Goal: Task Accomplishment & Management: Use online tool/utility

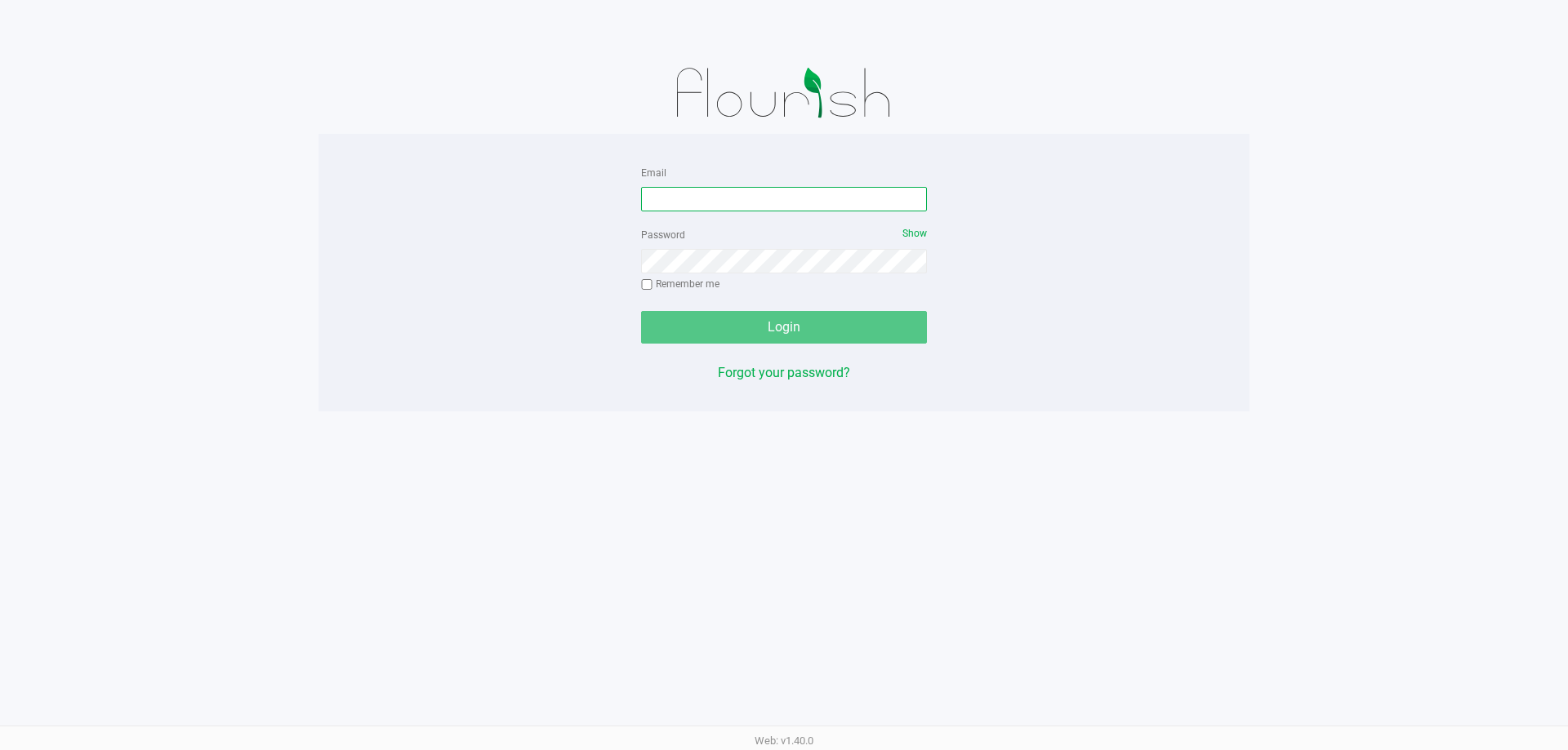
click at [695, 204] on input "Email" at bounding box center [784, 199] width 286 height 24
type input "[EMAIL_ADDRESS][DOMAIN_NAME]"
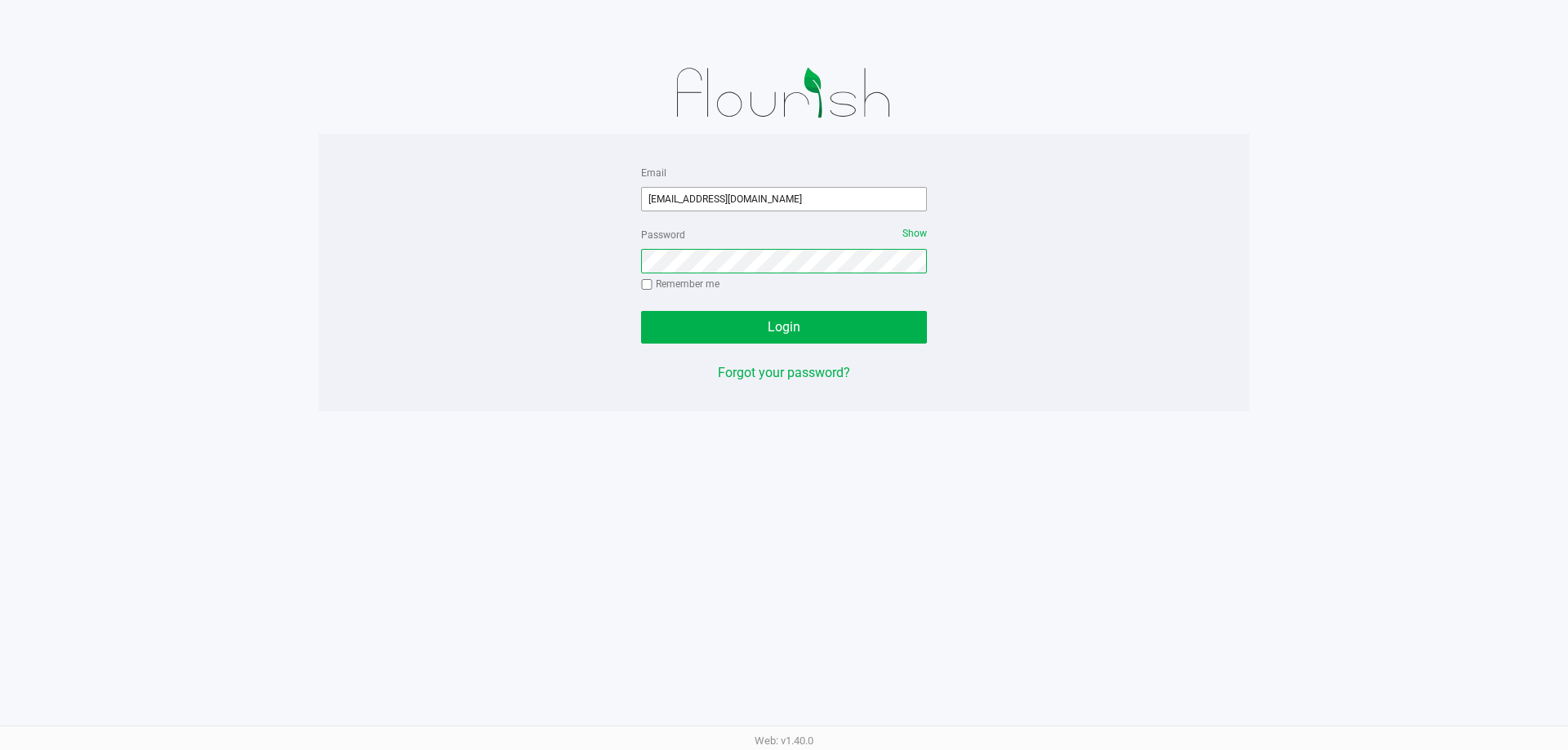
click at [641, 311] on button "Login" at bounding box center [784, 327] width 286 height 33
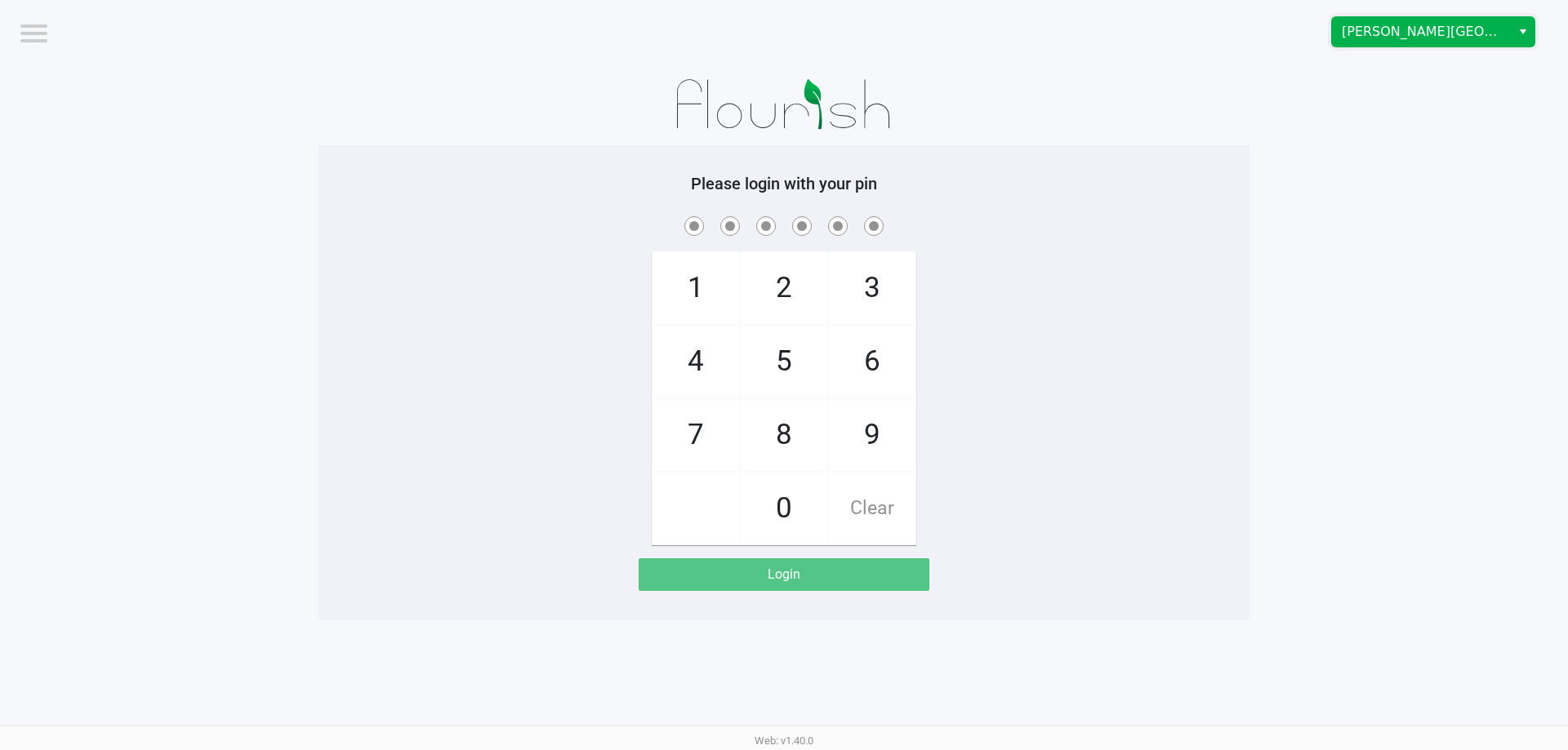
click at [1409, 38] on span "Merritt Island WC" at bounding box center [1422, 32] width 159 height 20
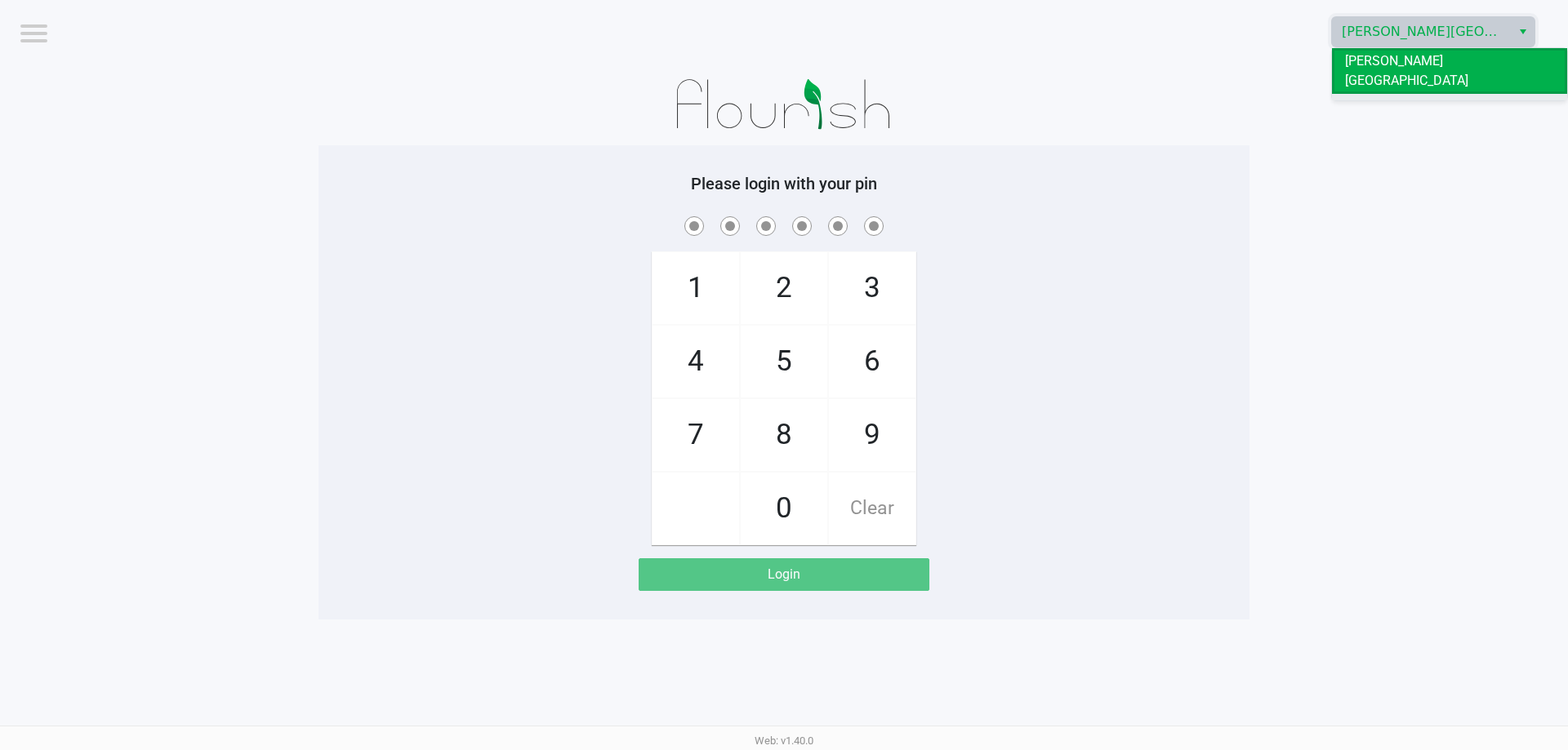
click at [1398, 97] on span "Oviedo WC" at bounding box center [1376, 107] width 63 height 20
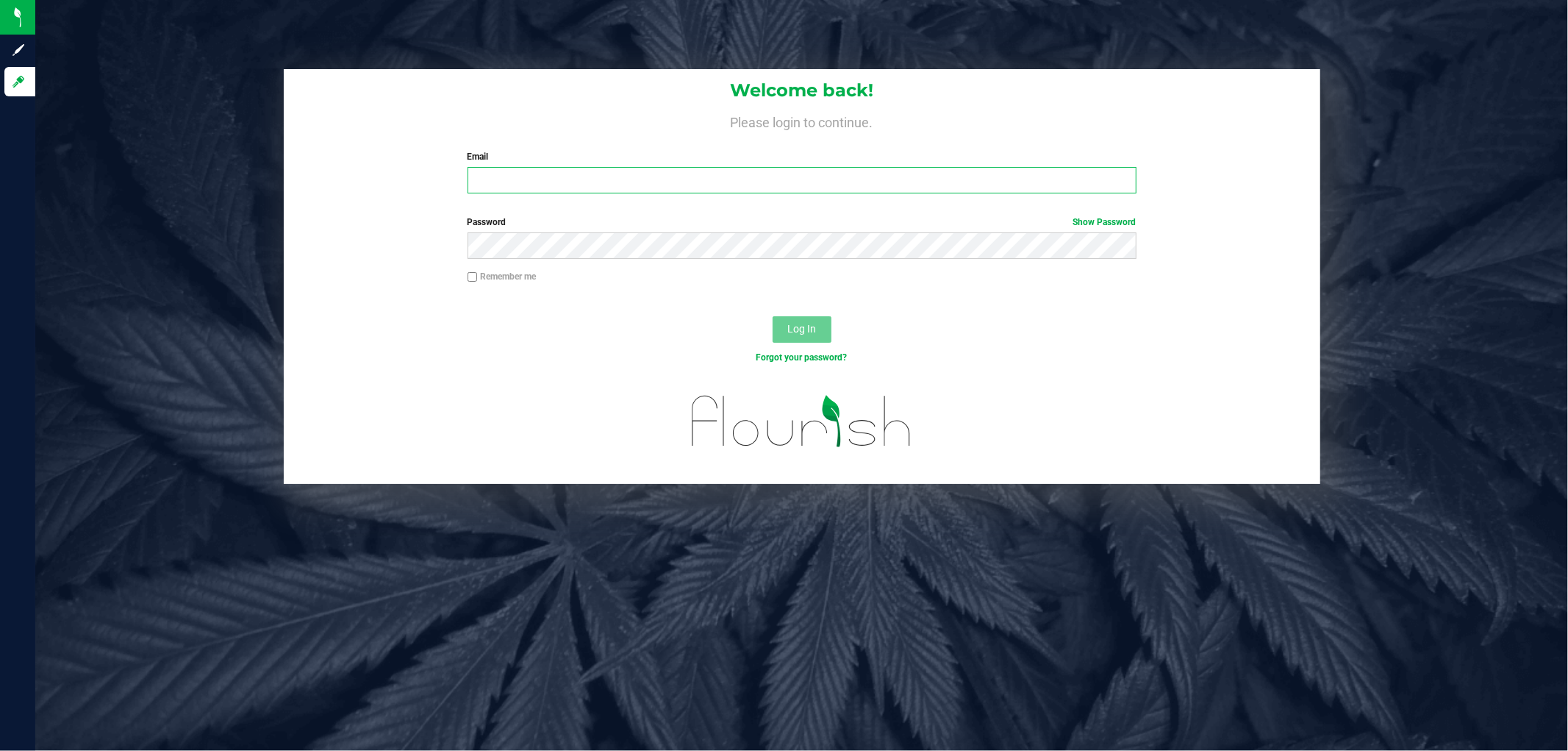
click at [554, 167] on input "Email" at bounding box center [802, 180] width 669 height 26
type input "[EMAIL_ADDRESS][DOMAIN_NAME]"
click at [772, 317] on button "Log In" at bounding box center [802, 330] width 59 height 26
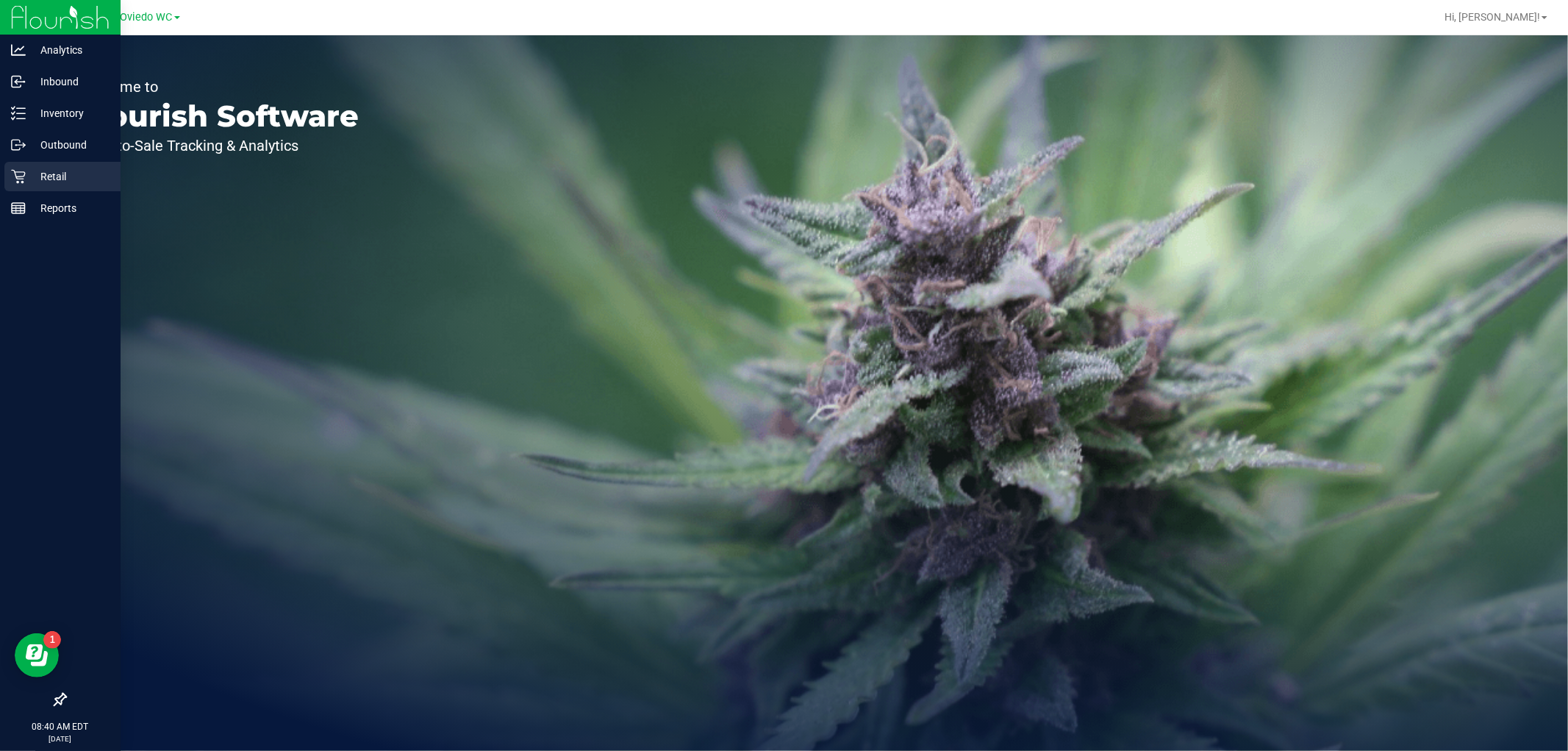
click at [57, 178] on p "Retail" at bounding box center [70, 176] width 88 height 18
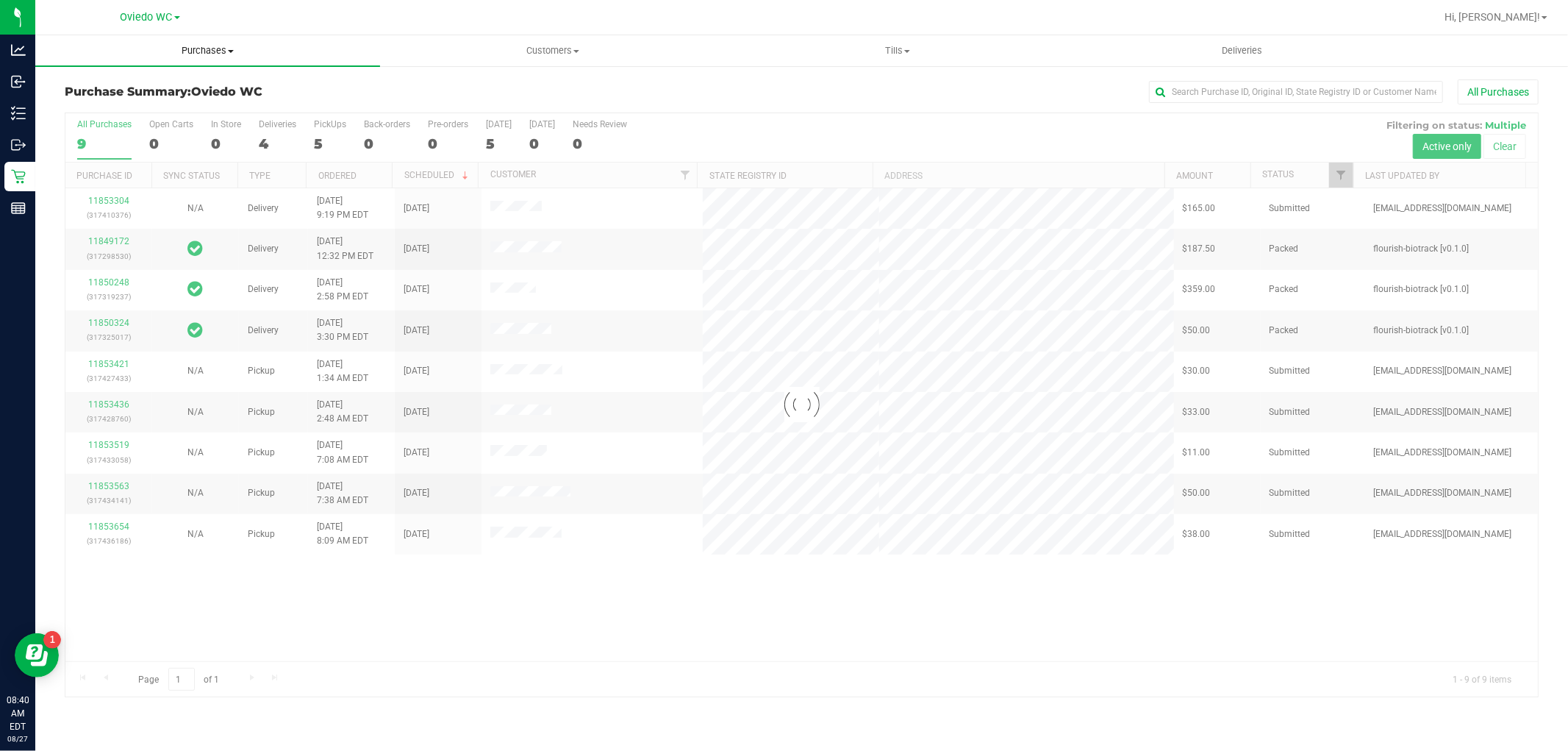
click at [205, 53] on span "Purchases" at bounding box center [208, 50] width 345 height 13
click at [111, 104] on span "Fulfillment" at bounding box center [81, 106] width 92 height 12
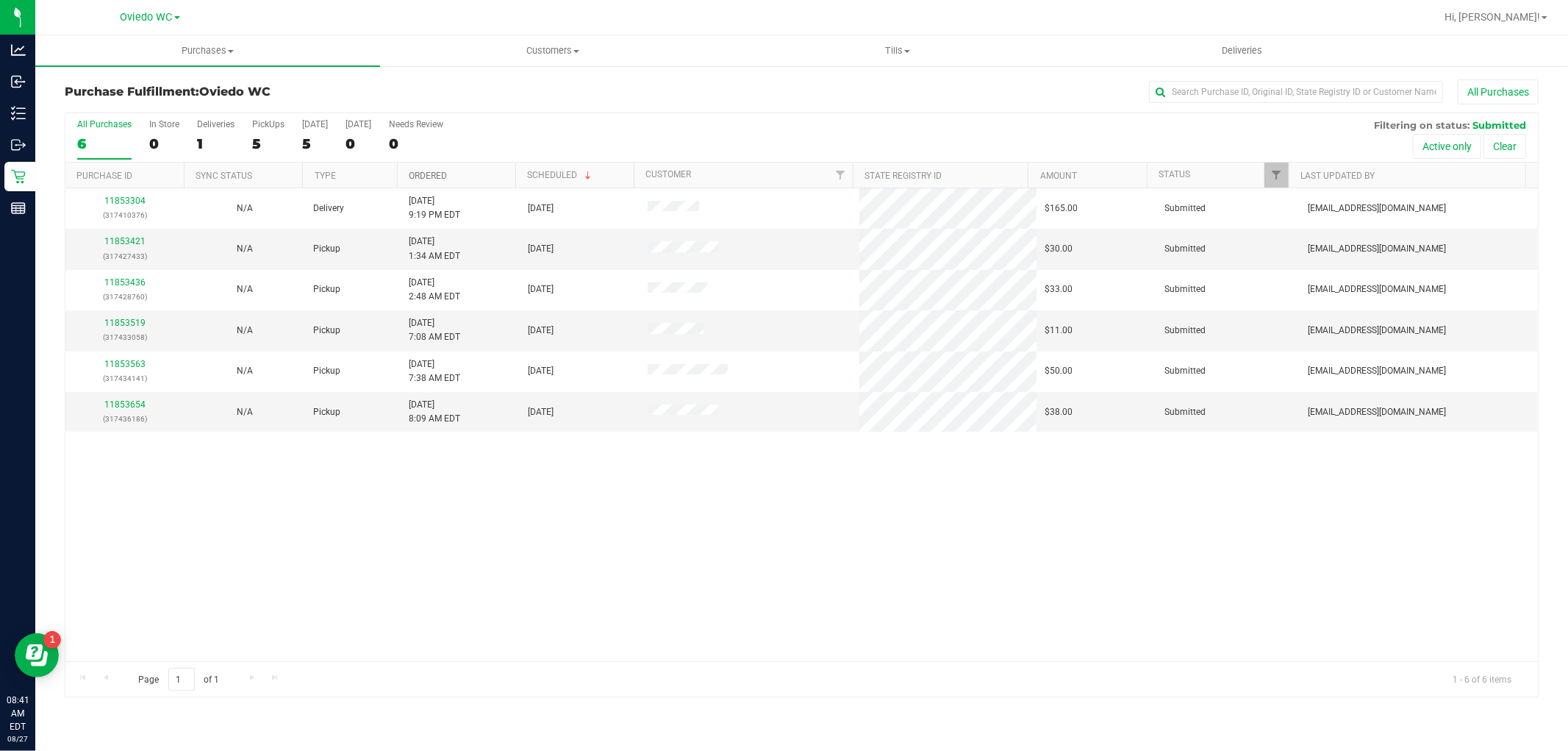
click at [437, 178] on link "Ordered" at bounding box center [427, 175] width 38 height 10
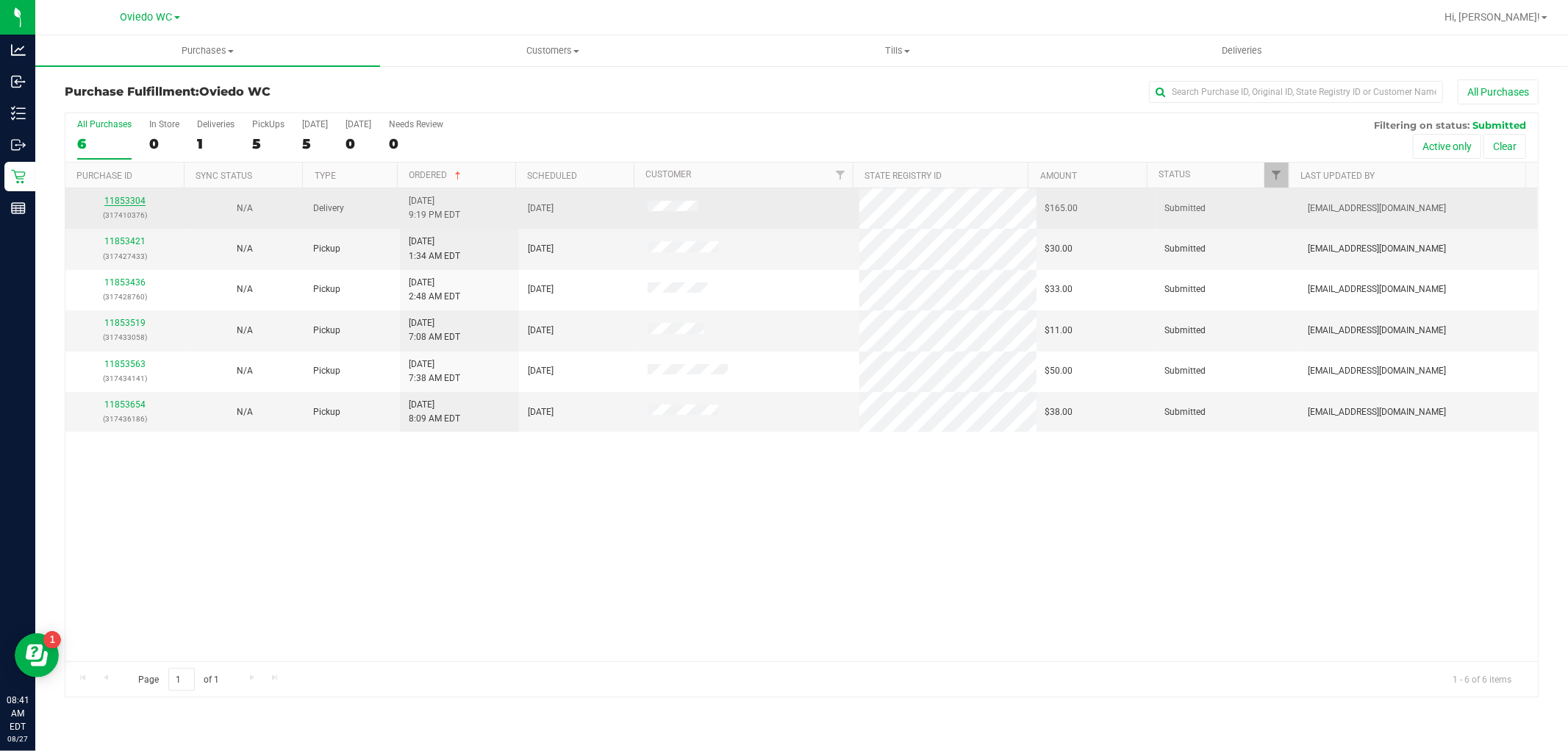
click at [140, 201] on link "11853304" at bounding box center [125, 200] width 41 height 10
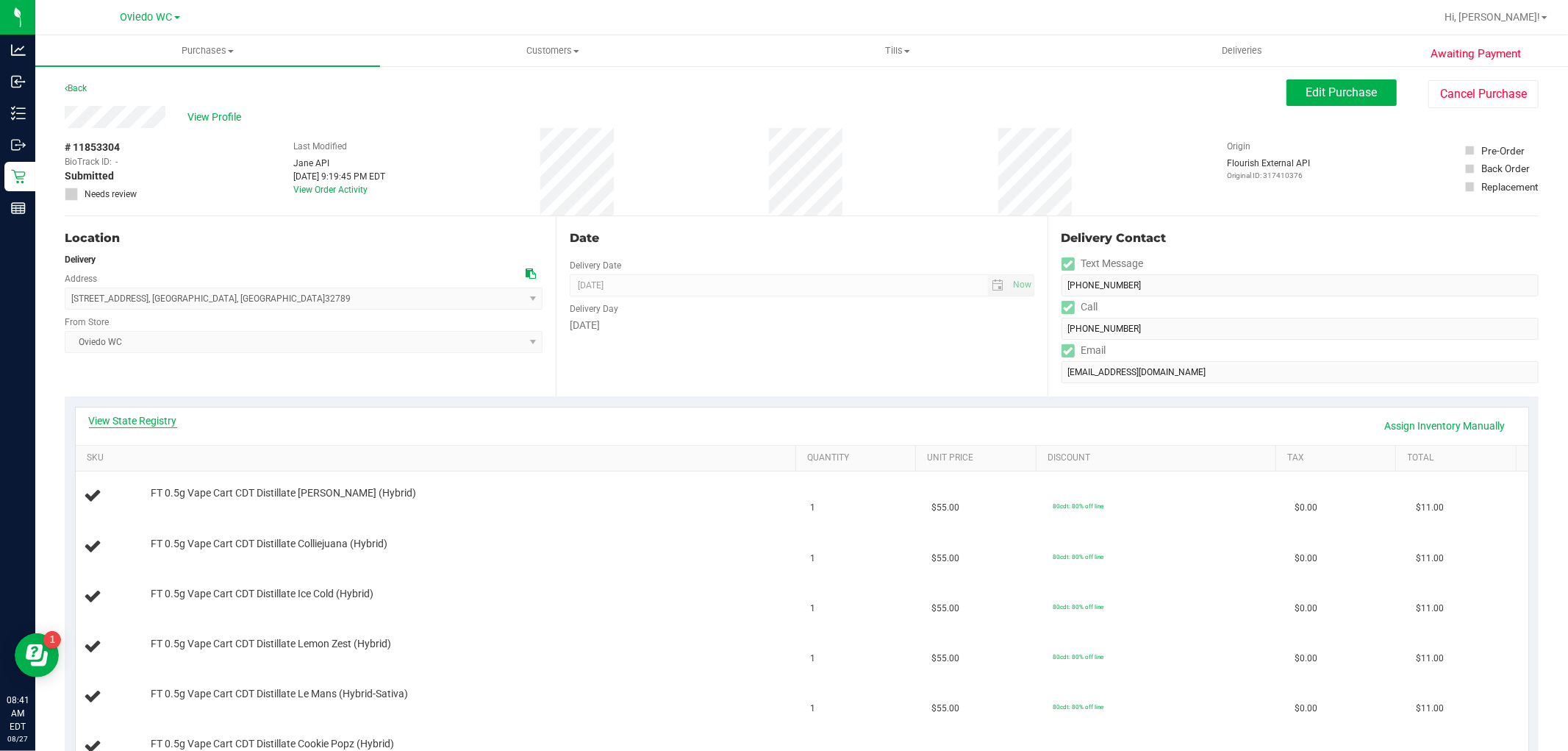
click at [144, 417] on link "View State Registry" at bounding box center [133, 420] width 88 height 15
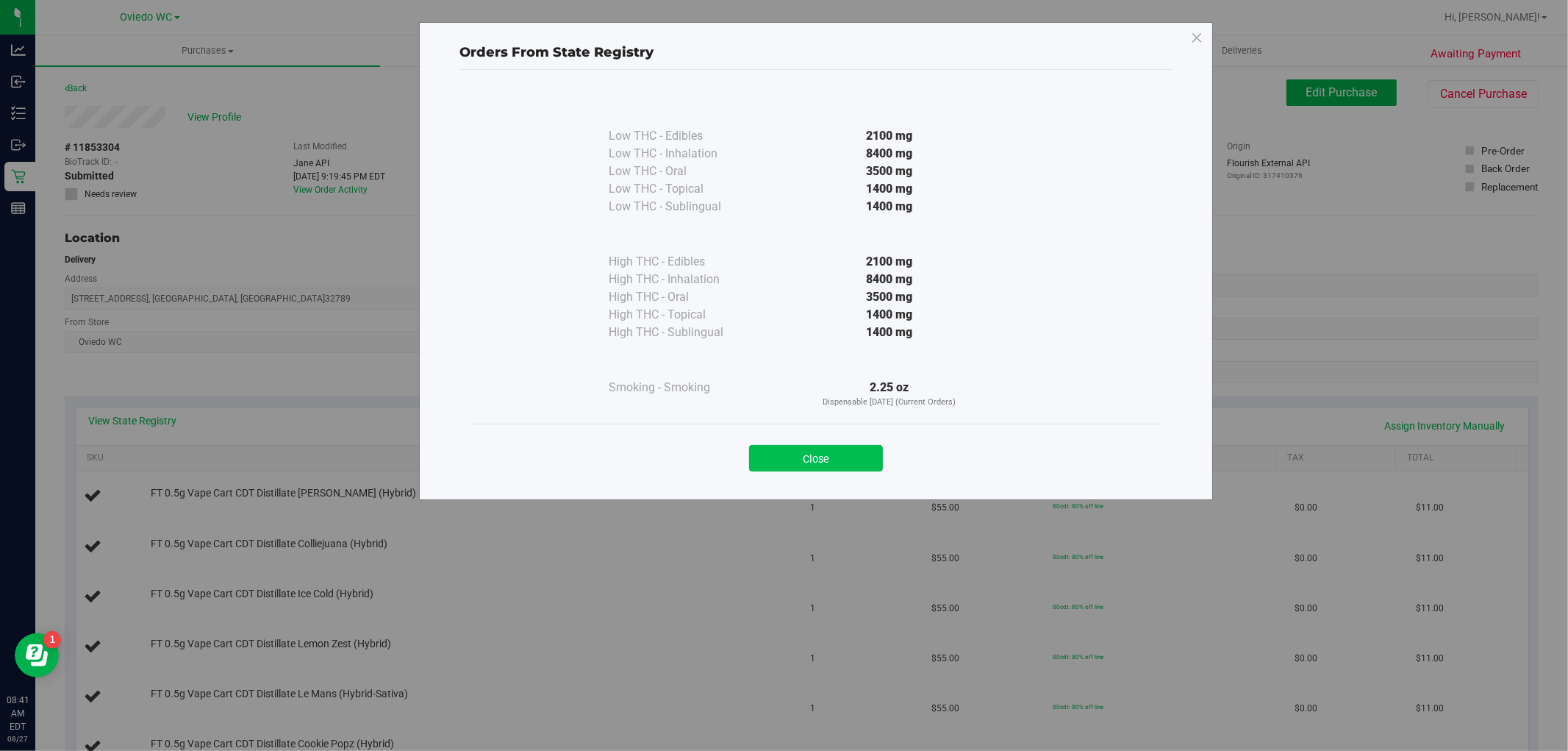
click at [810, 459] on button "Close" at bounding box center [816, 459] width 134 height 26
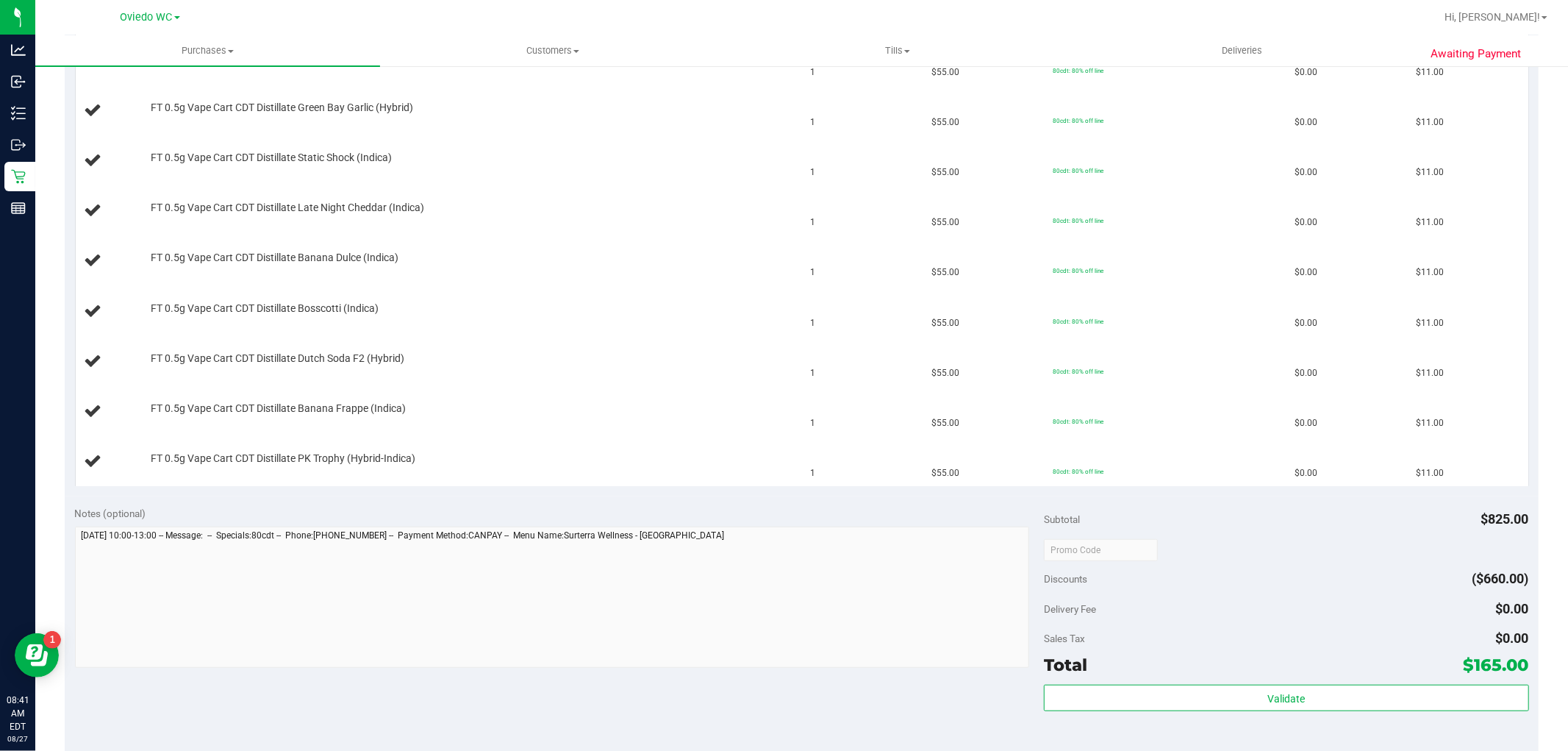
scroll to position [817, 0]
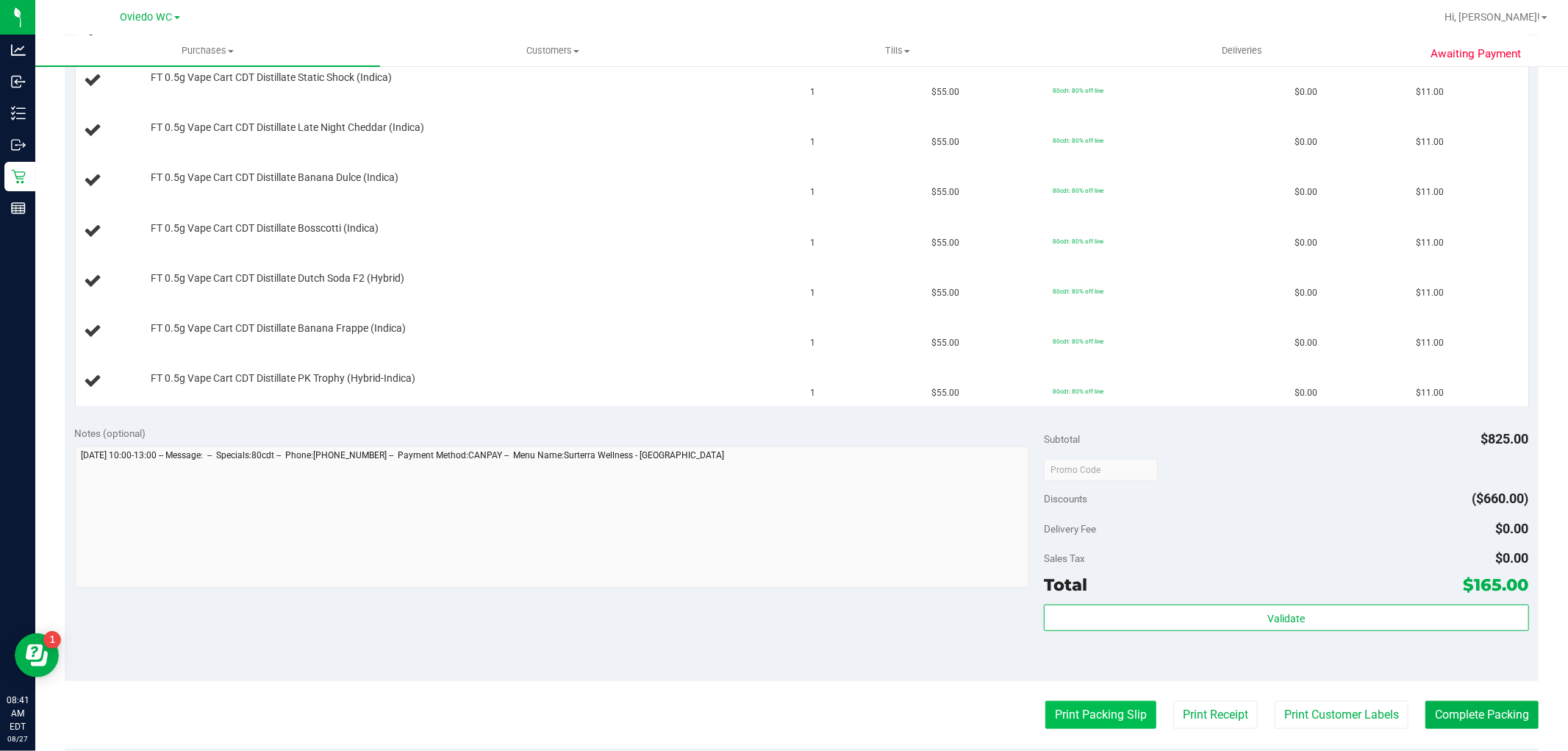
click at [1045, 707] on button "Print Packing Slip" at bounding box center [1100, 715] width 111 height 28
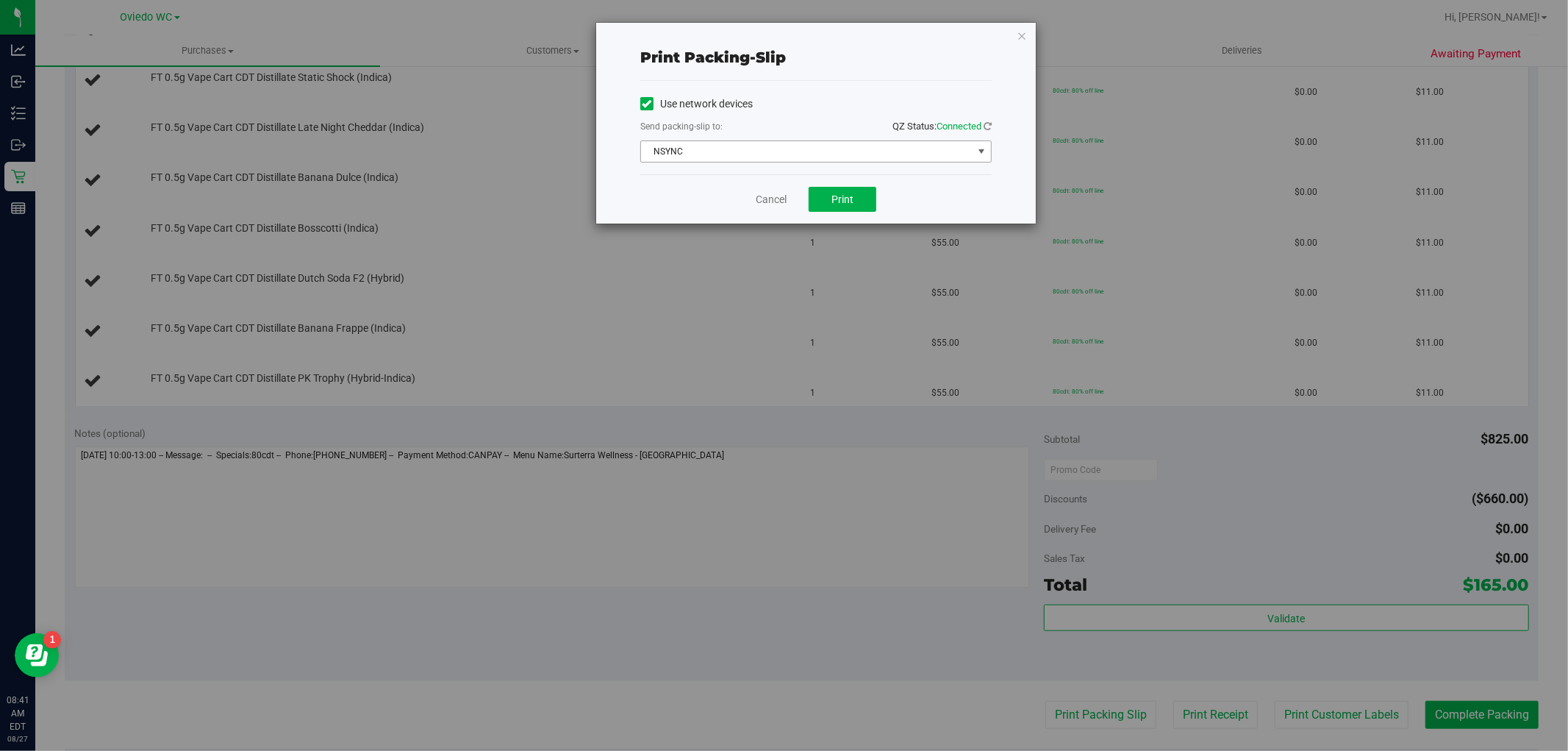
click at [803, 144] on span "NSYNC" at bounding box center [807, 151] width 332 height 21
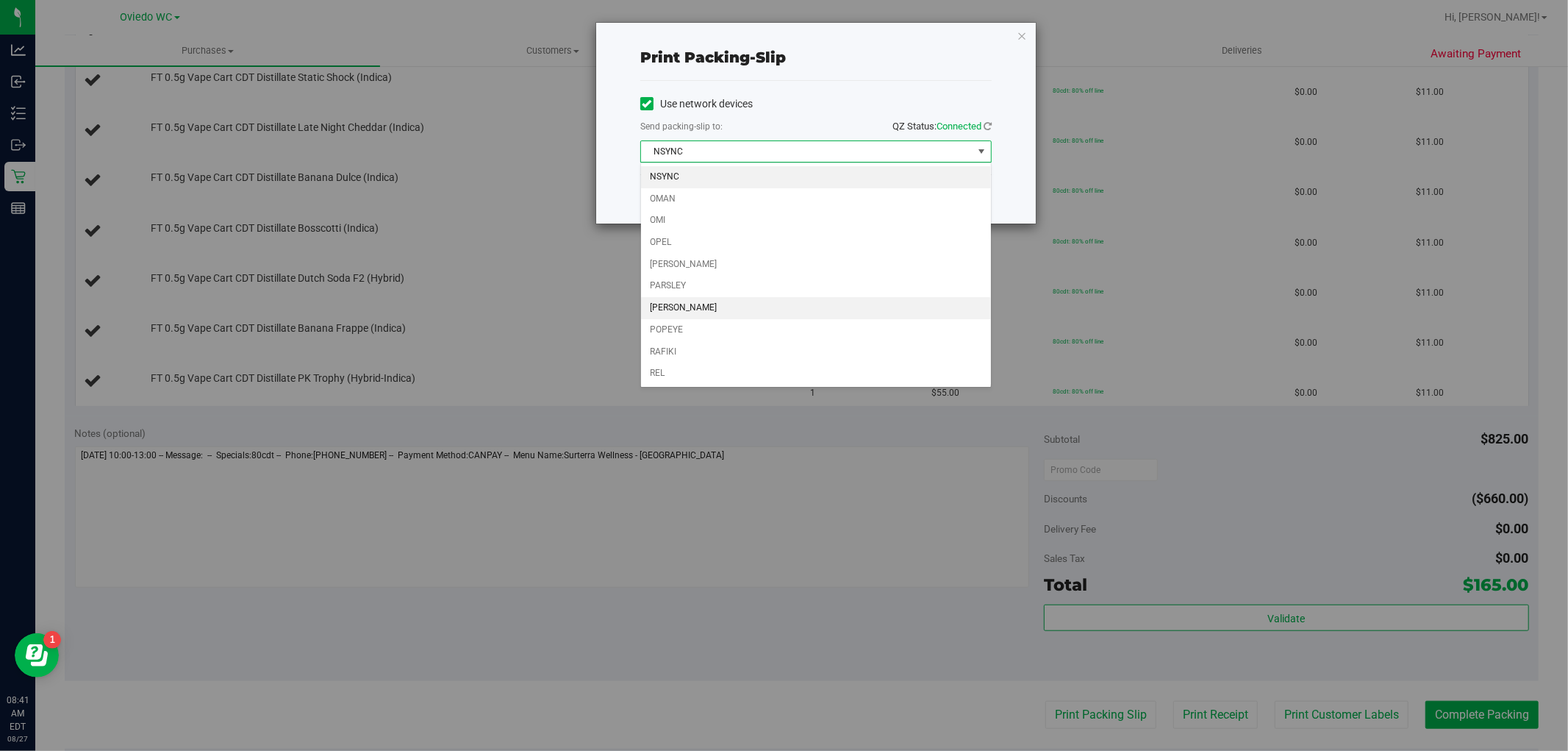
click at [663, 311] on li "[PERSON_NAME]" at bounding box center [816, 308] width 350 height 22
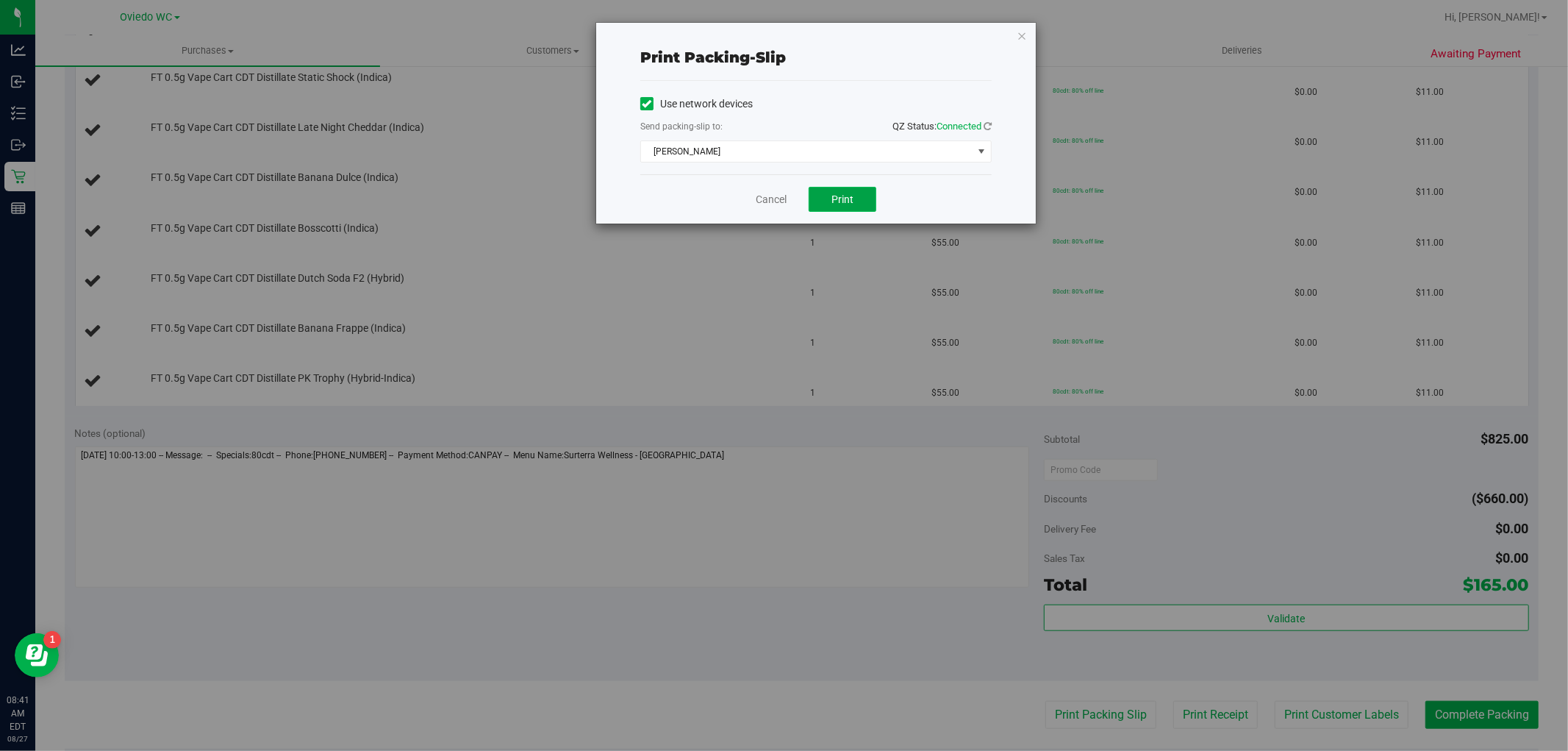
click at [844, 196] on span "Print" at bounding box center [842, 199] width 22 height 12
click at [779, 196] on link "Cancel" at bounding box center [772, 199] width 31 height 16
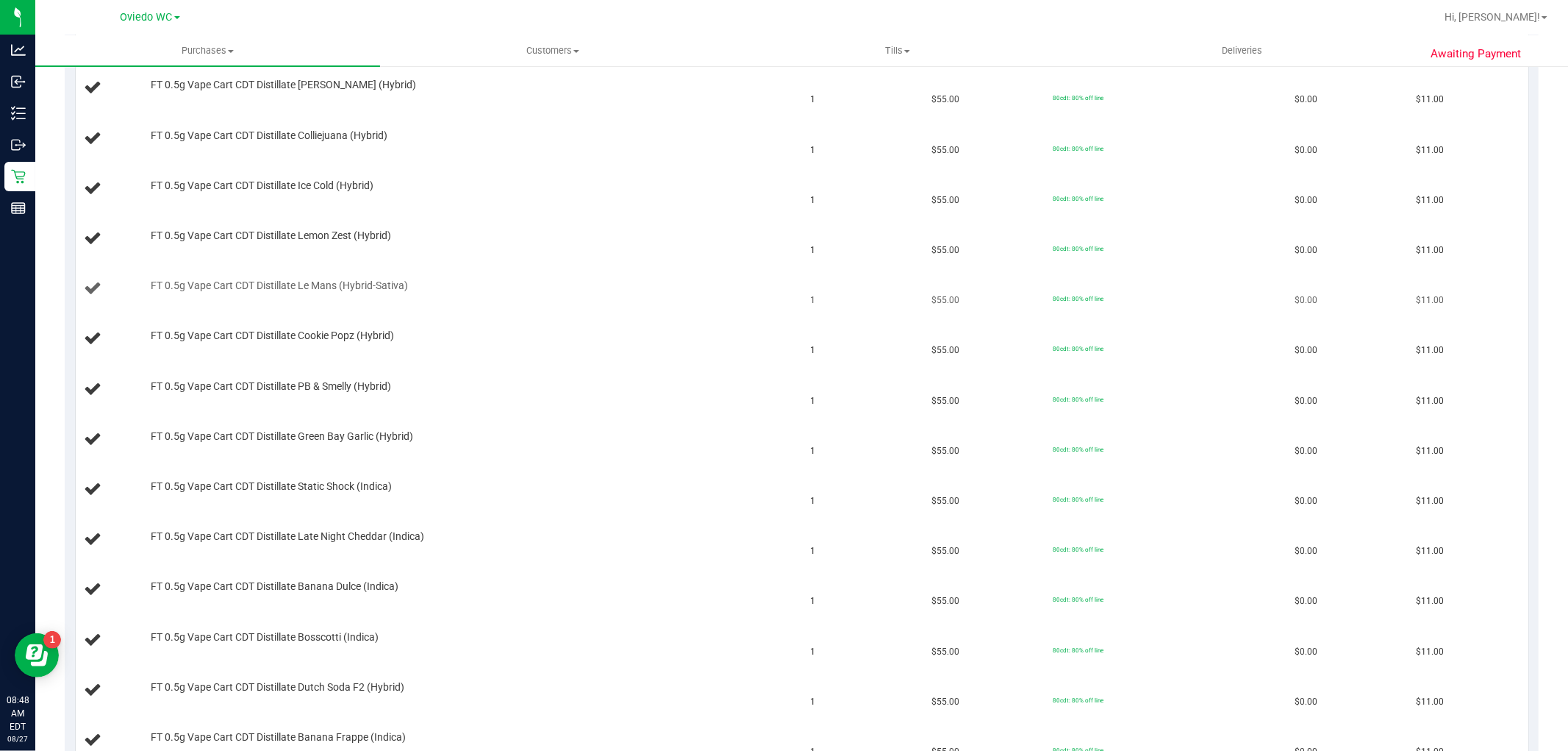
scroll to position [490, 0]
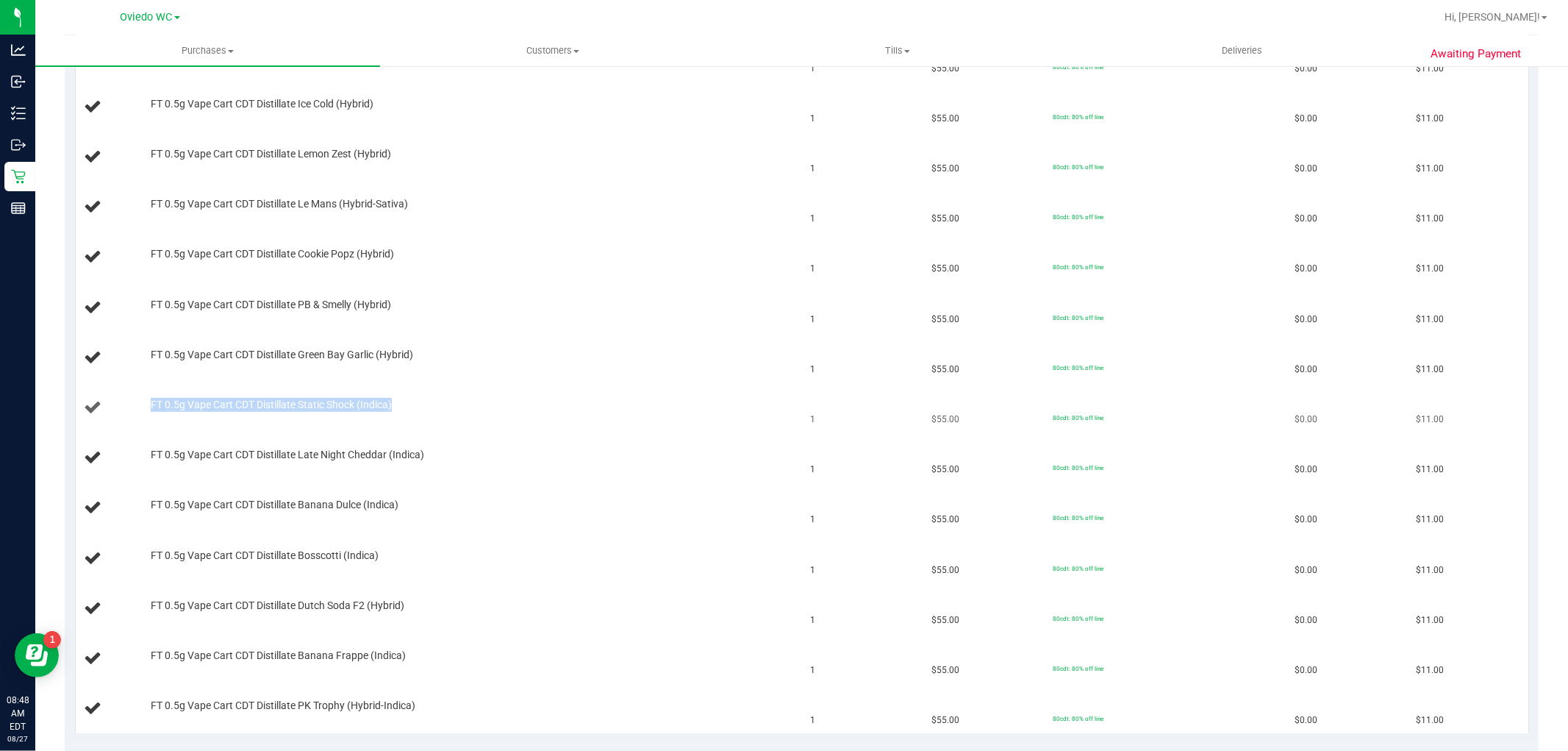
drag, startPoint x: 402, startPoint y: 403, endPoint x: 180, endPoint y: 396, distance: 222.1
click at [180, 396] on td "FT 0.5g Vape Cart CDT Distillate Static Shock (Indica)" at bounding box center [439, 408] width 727 height 50
copy span "FT 0.5g Vape Cart CDT Distillate Static Shock (Indica)"
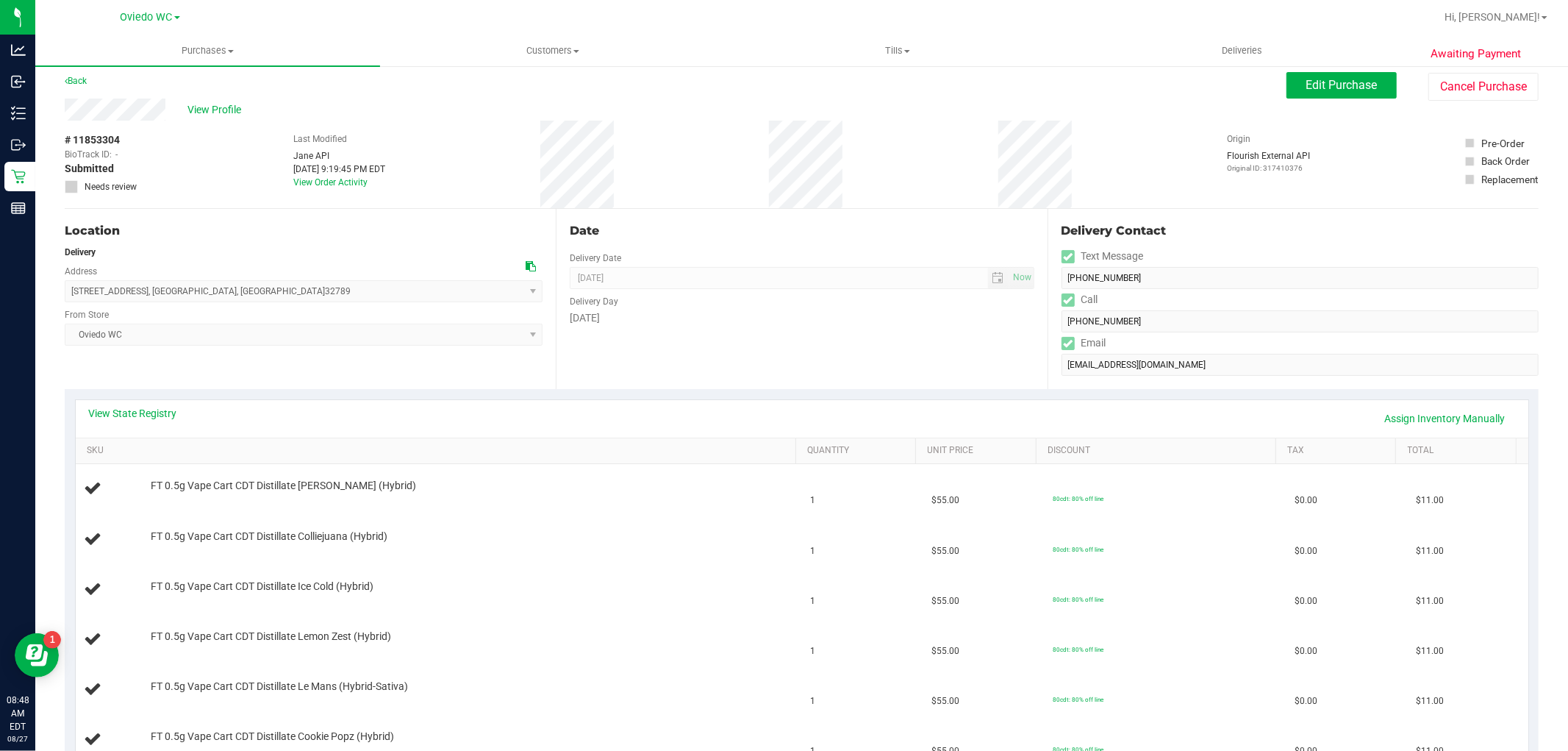
scroll to position [0, 0]
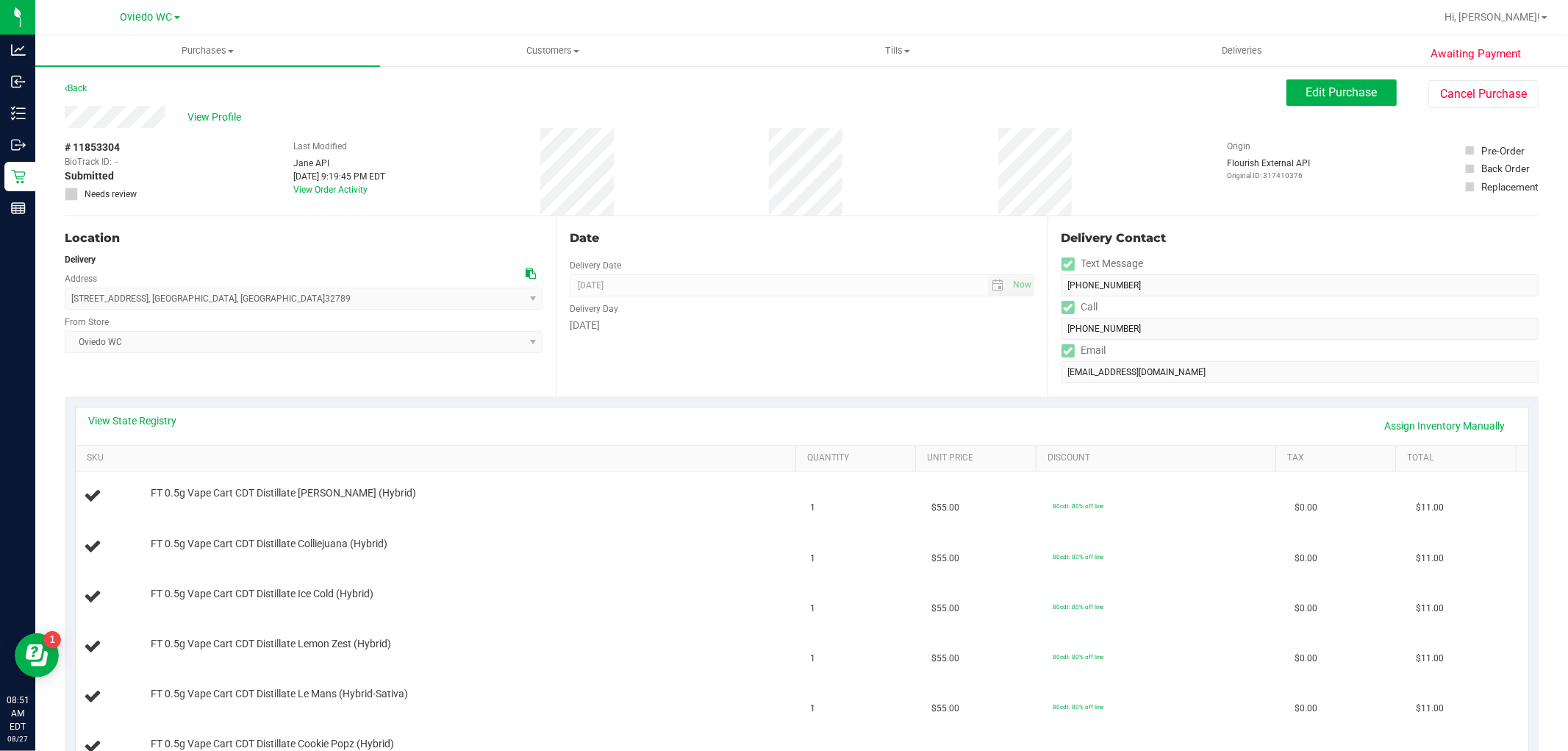
click at [366, 223] on div "Location Delivery Address [STREET_ADDRESS] , [GEOGRAPHIC_DATA] , [GEOGRAPHIC_DA…" at bounding box center [309, 306] width 491 height 180
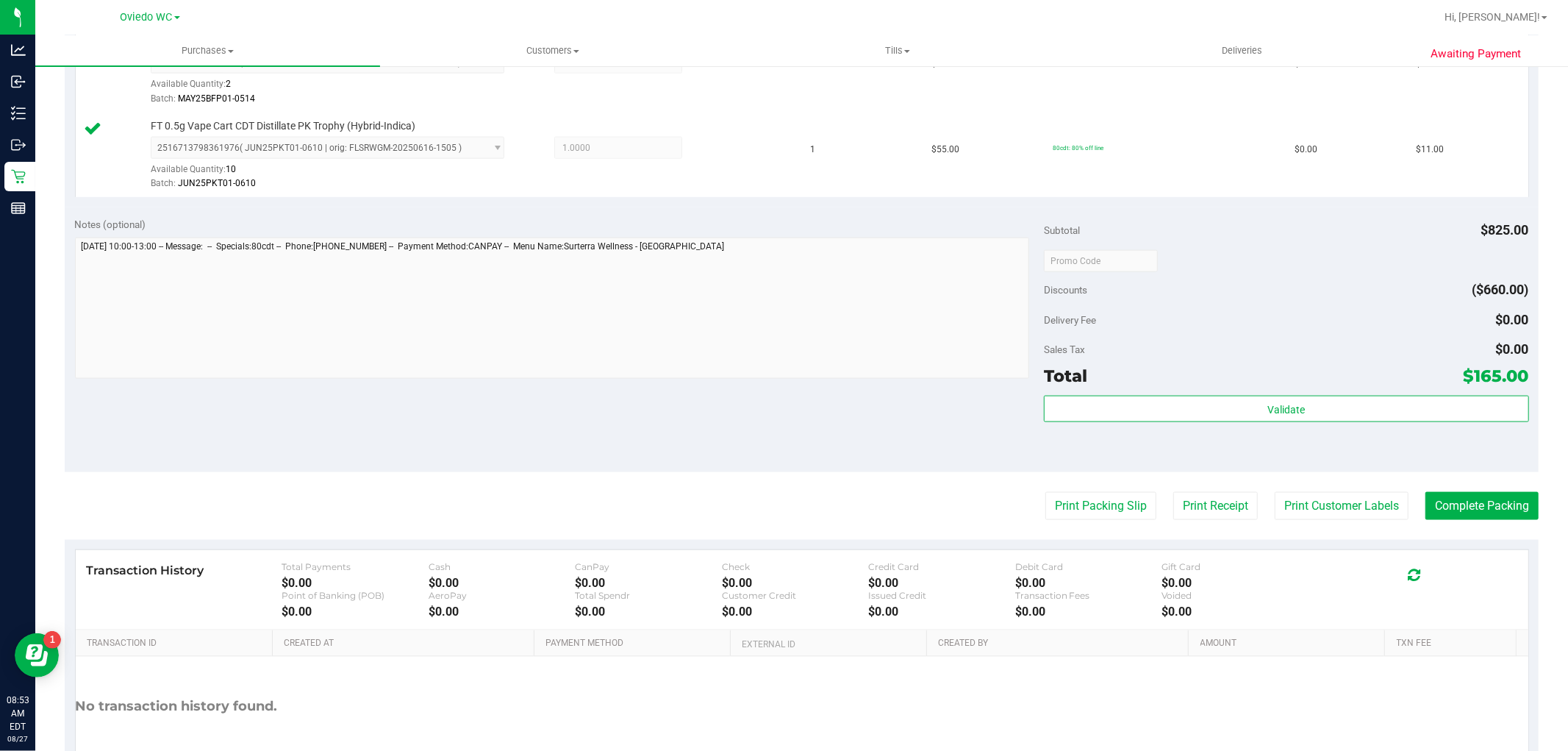
scroll to position [1635, 0]
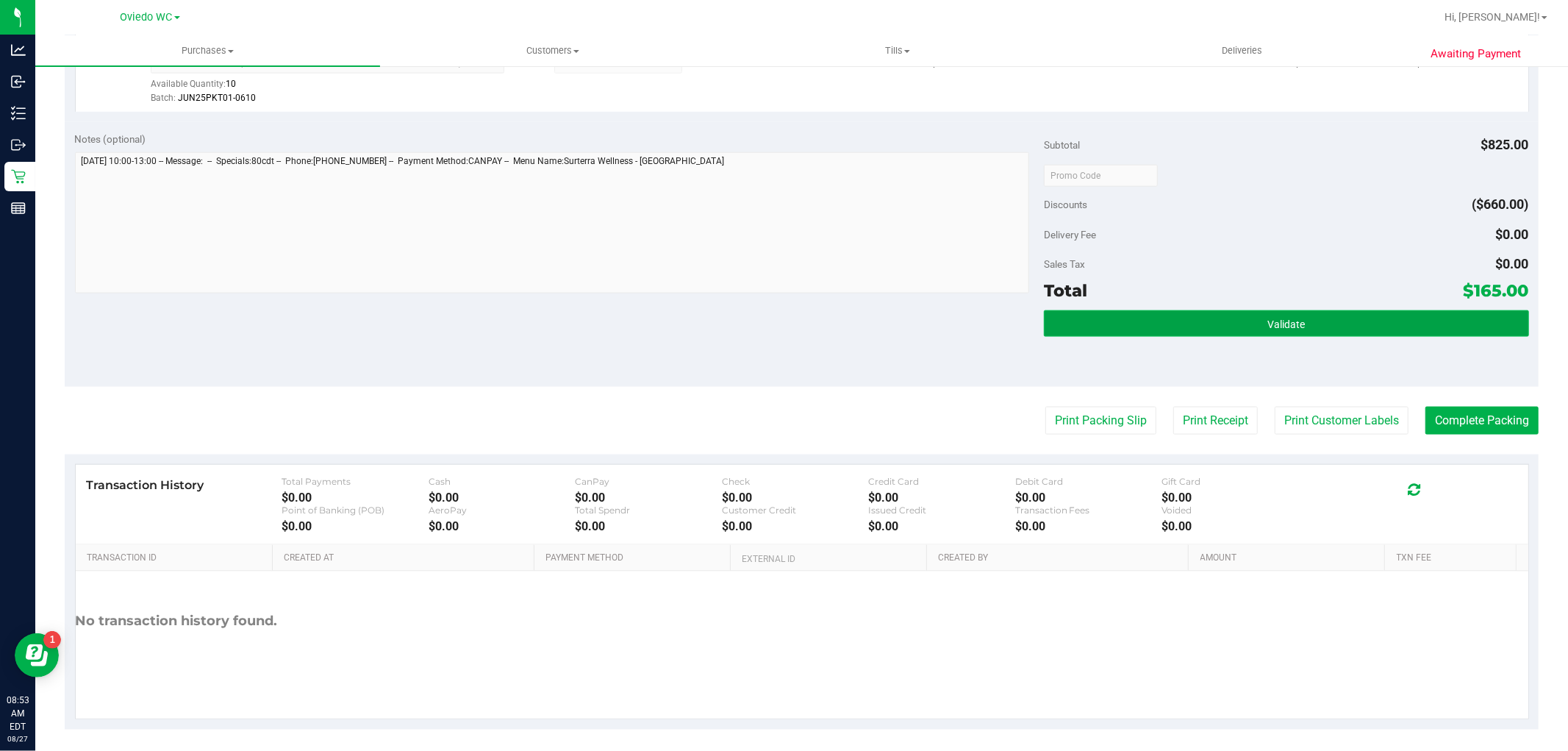
click at [1252, 327] on button "Validate" at bounding box center [1286, 324] width 485 height 26
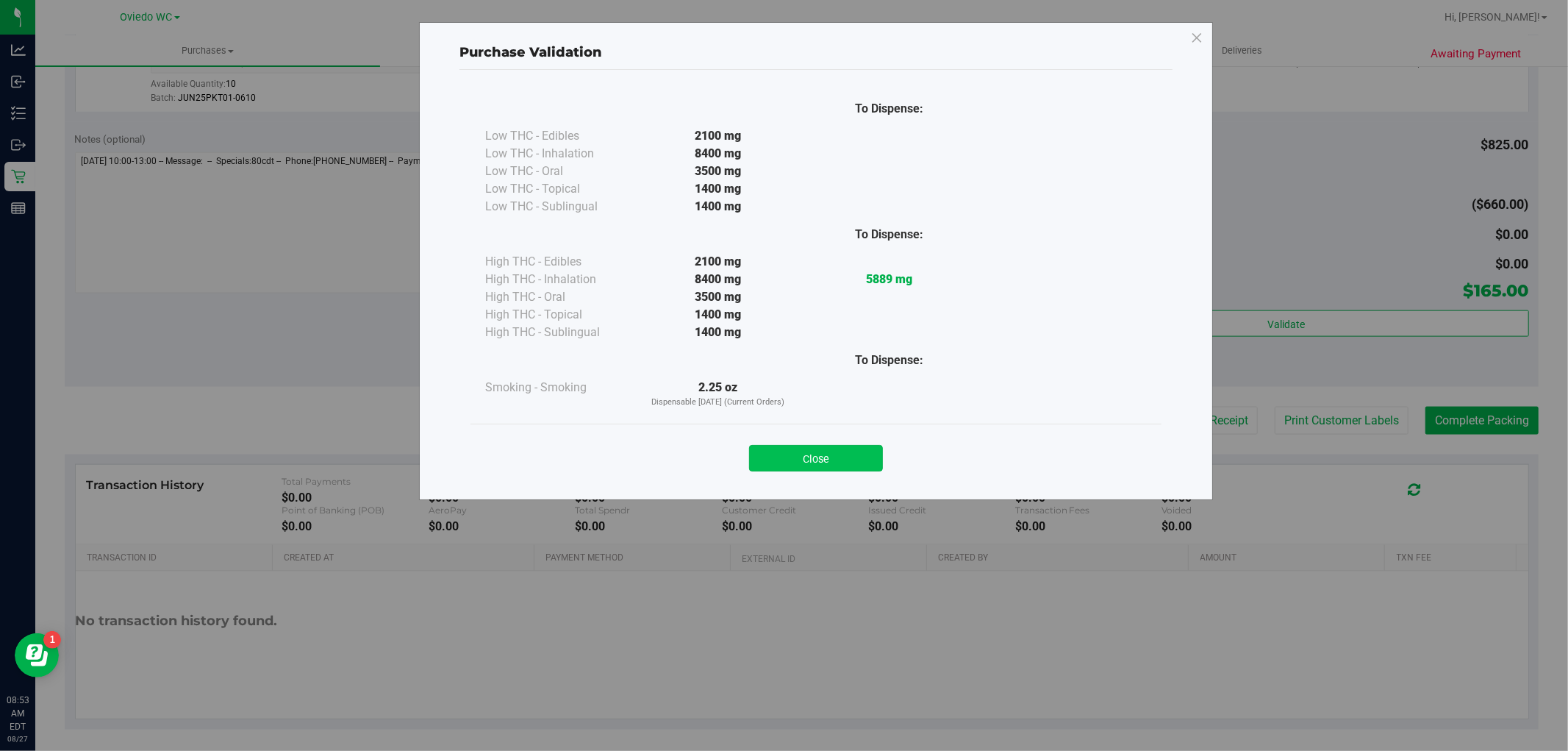
click at [844, 459] on button "Close" at bounding box center [816, 459] width 134 height 26
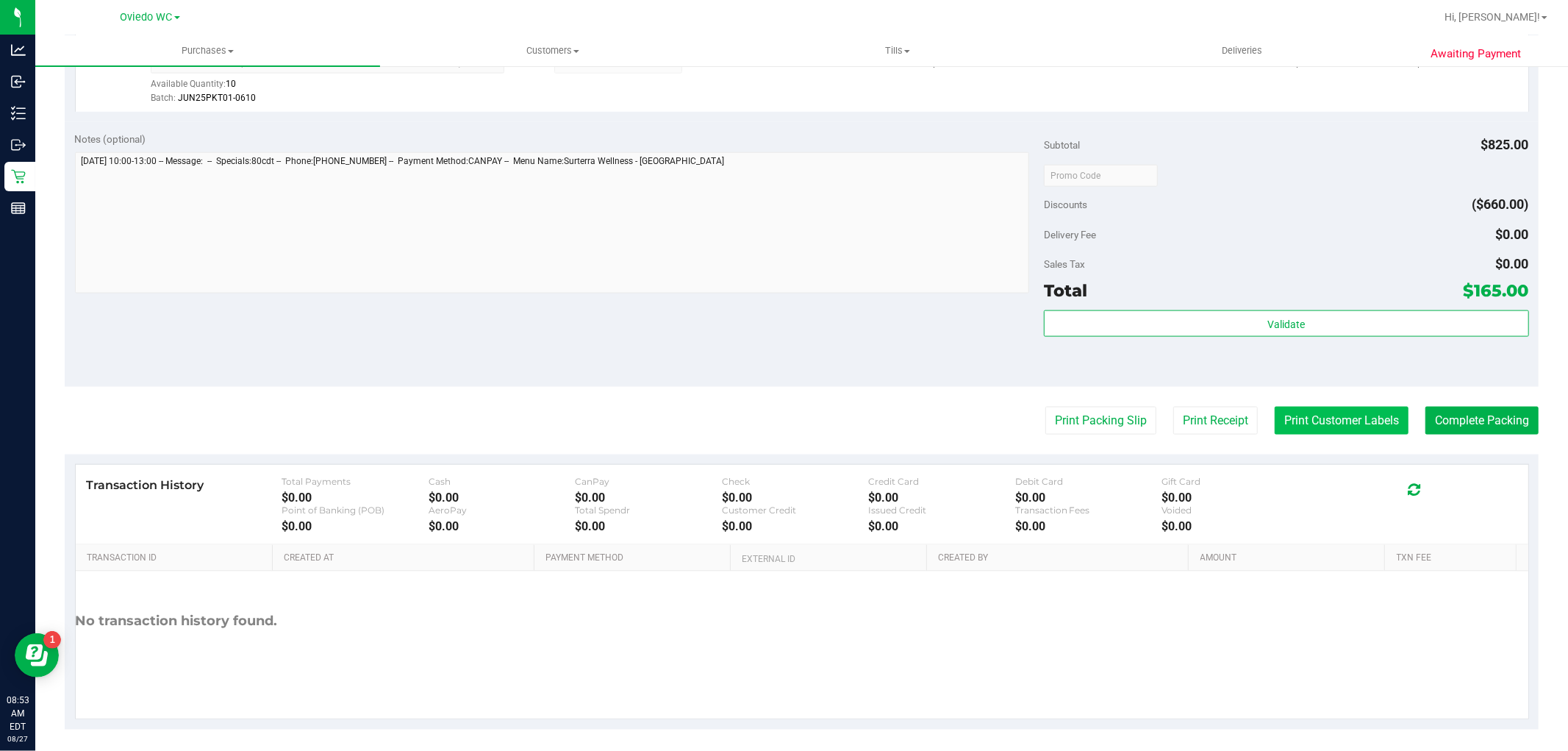
click at [1346, 427] on button "Print Customer Labels" at bounding box center [1342, 420] width 134 height 28
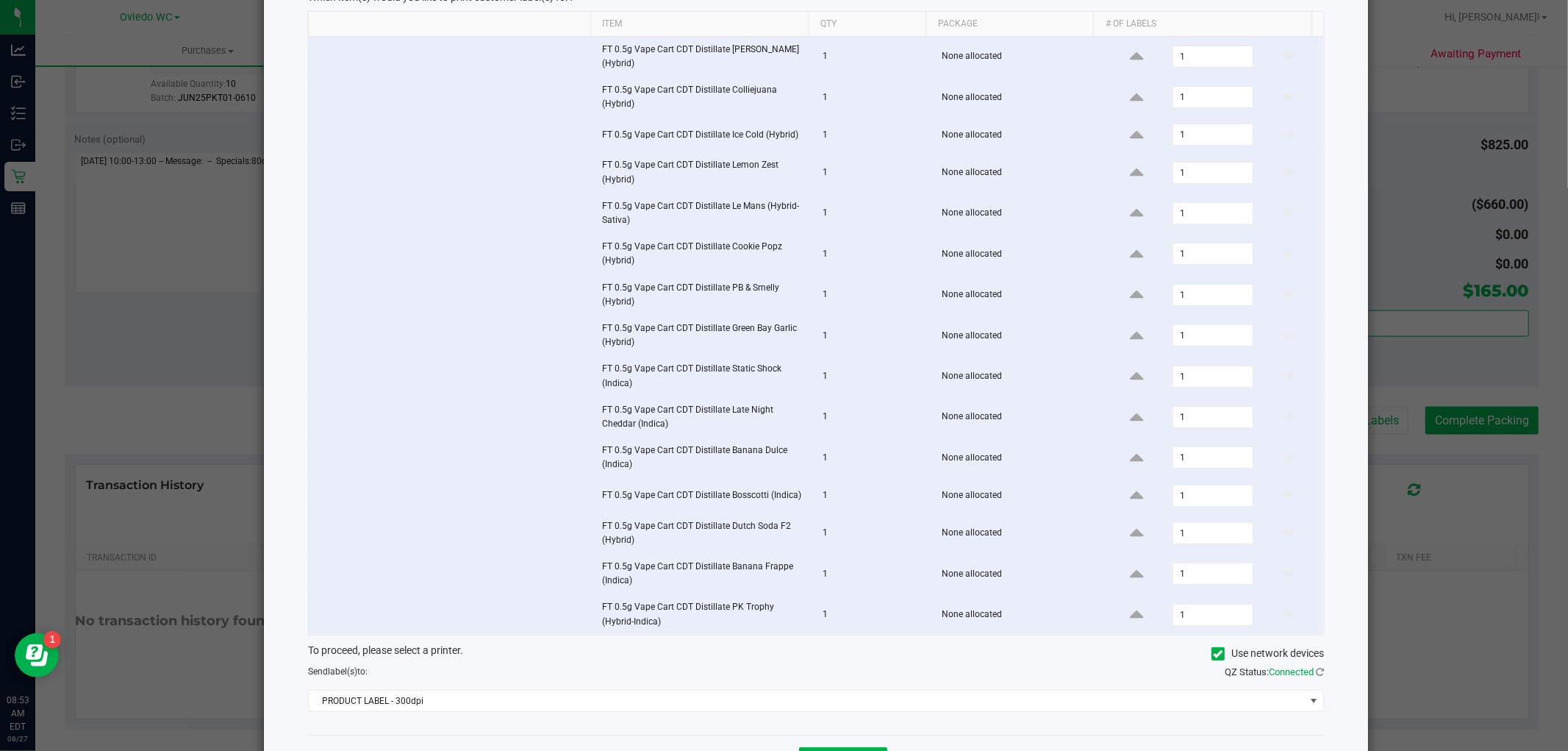
scroll to position [159, 0]
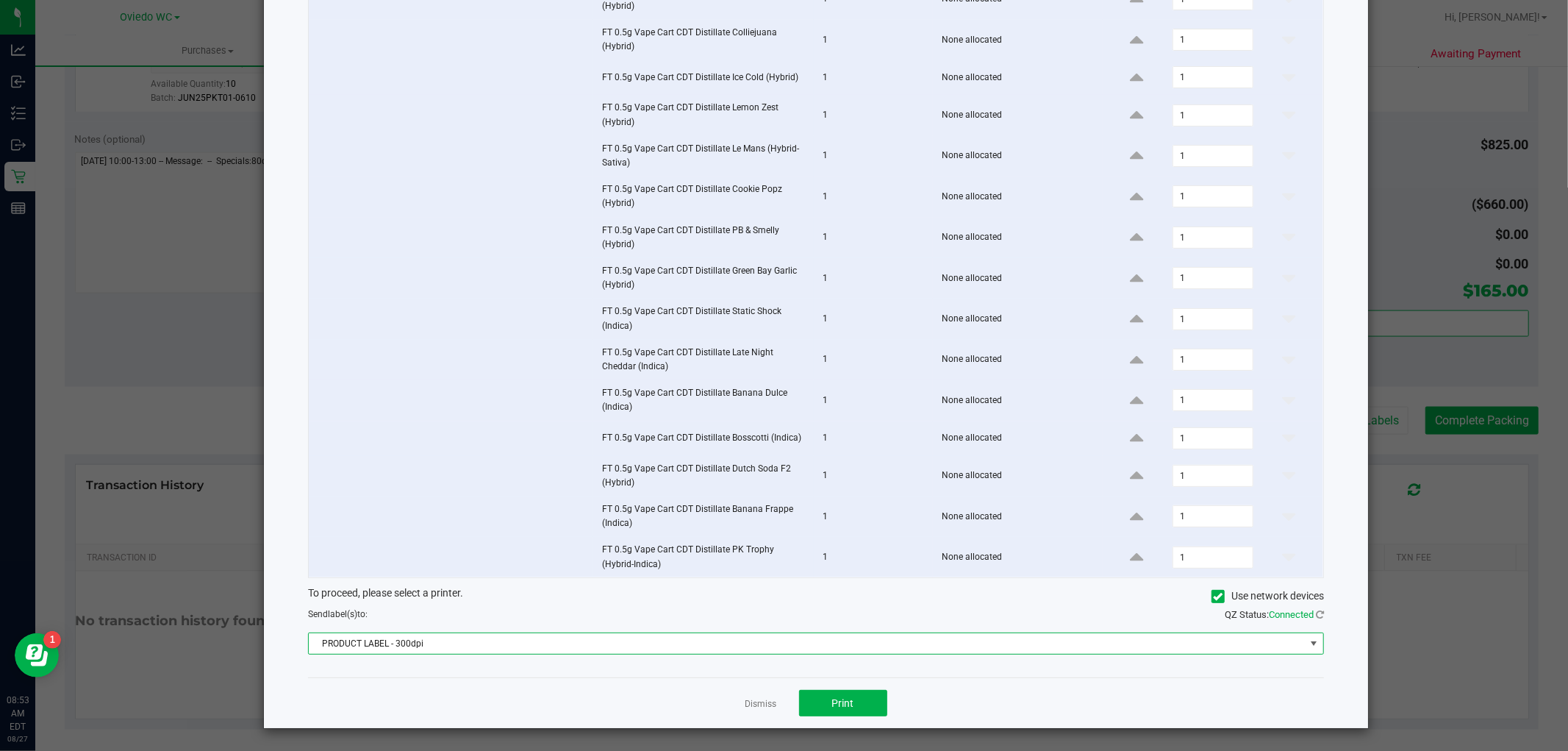
click at [775, 645] on span "PRODUCT LABEL - 300dpi" at bounding box center [806, 643] width 996 height 21
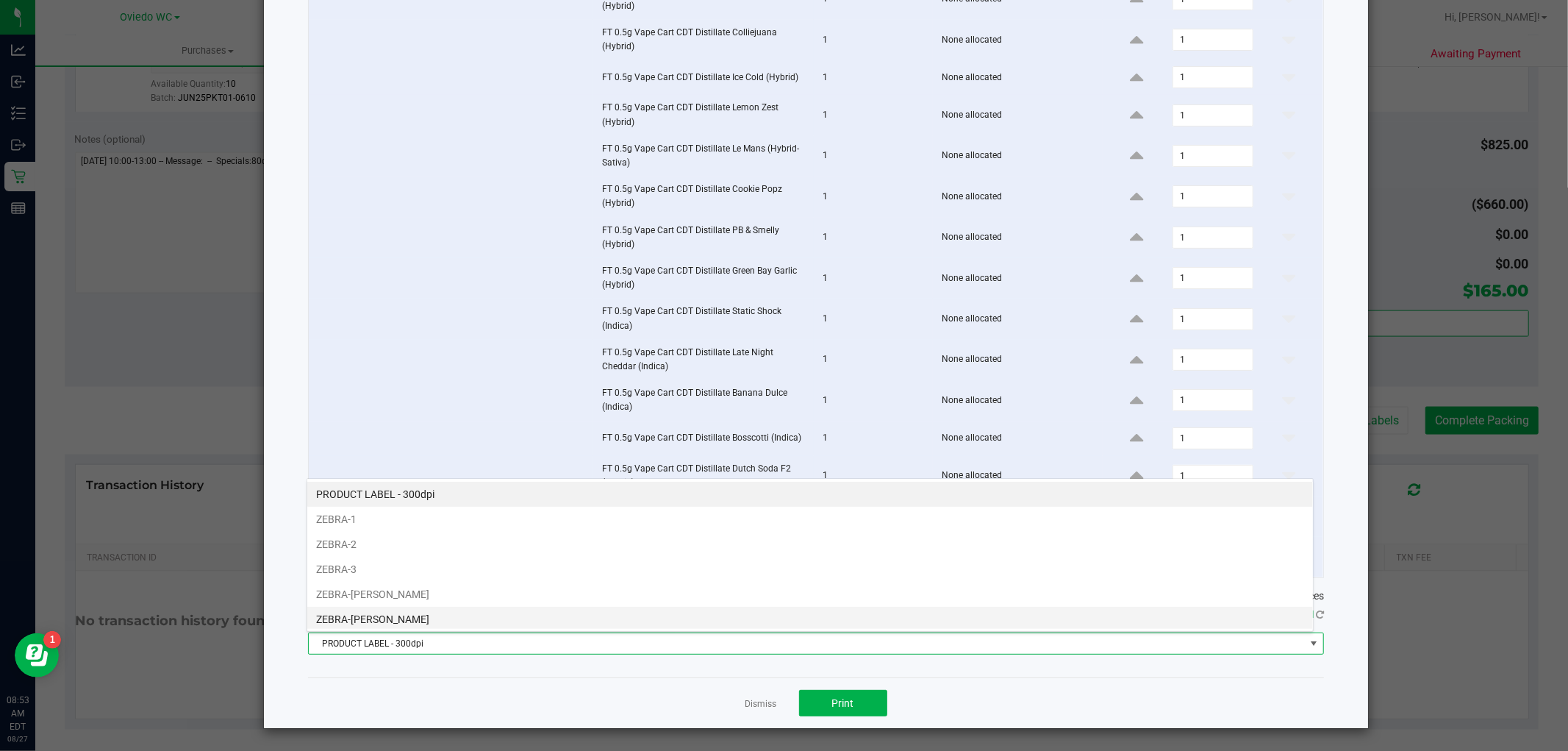
scroll to position [22, 1007]
click at [368, 615] on li "ZEBRA-[PERSON_NAME]" at bounding box center [810, 619] width 1006 height 25
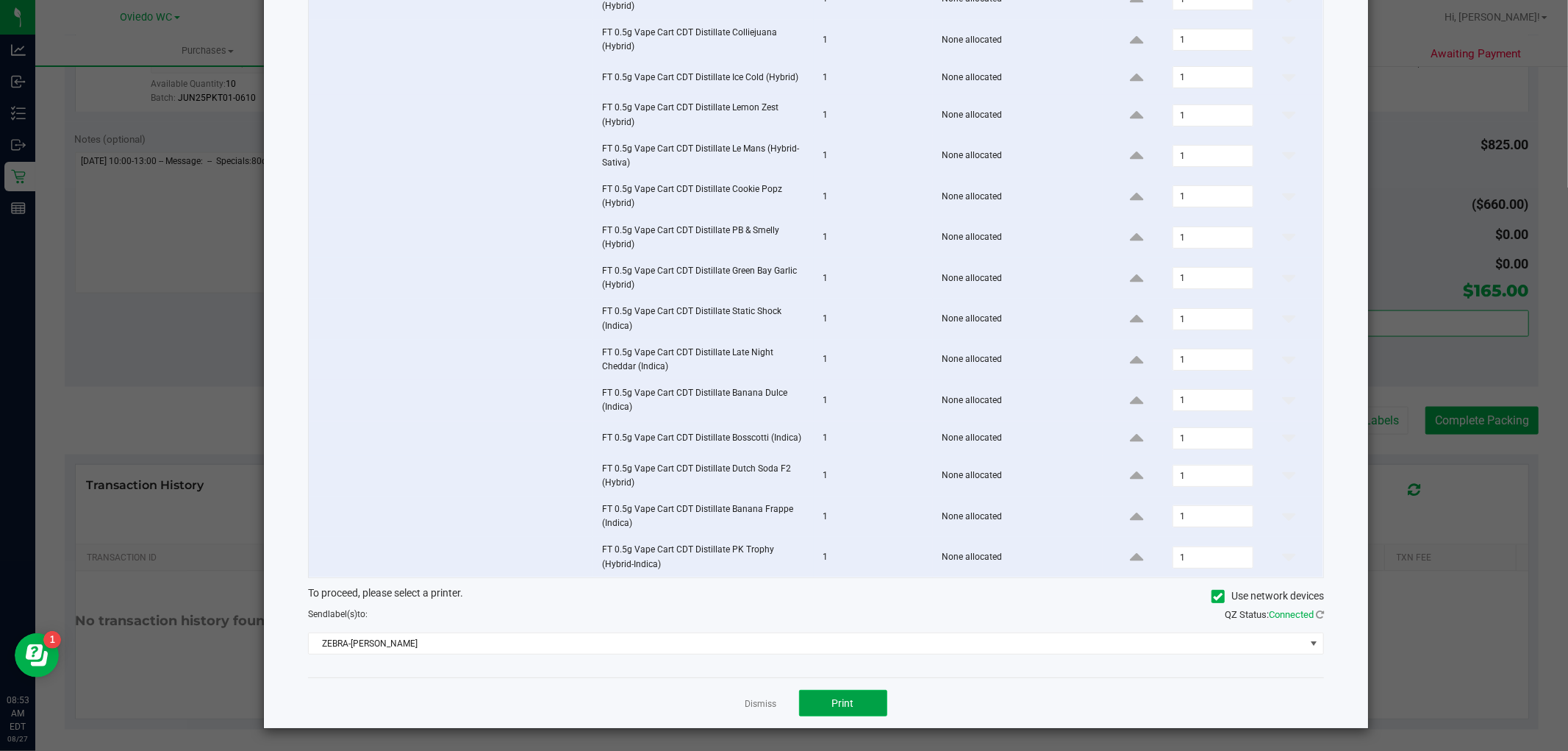
click at [818, 701] on button "Print" at bounding box center [843, 703] width 88 height 26
click at [759, 701] on link "Dismiss" at bounding box center [761, 704] width 32 height 12
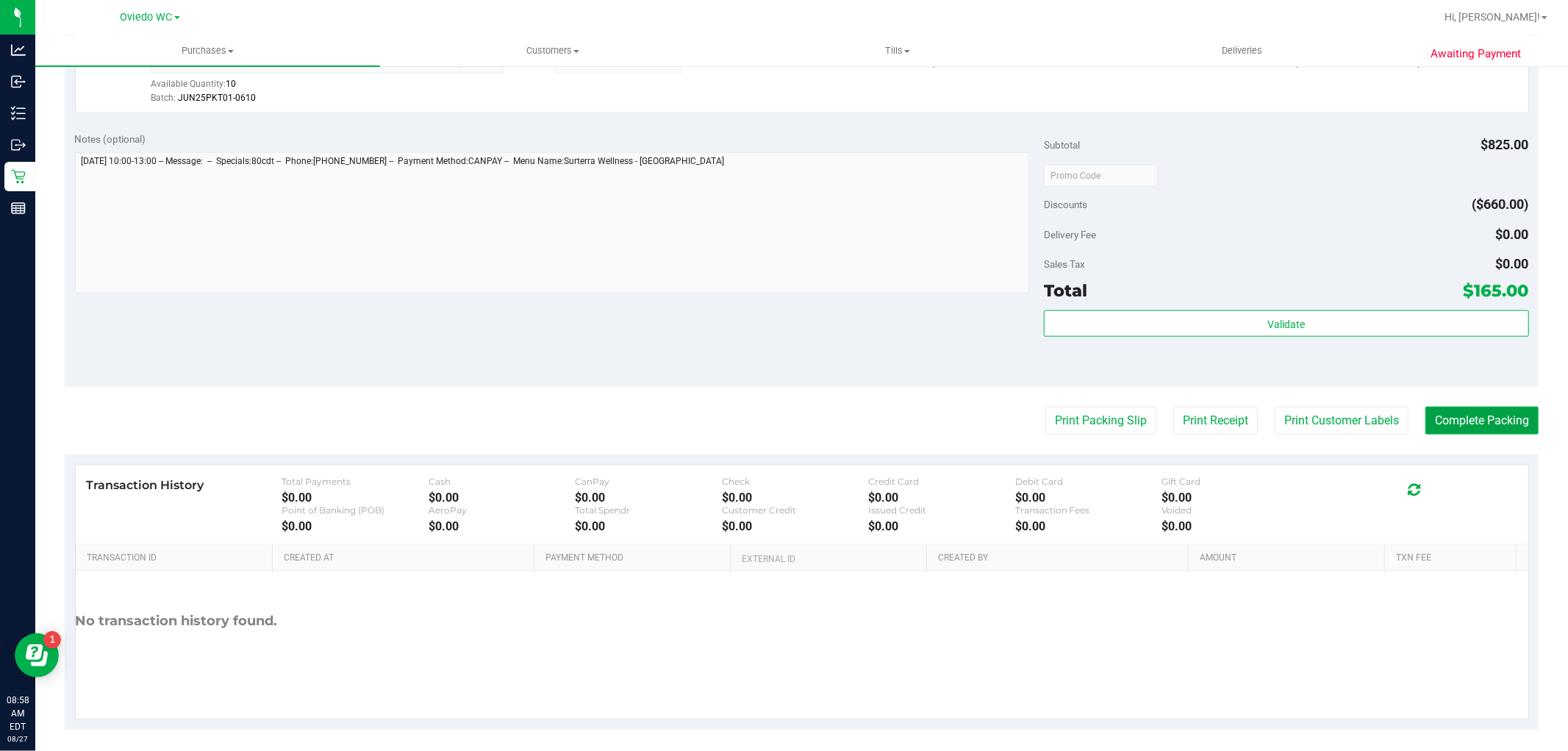
click at [1446, 419] on button "Complete Packing" at bounding box center [1482, 420] width 113 height 28
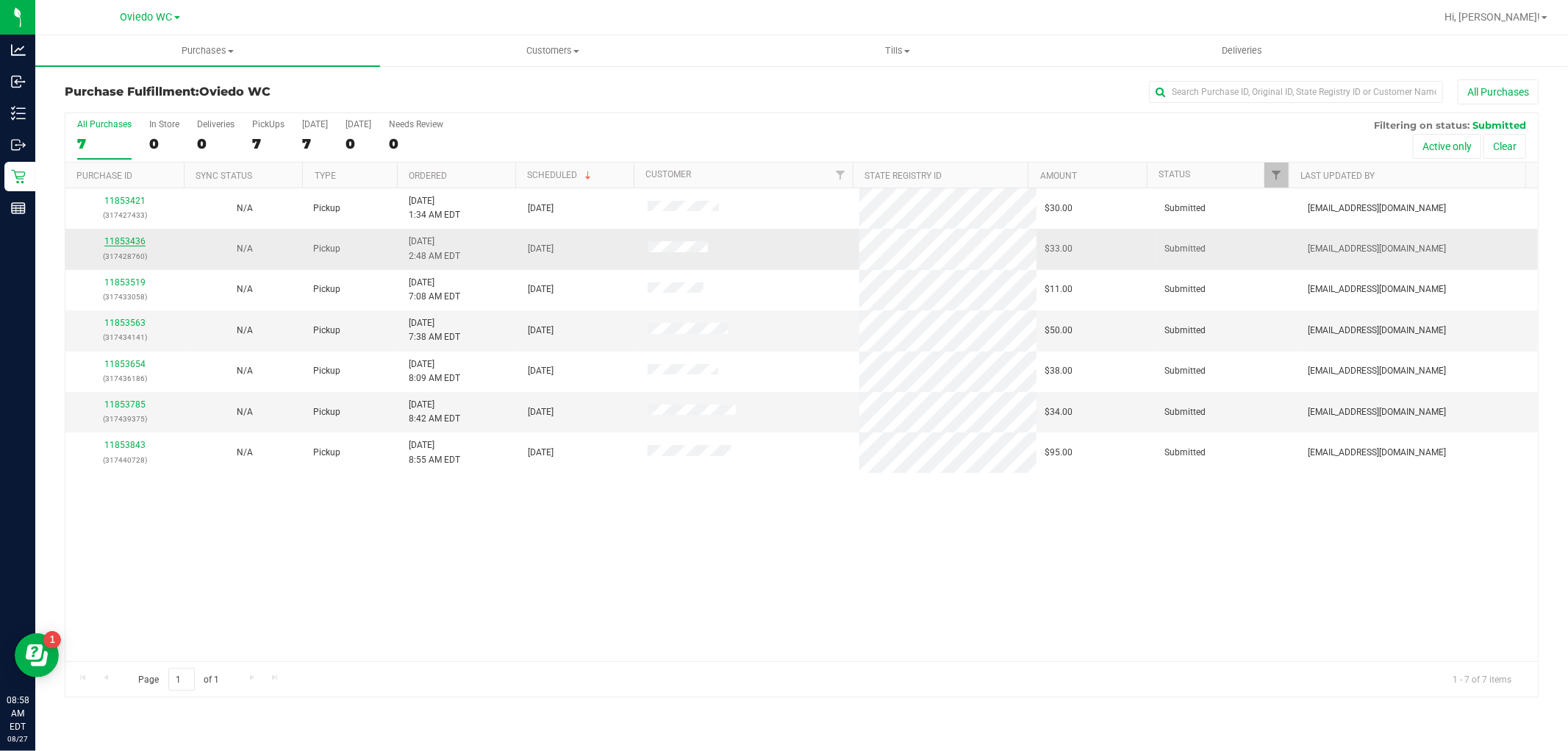
click at [134, 238] on link "11853436" at bounding box center [125, 241] width 41 height 10
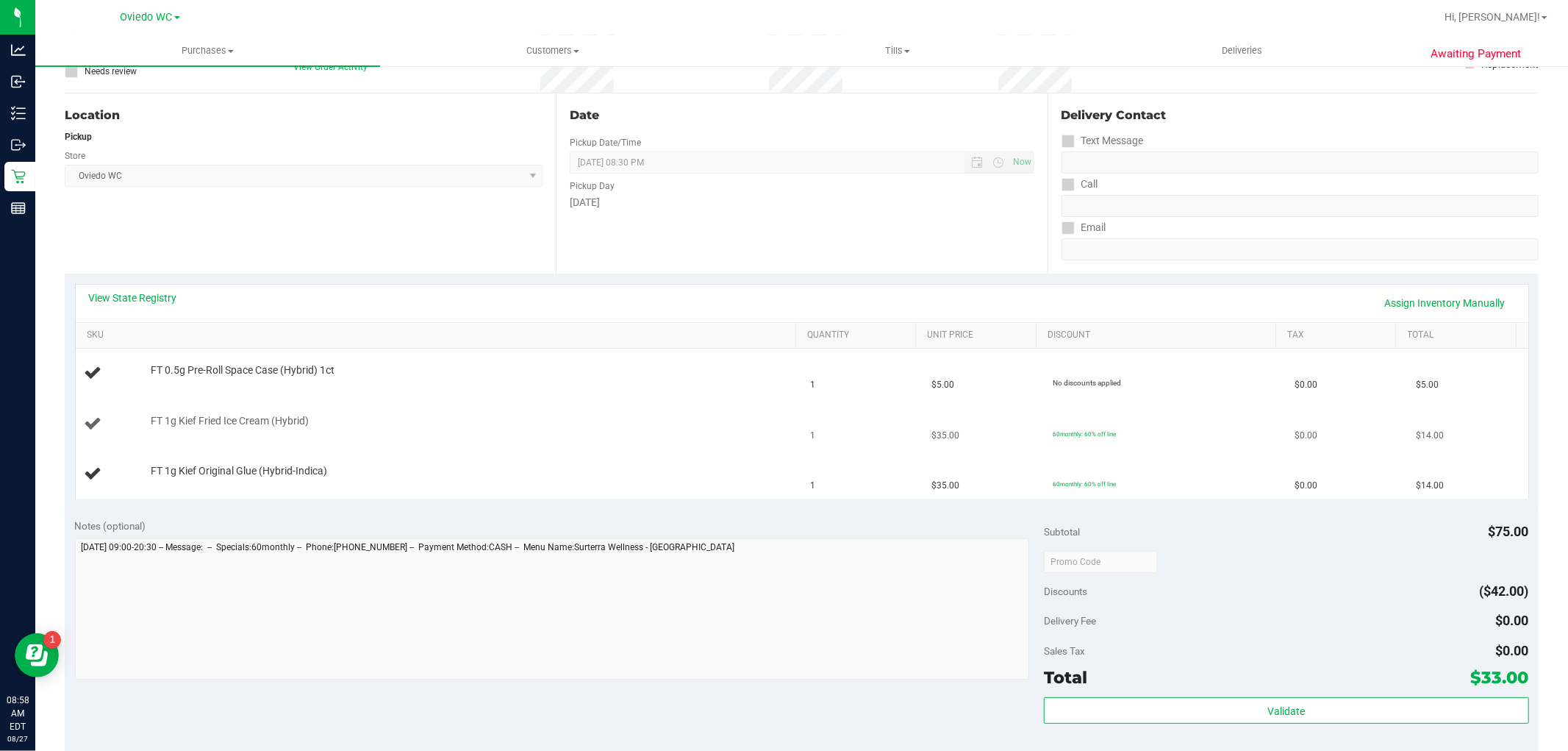
scroll to position [245, 0]
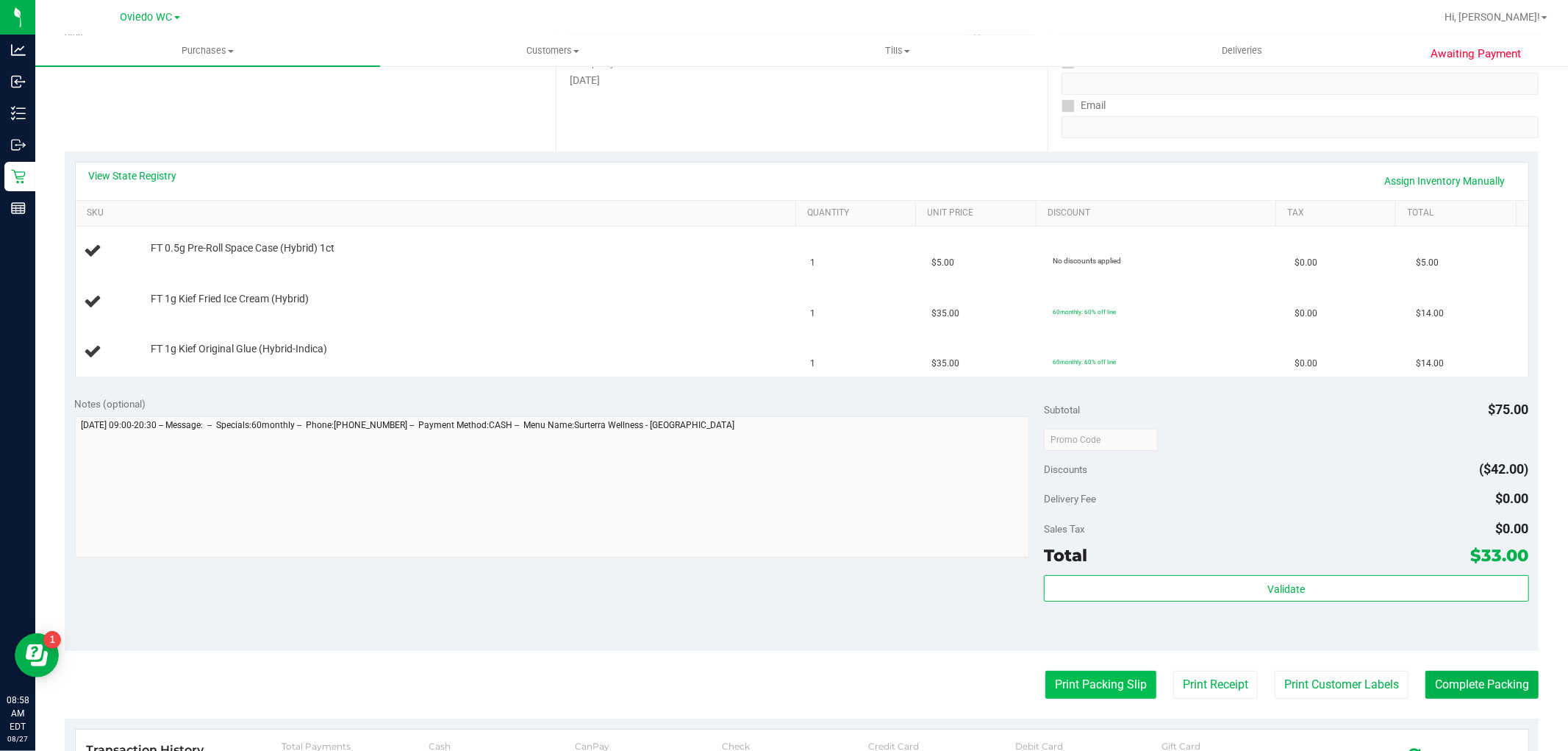
click at [1052, 677] on button "Print Packing Slip" at bounding box center [1100, 685] width 111 height 28
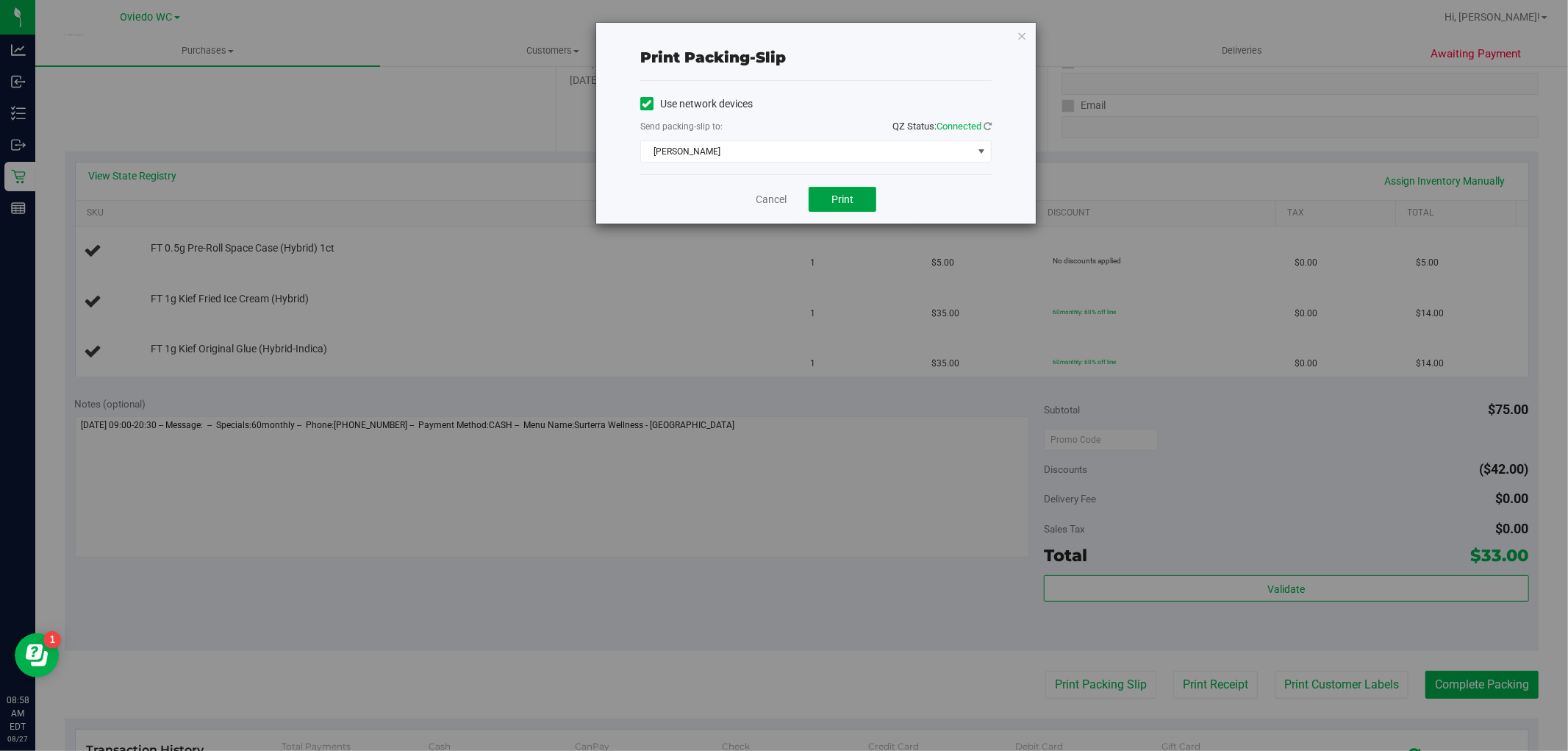
drag, startPoint x: 844, startPoint y: 207, endPoint x: 842, endPoint y: 220, distance: 13.2
click at [845, 209] on button "Print" at bounding box center [842, 199] width 67 height 25
click at [770, 191] on div "Cancel Print" at bounding box center [816, 199] width 351 height 50
click at [774, 195] on link "Cancel" at bounding box center [772, 199] width 31 height 16
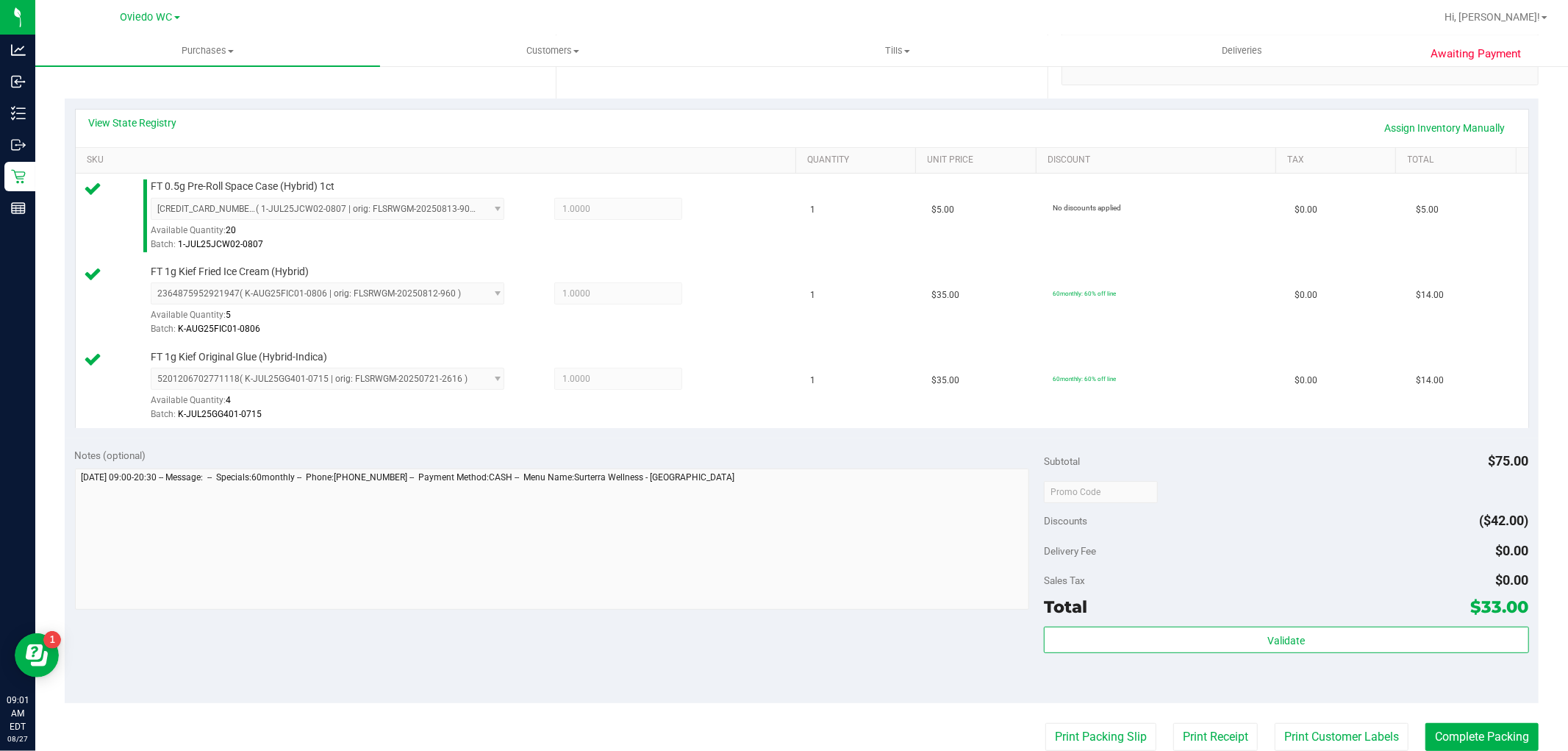
scroll to position [572, 0]
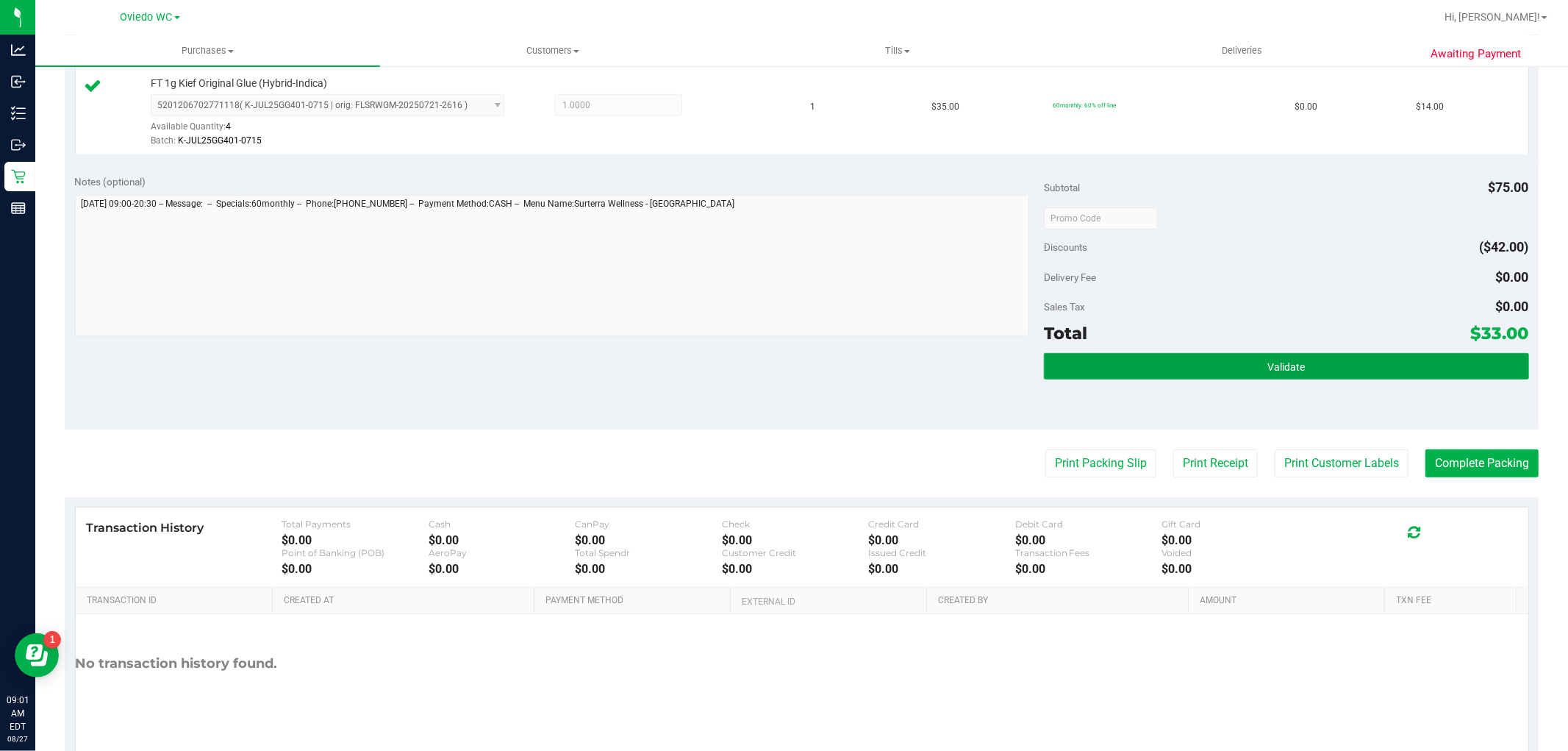
click at [1228, 362] on button "Validate" at bounding box center [1286, 366] width 485 height 26
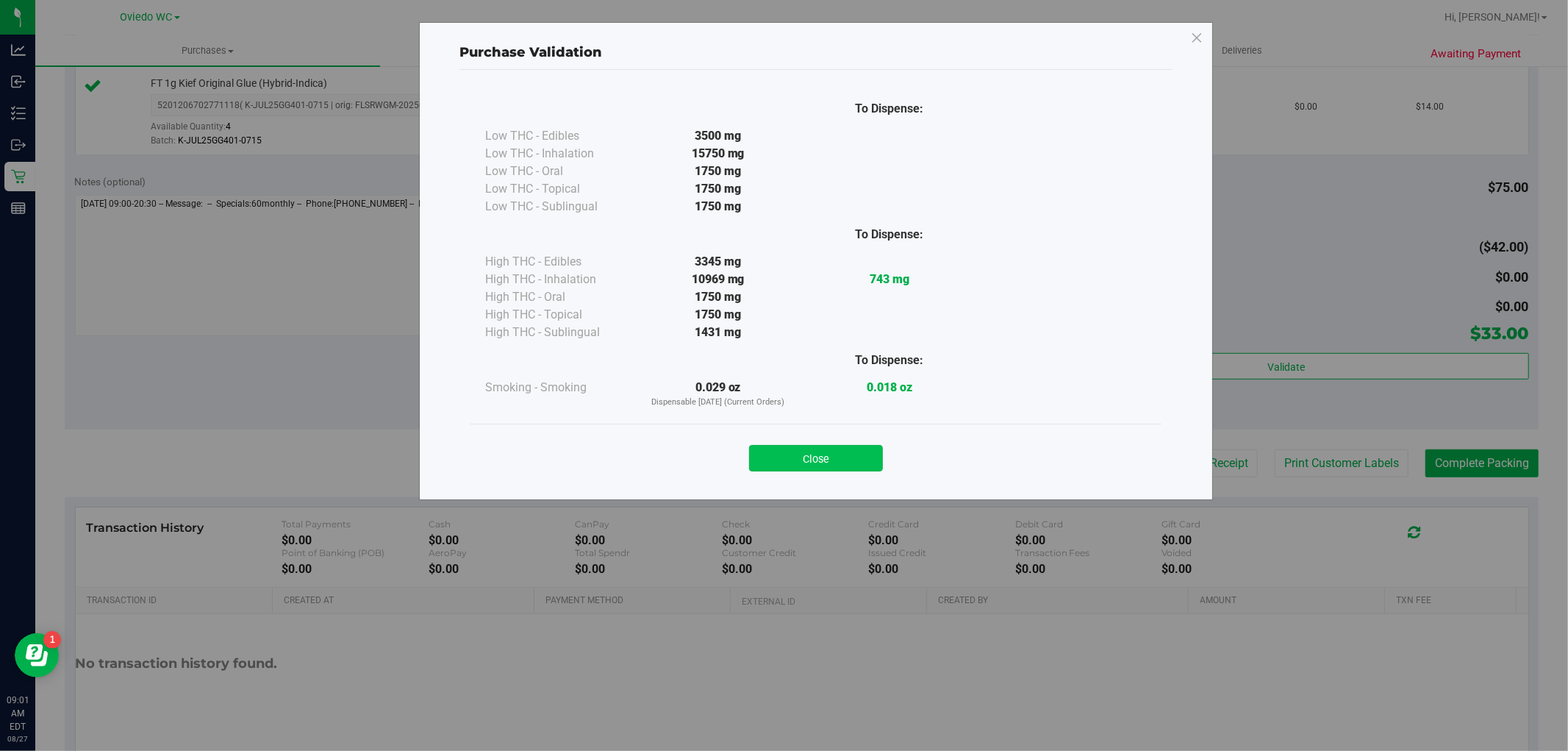
click at [803, 455] on button "Close" at bounding box center [816, 459] width 134 height 26
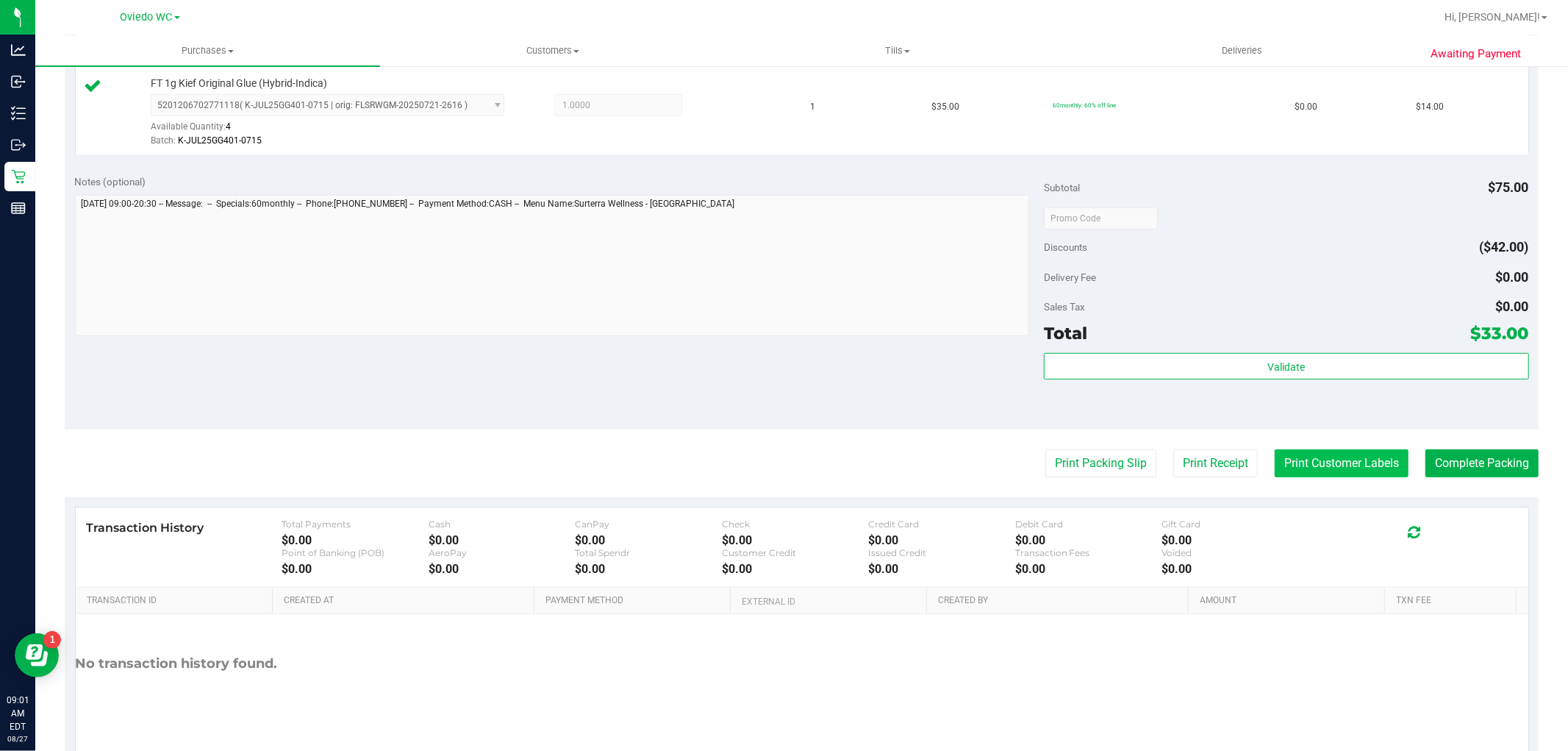
click at [1351, 462] on button "Print Customer Labels" at bounding box center [1342, 463] width 134 height 28
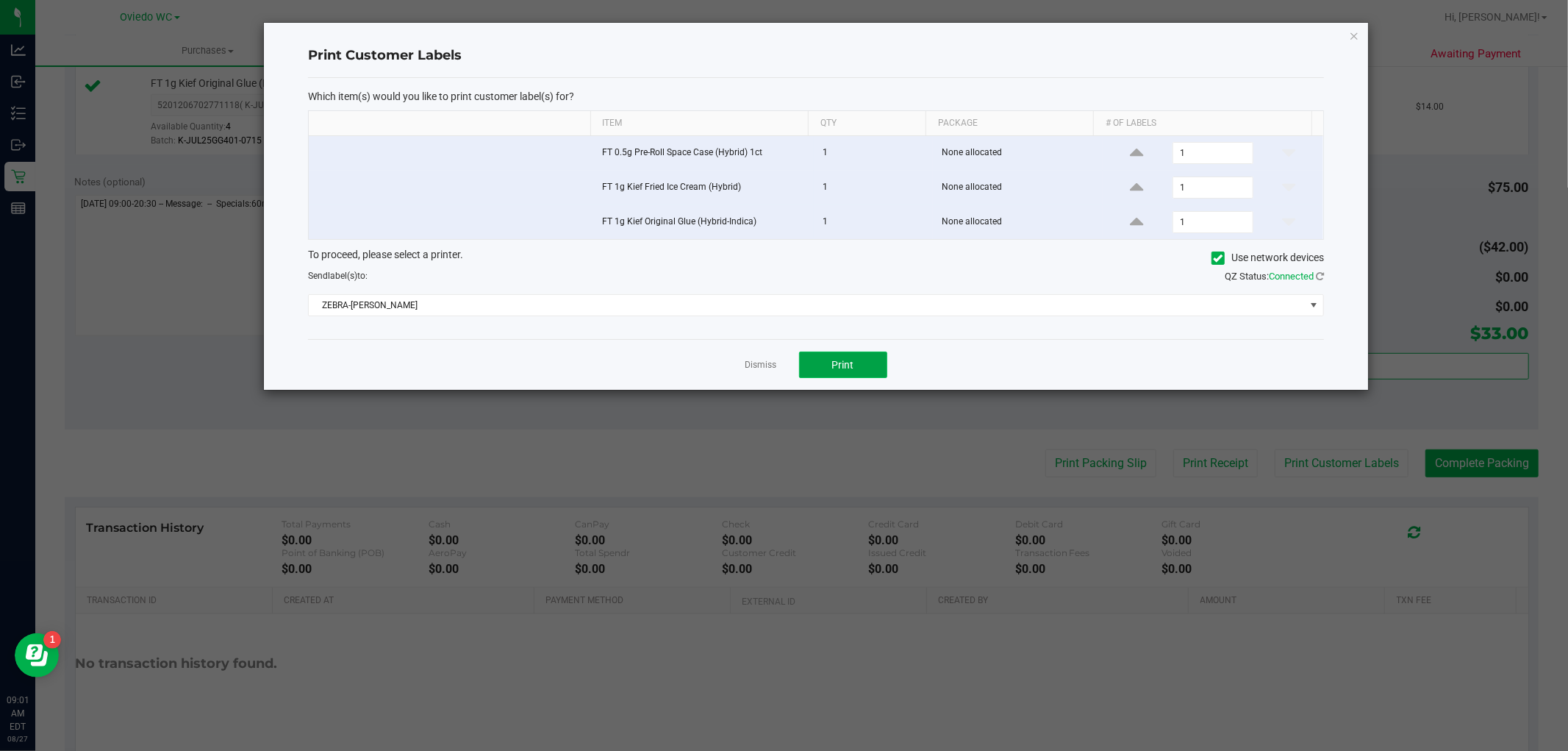
click at [858, 362] on button "Print" at bounding box center [843, 365] width 88 height 26
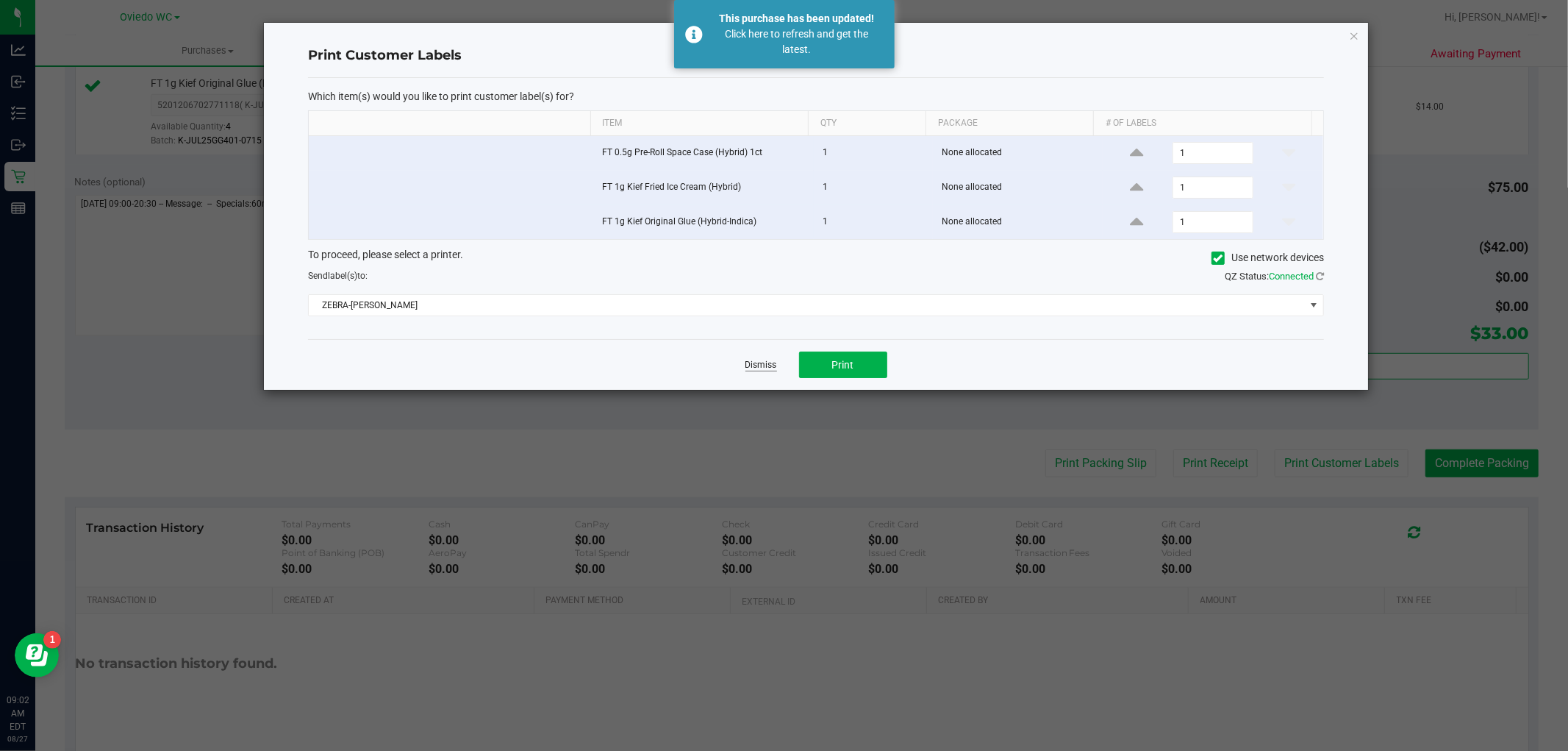
click at [750, 364] on link "Dismiss" at bounding box center [761, 365] width 32 height 12
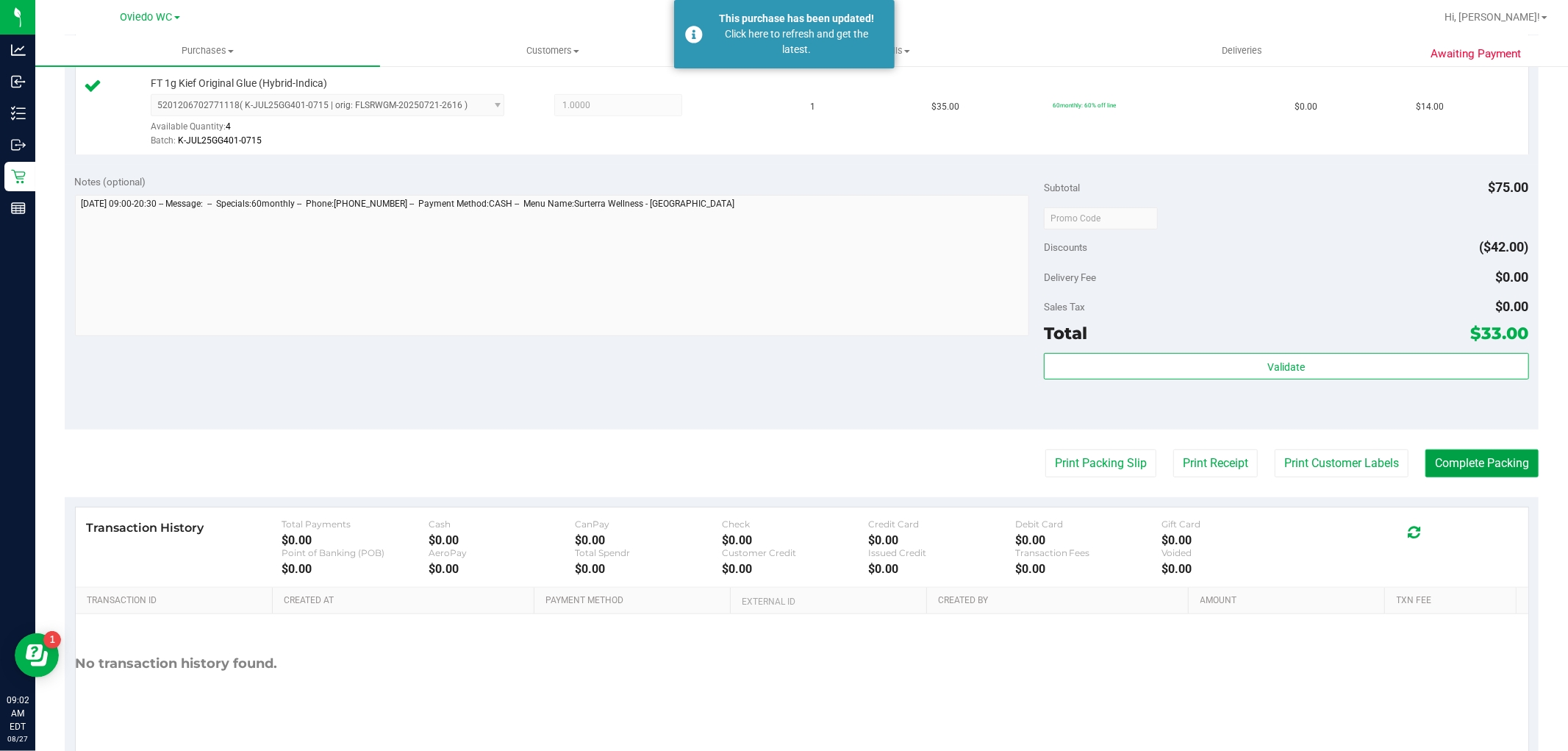
click at [1488, 469] on button "Complete Packing" at bounding box center [1482, 463] width 113 height 28
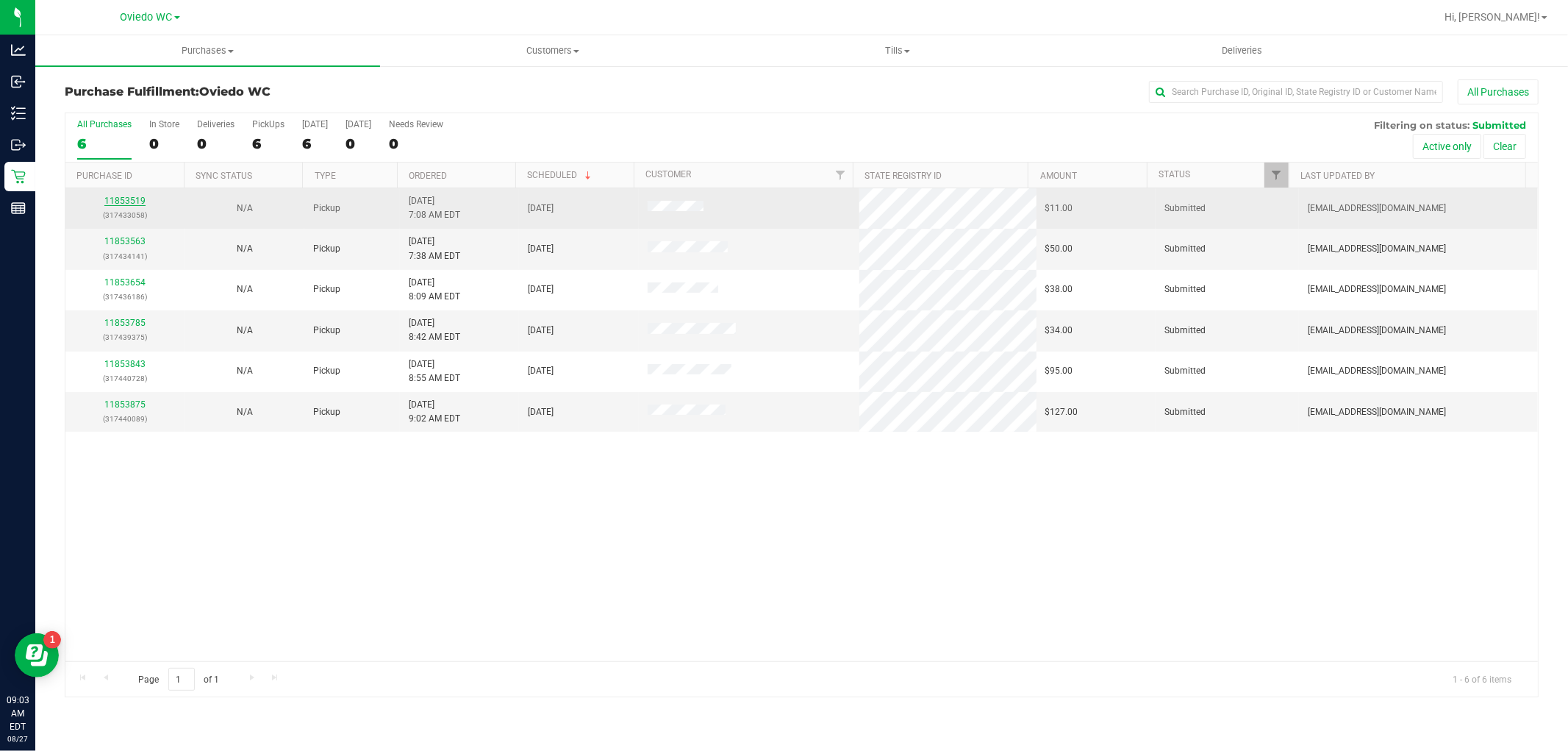
click at [131, 199] on link "11853519" at bounding box center [125, 200] width 41 height 10
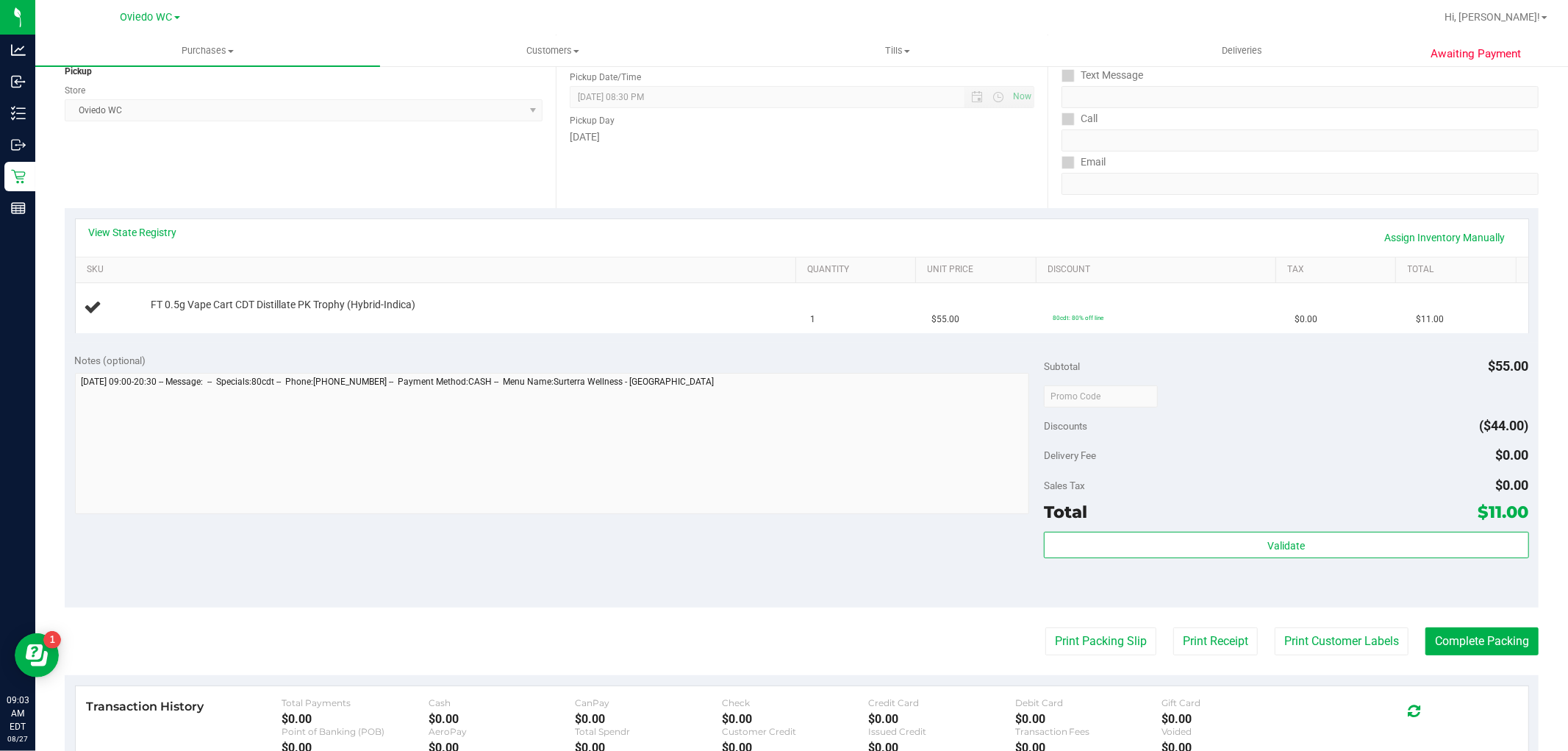
scroll to position [408, 0]
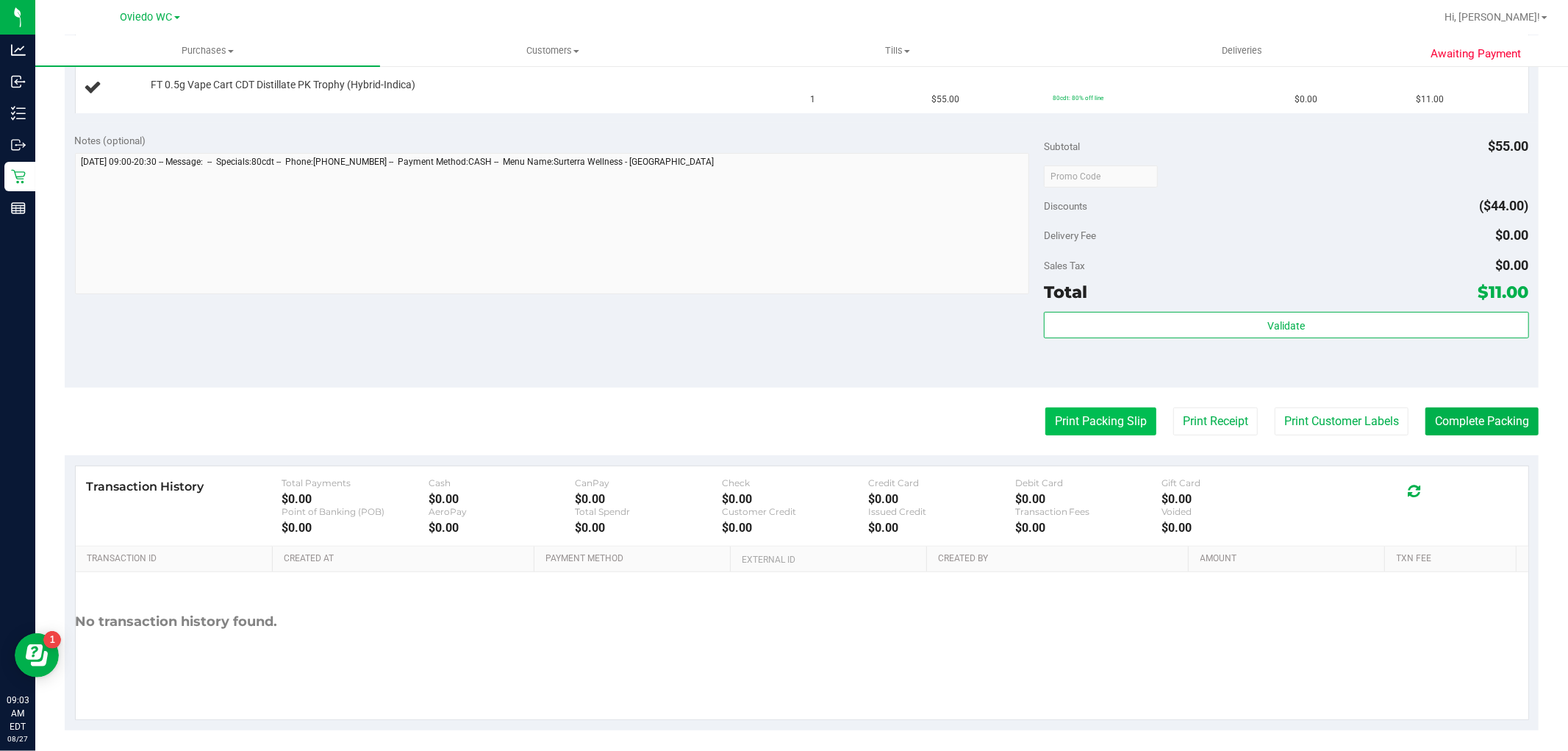
click at [1068, 432] on button "Print Packing Slip" at bounding box center [1100, 421] width 111 height 28
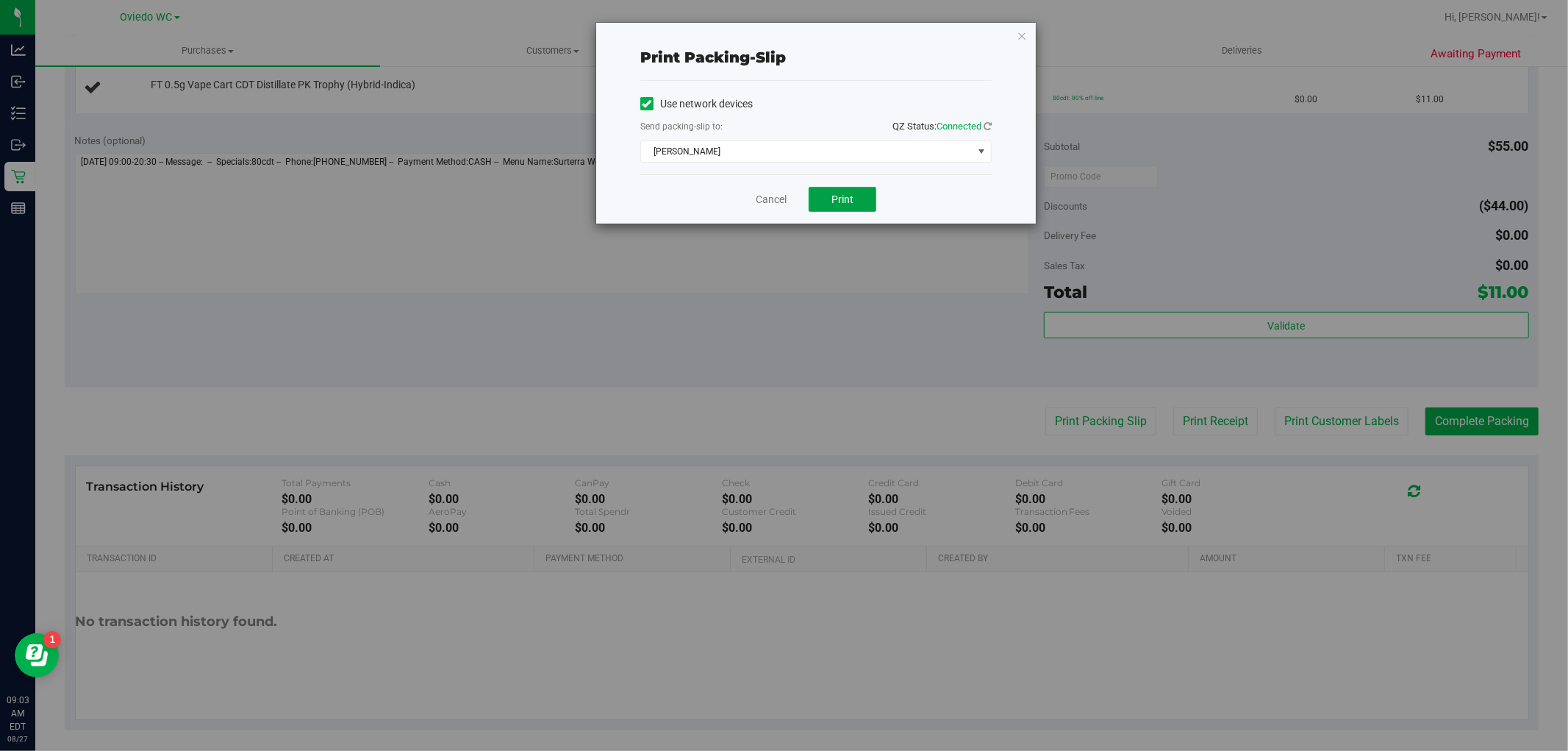
click at [855, 206] on button "Print" at bounding box center [842, 199] width 67 height 25
click at [782, 199] on link "Cancel" at bounding box center [772, 199] width 31 height 16
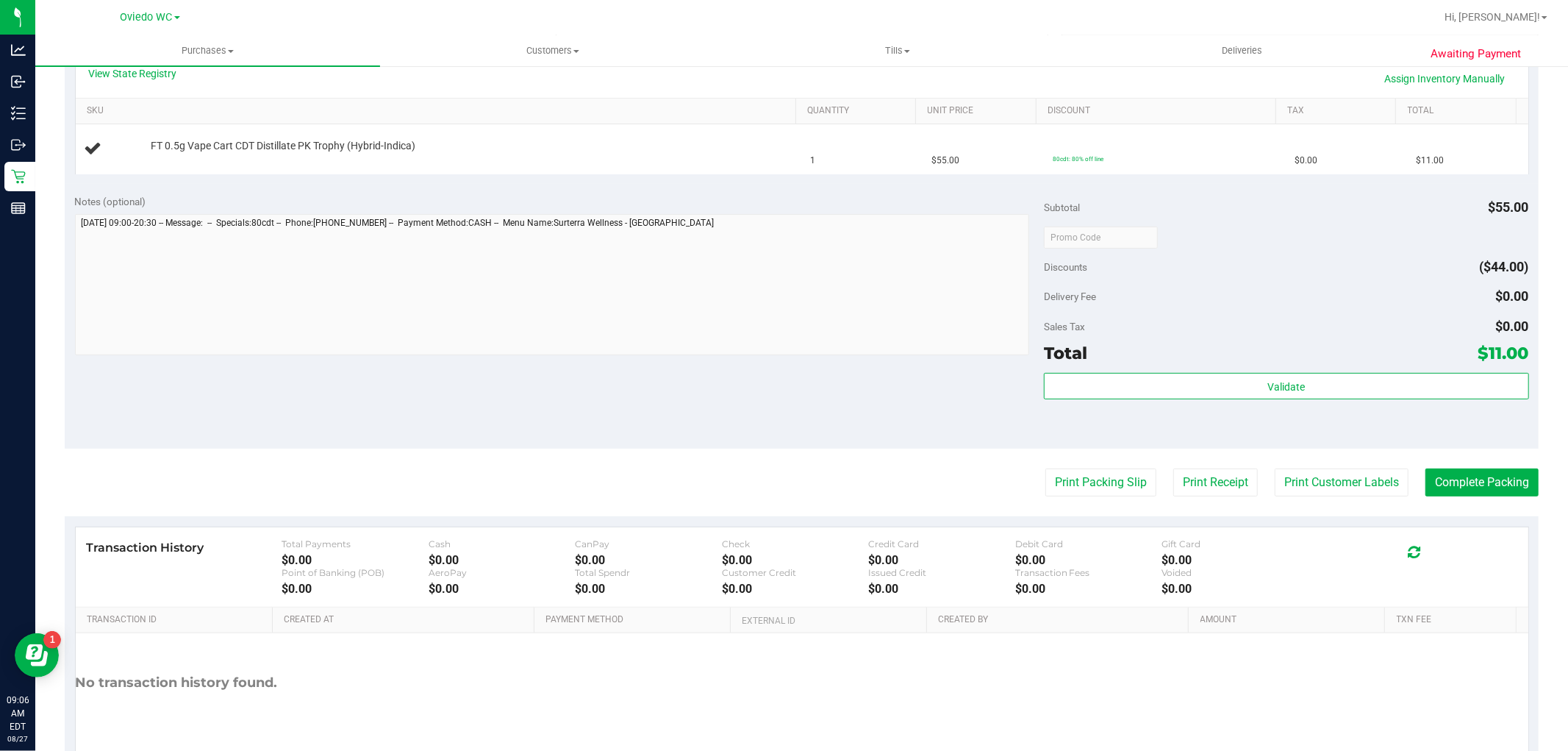
scroll to position [245, 0]
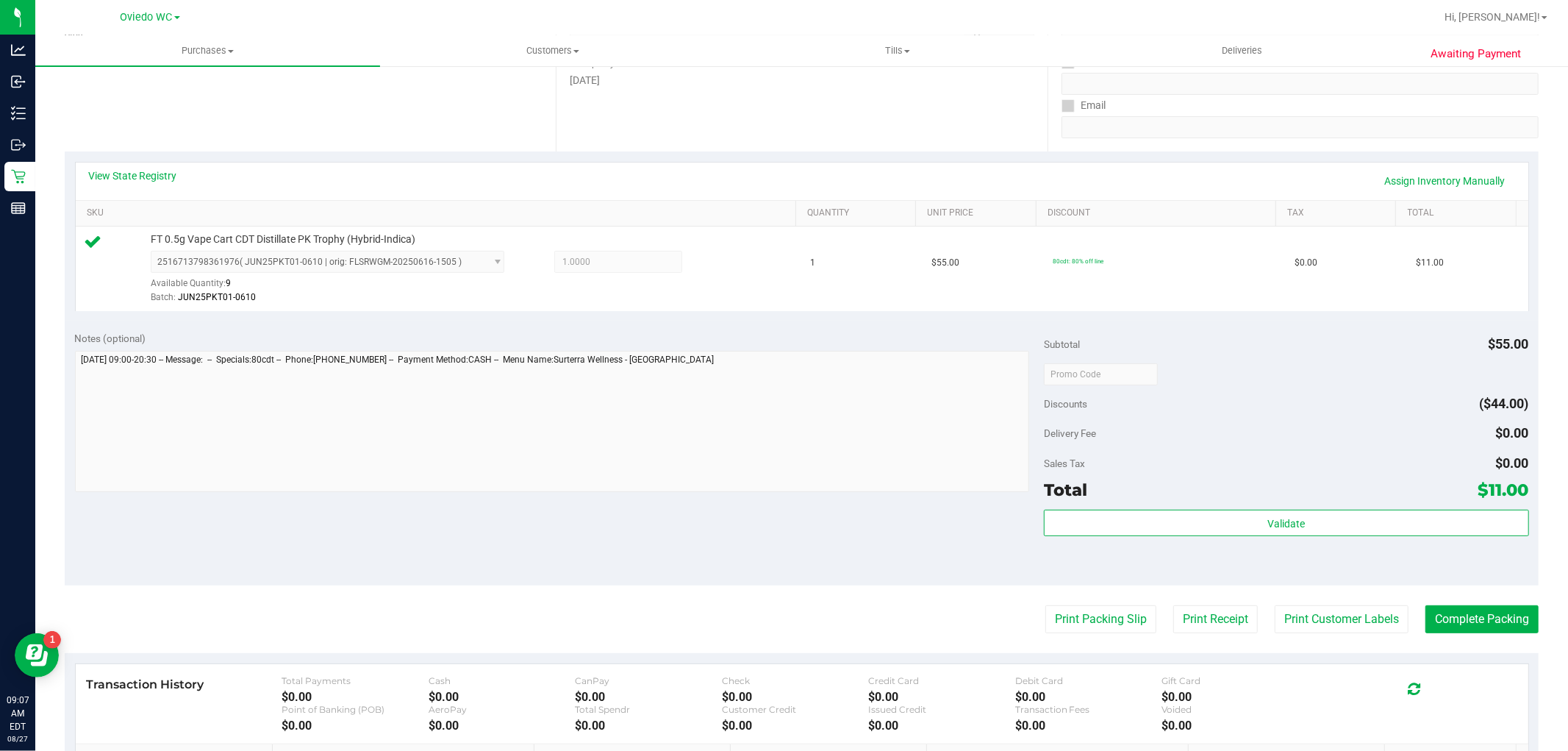
click at [1185, 505] on div "Subtotal $55.00 Discounts ($44.00) Delivery Fee $0.00 Sales Tax $0.00 Total $11…" at bounding box center [1286, 454] width 485 height 245
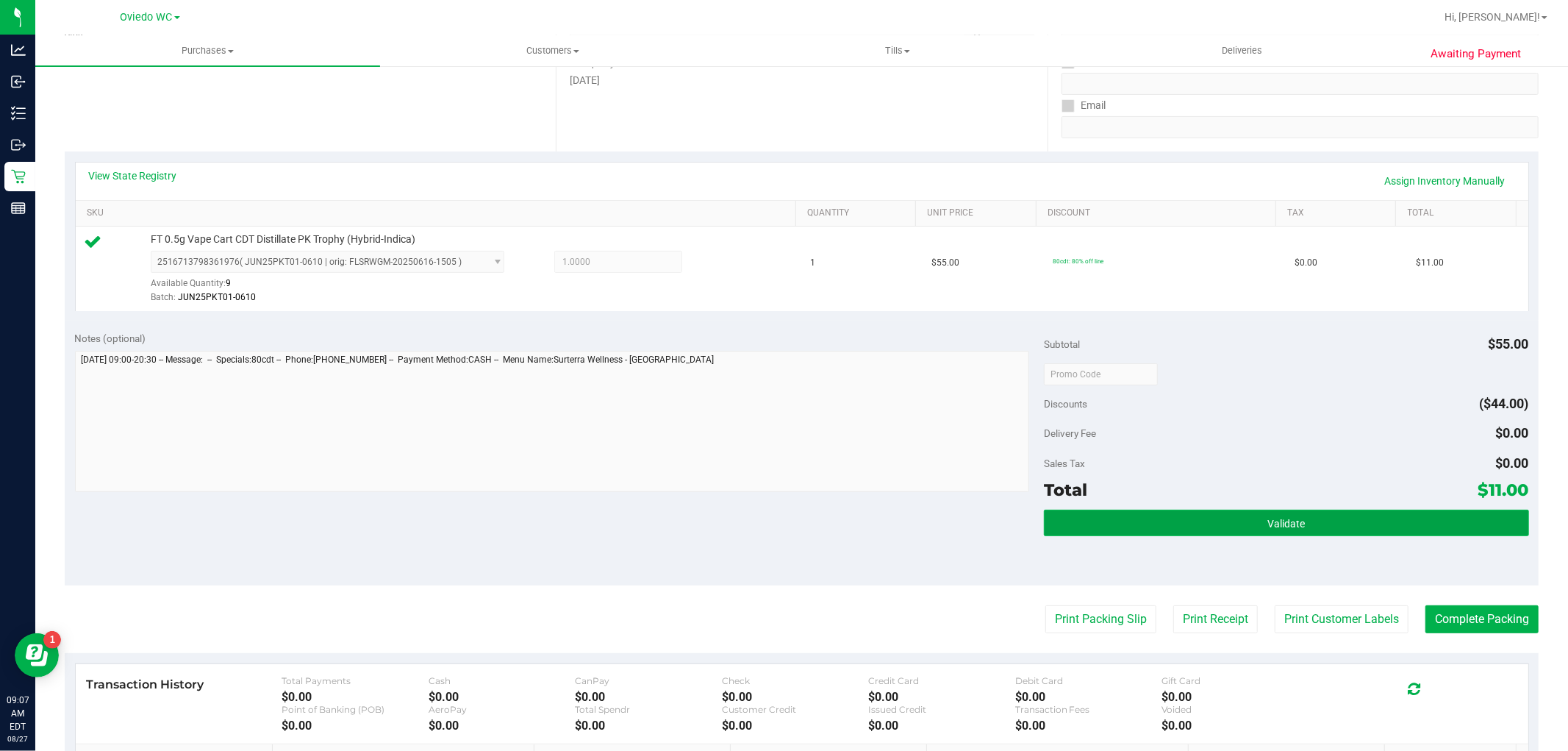
click at [1186, 511] on button "Validate" at bounding box center [1286, 523] width 485 height 26
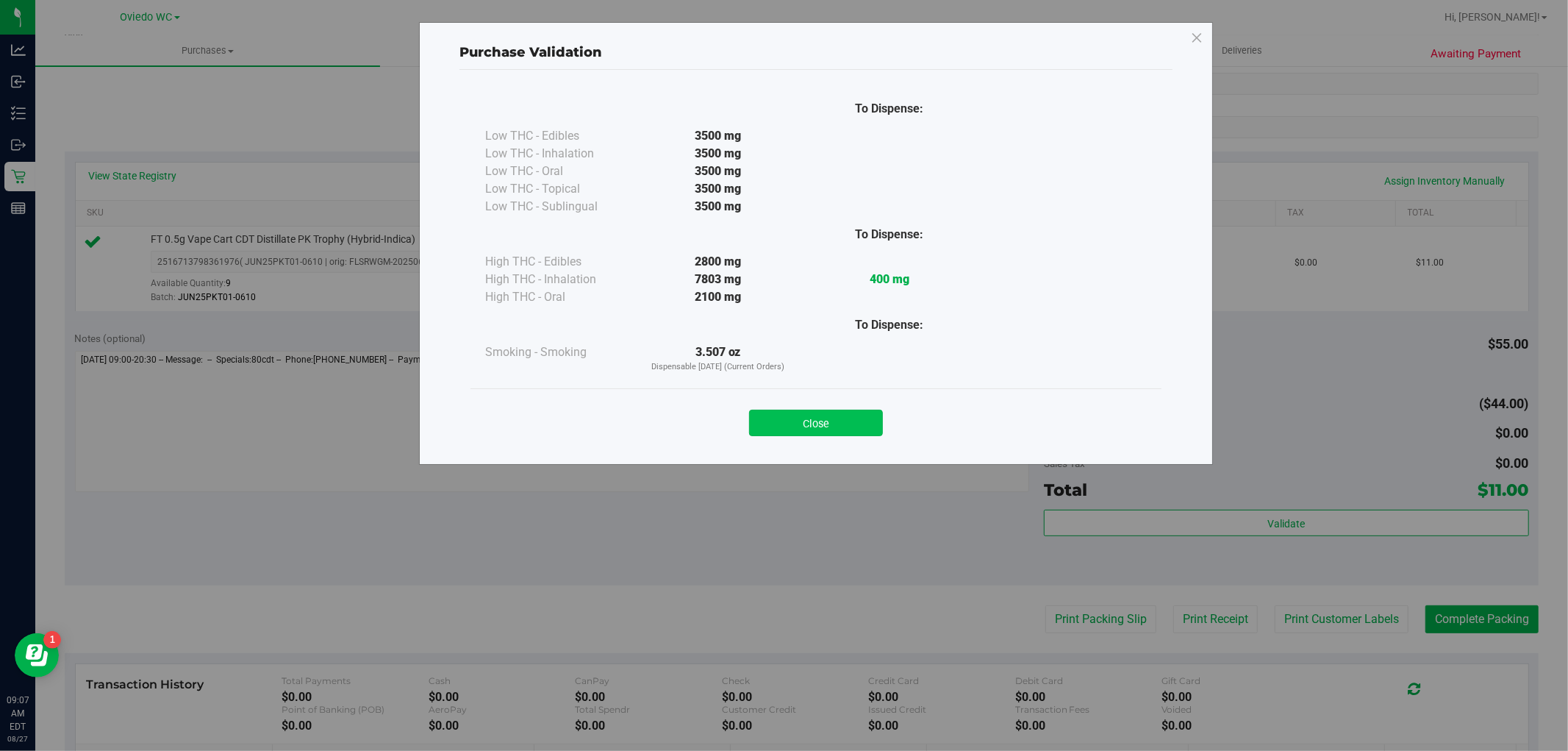
click at [845, 414] on button "Close" at bounding box center [816, 423] width 134 height 26
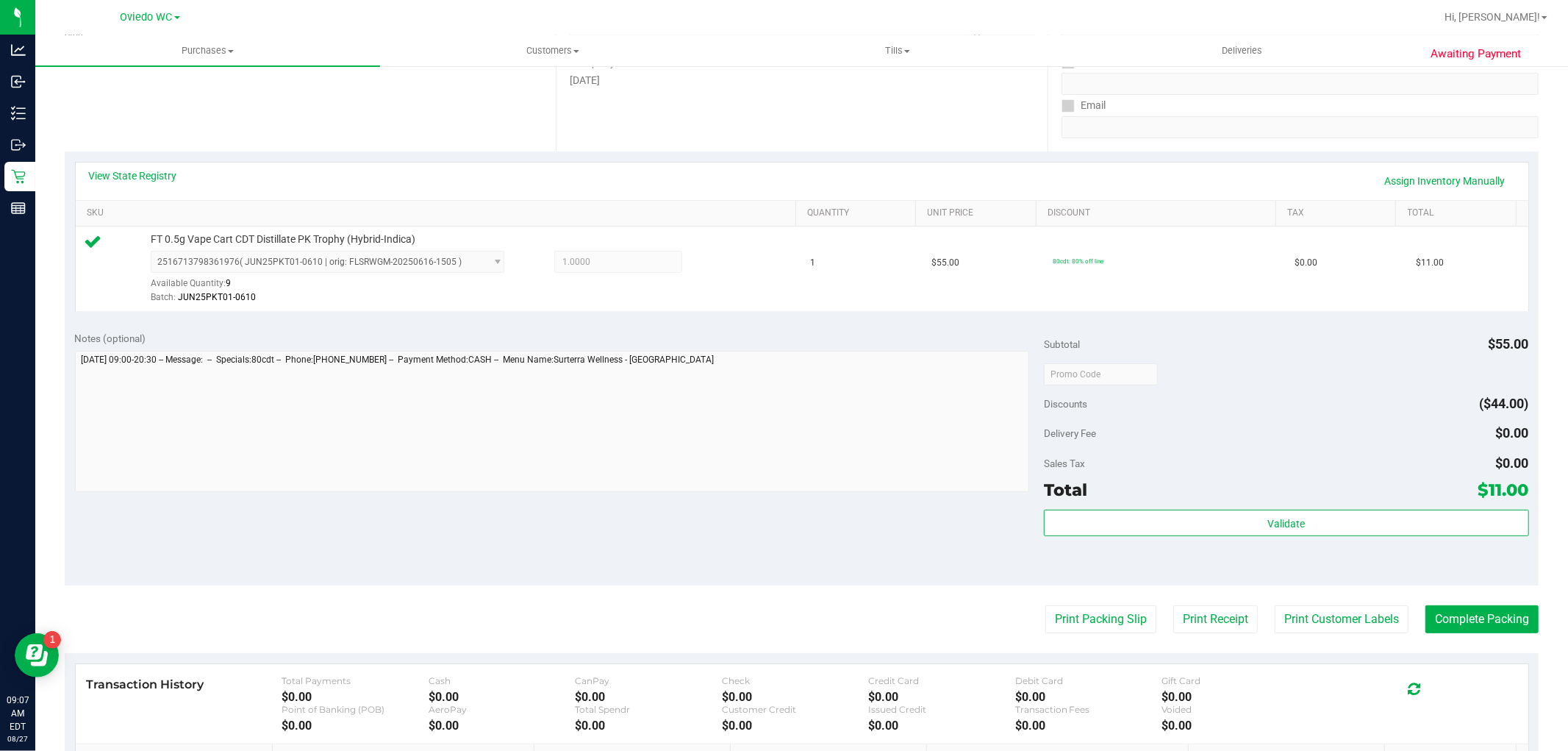
scroll to position [408, 0]
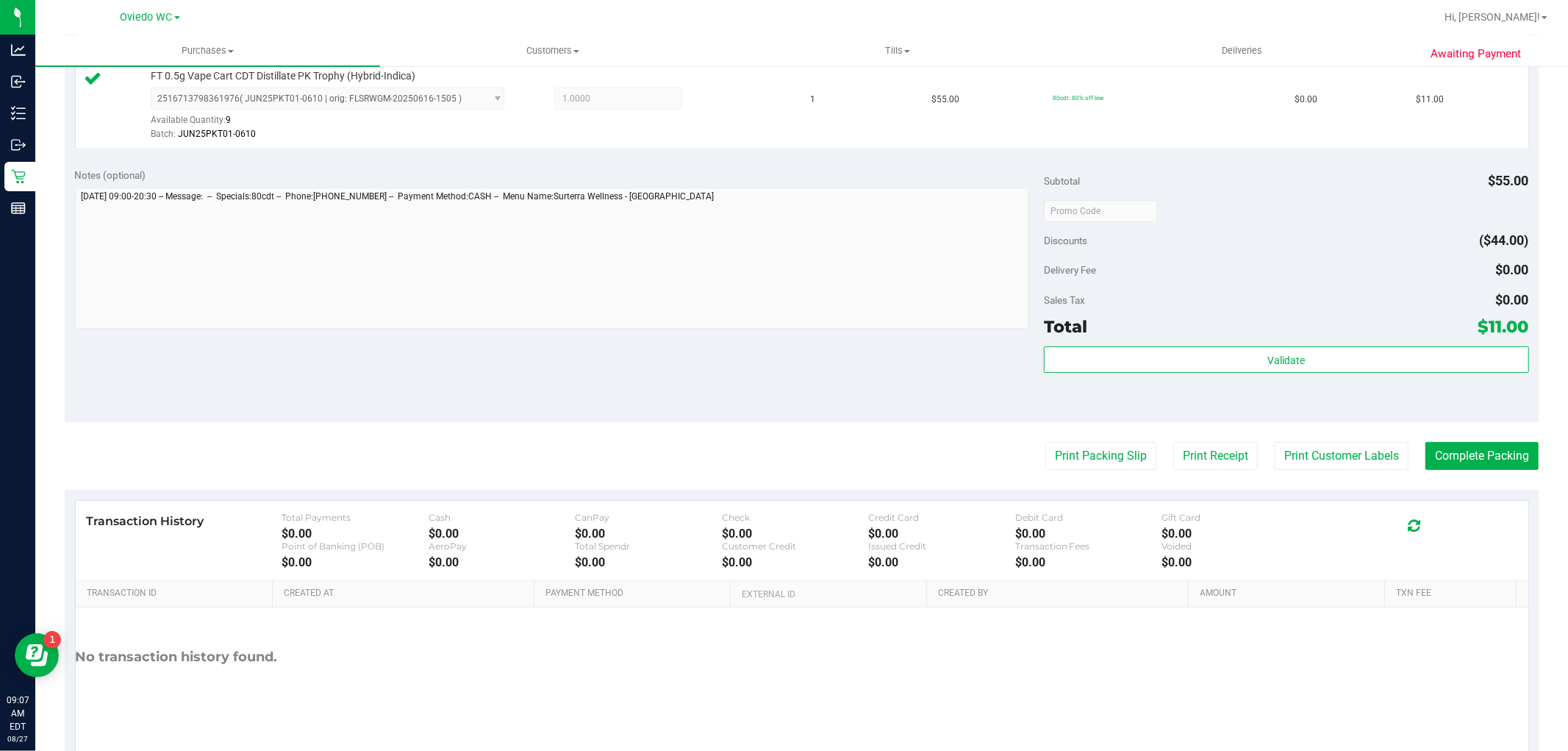
click at [934, 378] on div "Notes (optional) Subtotal $55.00 Discounts ($44.00) Delivery Fee $0.00 Sales Ta…" at bounding box center [801, 289] width 1474 height 265
click at [1289, 458] on button "Print Customer Labels" at bounding box center [1342, 456] width 134 height 28
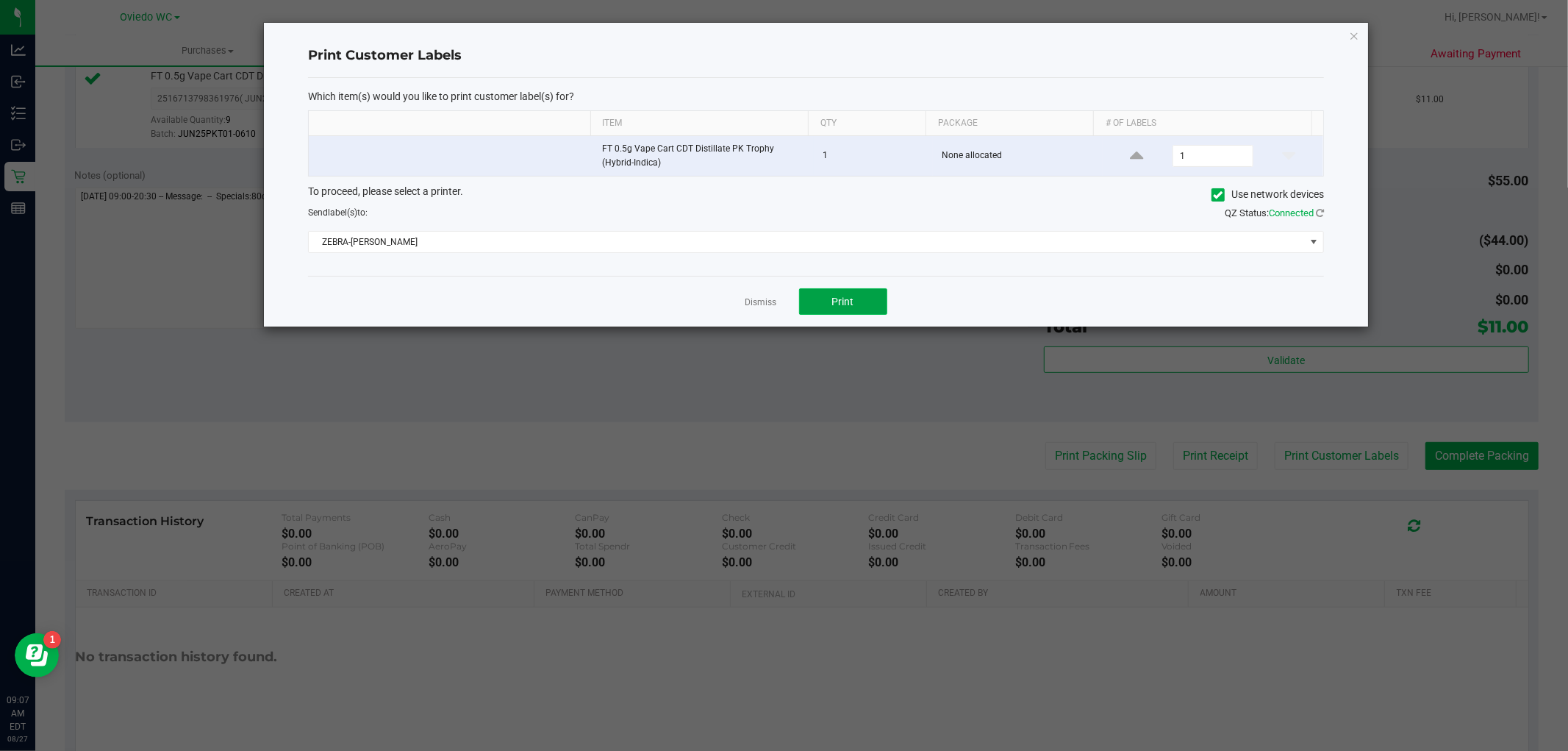
click at [837, 306] on span "Print" at bounding box center [843, 301] width 22 height 12
drag, startPoint x: 753, startPoint y: 297, endPoint x: 1071, endPoint y: 421, distance: 341.3
click at [762, 311] on div "Dismiss Print" at bounding box center [816, 301] width 1016 height 50
click at [741, 298] on div "Dismiss Print" at bounding box center [816, 301] width 1016 height 50
click at [751, 299] on app-cancel-button "Dismiss" at bounding box center [761, 302] width 32 height 16
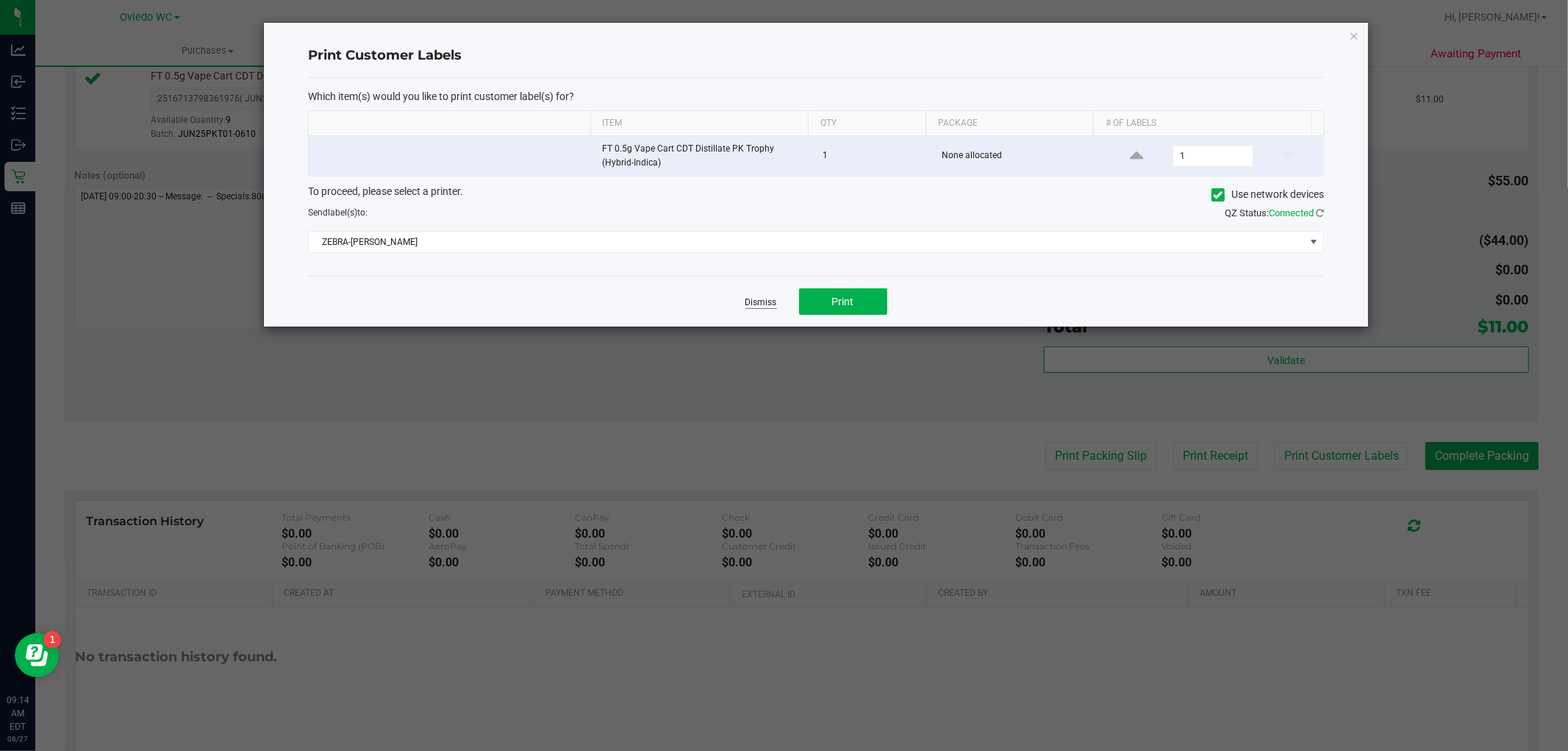
click at [755, 300] on link "Dismiss" at bounding box center [761, 303] width 32 height 12
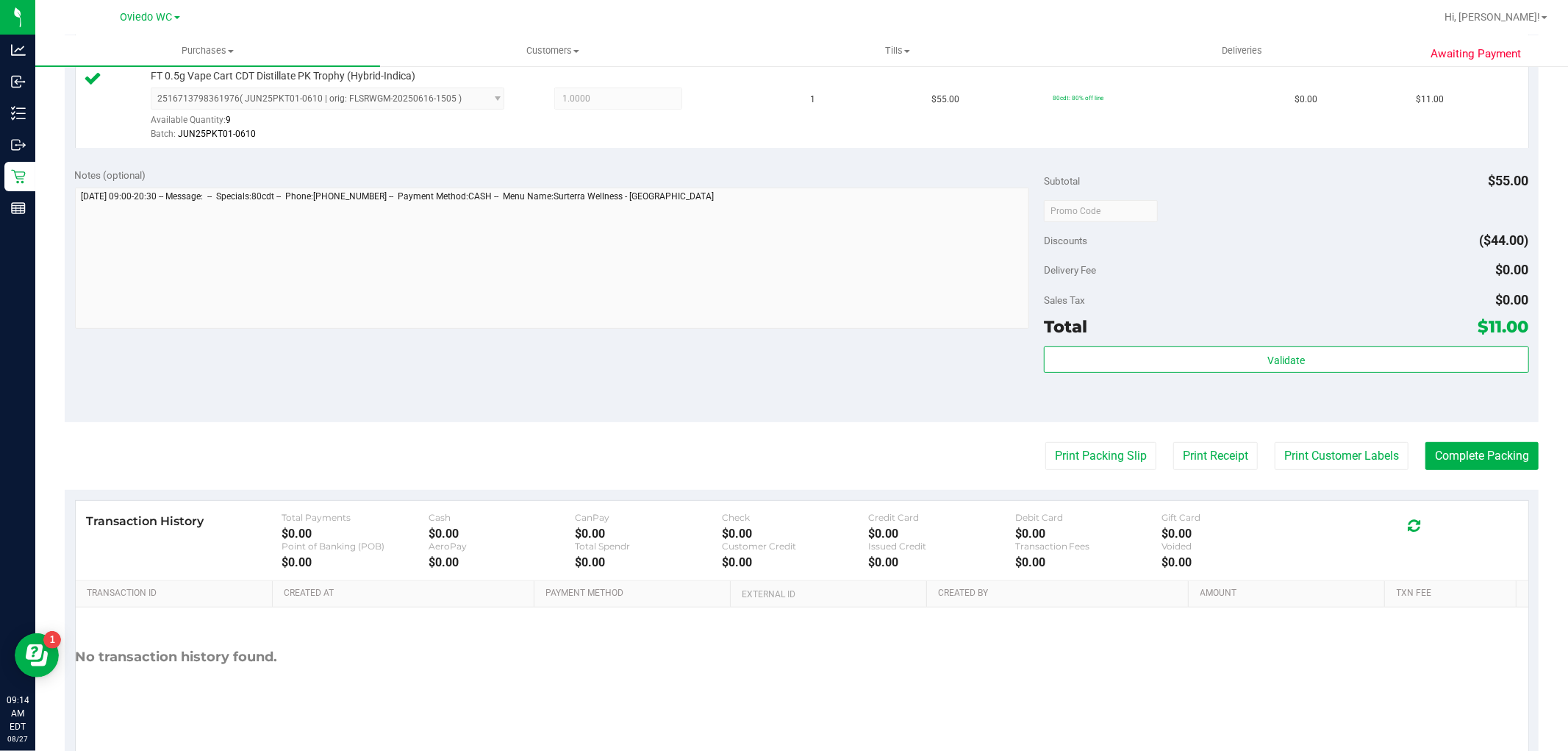
click at [1468, 438] on purchase-details "Back Edit Purchase Cancel Purchase View Profile # 11853519 BioTrack ID: - Submi…" at bounding box center [801, 218] width 1474 height 1094
drag, startPoint x: 1441, startPoint y: 446, endPoint x: 1441, endPoint y: 456, distance: 10.0
click at [1441, 455] on button "Complete Packing" at bounding box center [1482, 456] width 113 height 28
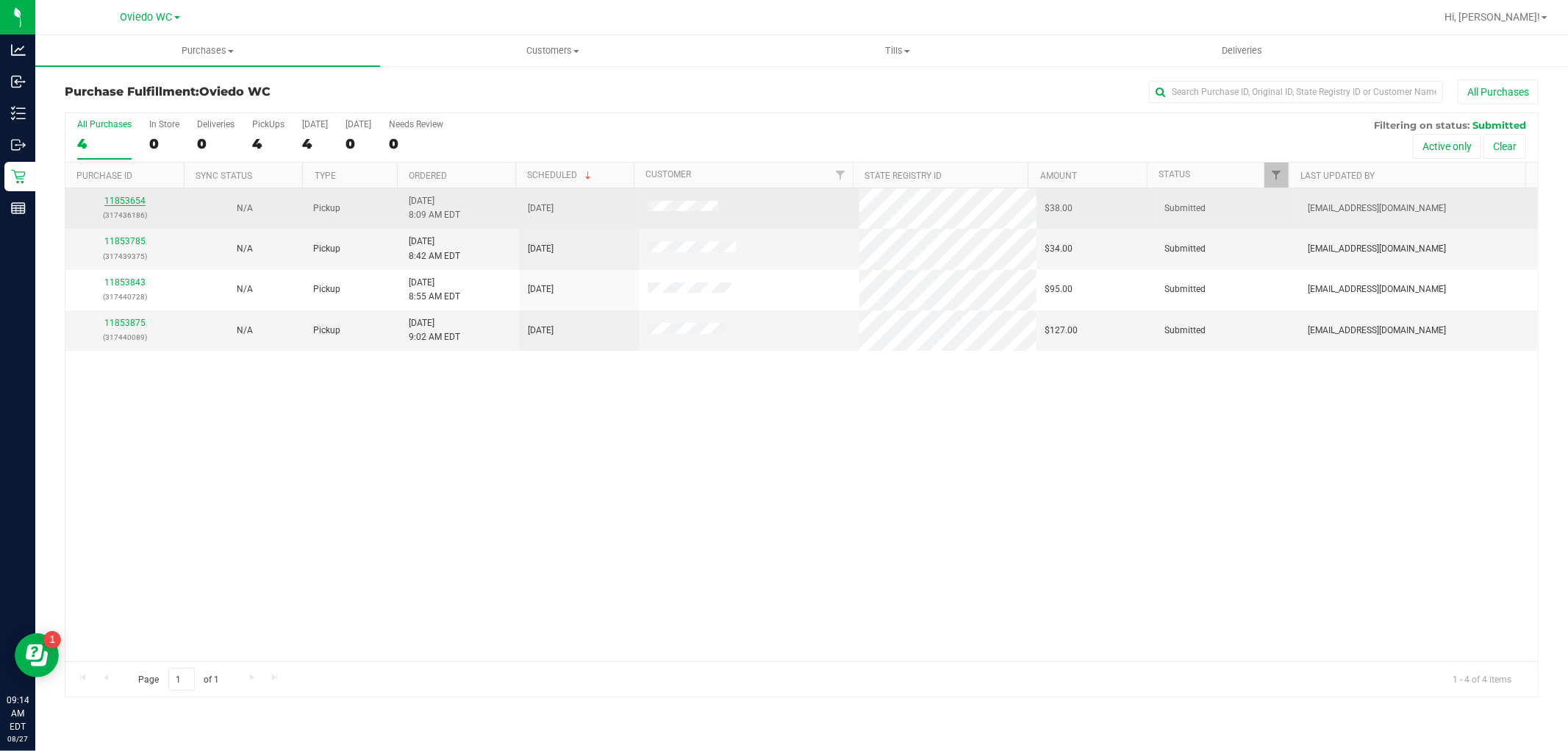
click at [118, 200] on link "11853654" at bounding box center [125, 200] width 41 height 10
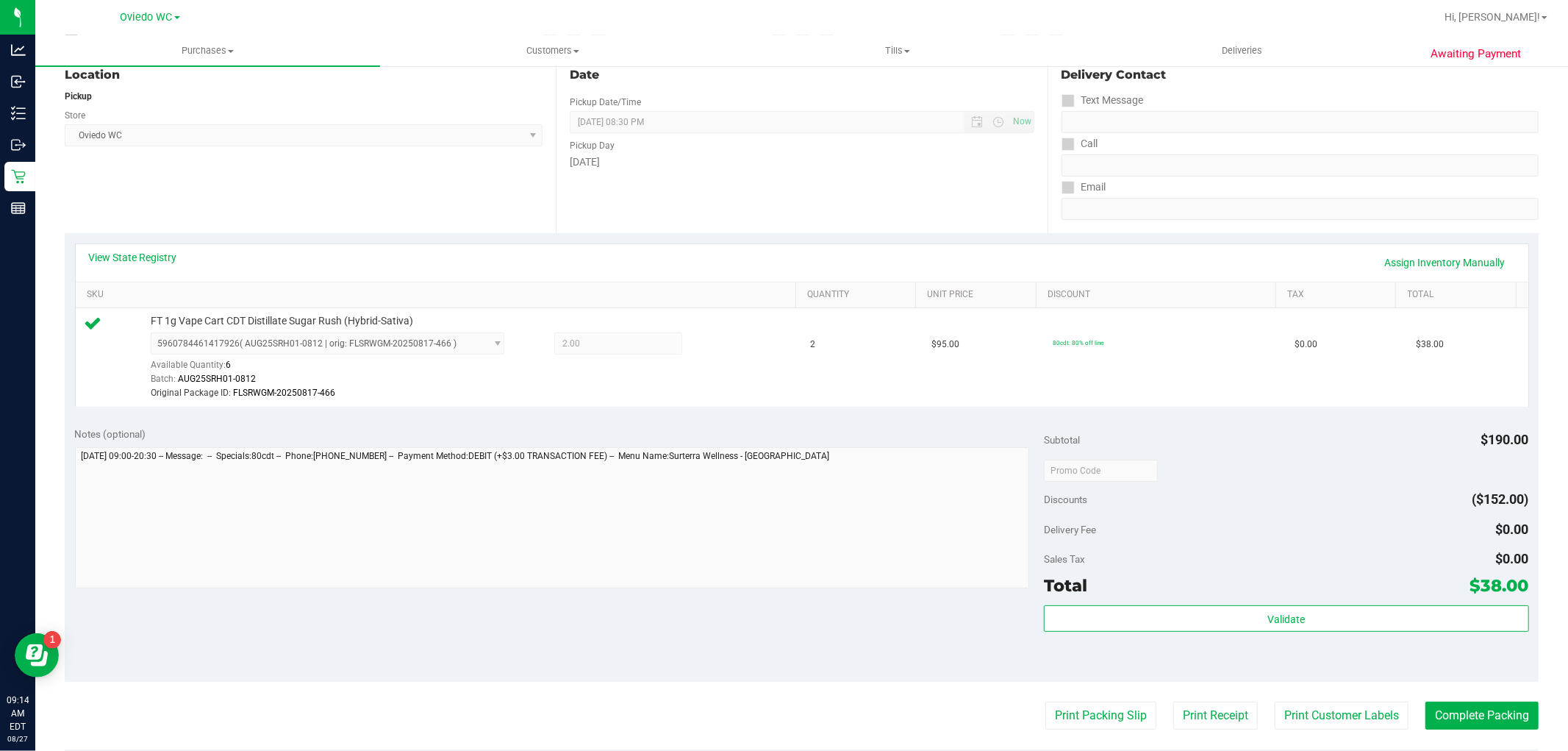
scroll to position [245, 0]
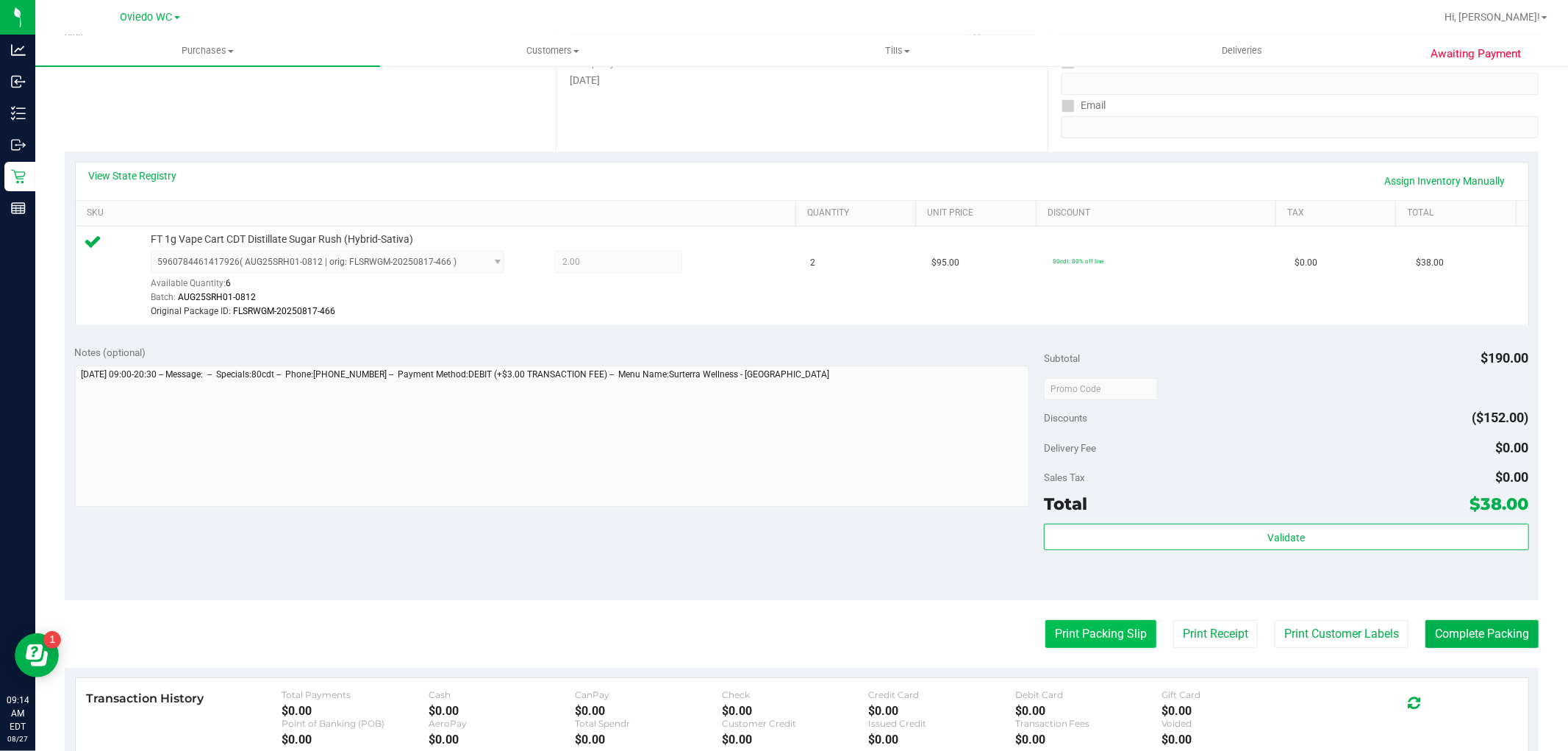
click at [1063, 641] on button "Print Packing Slip" at bounding box center [1100, 634] width 111 height 28
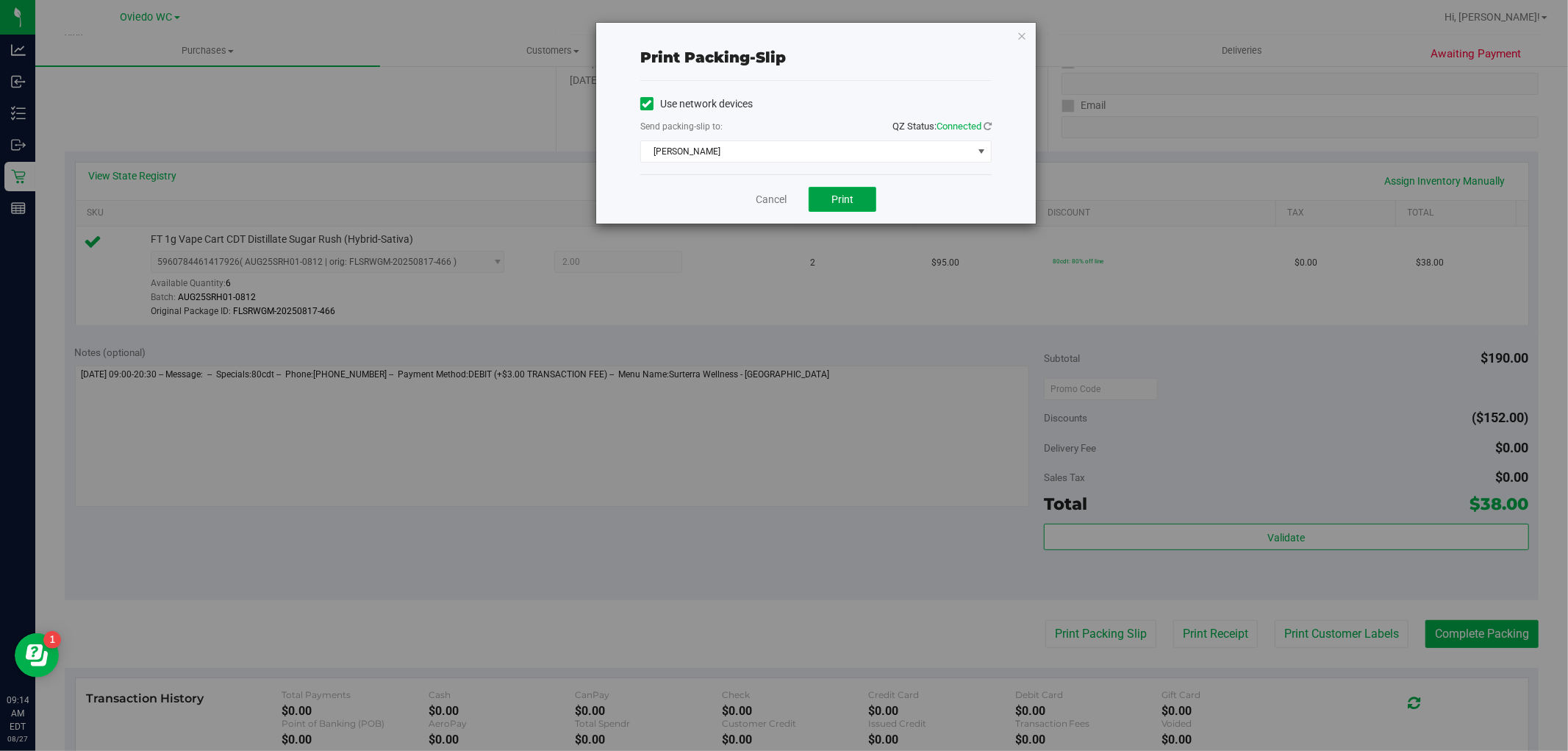
click at [831, 197] on span "Print" at bounding box center [842, 199] width 22 height 12
click at [780, 200] on link "Cancel" at bounding box center [772, 199] width 31 height 16
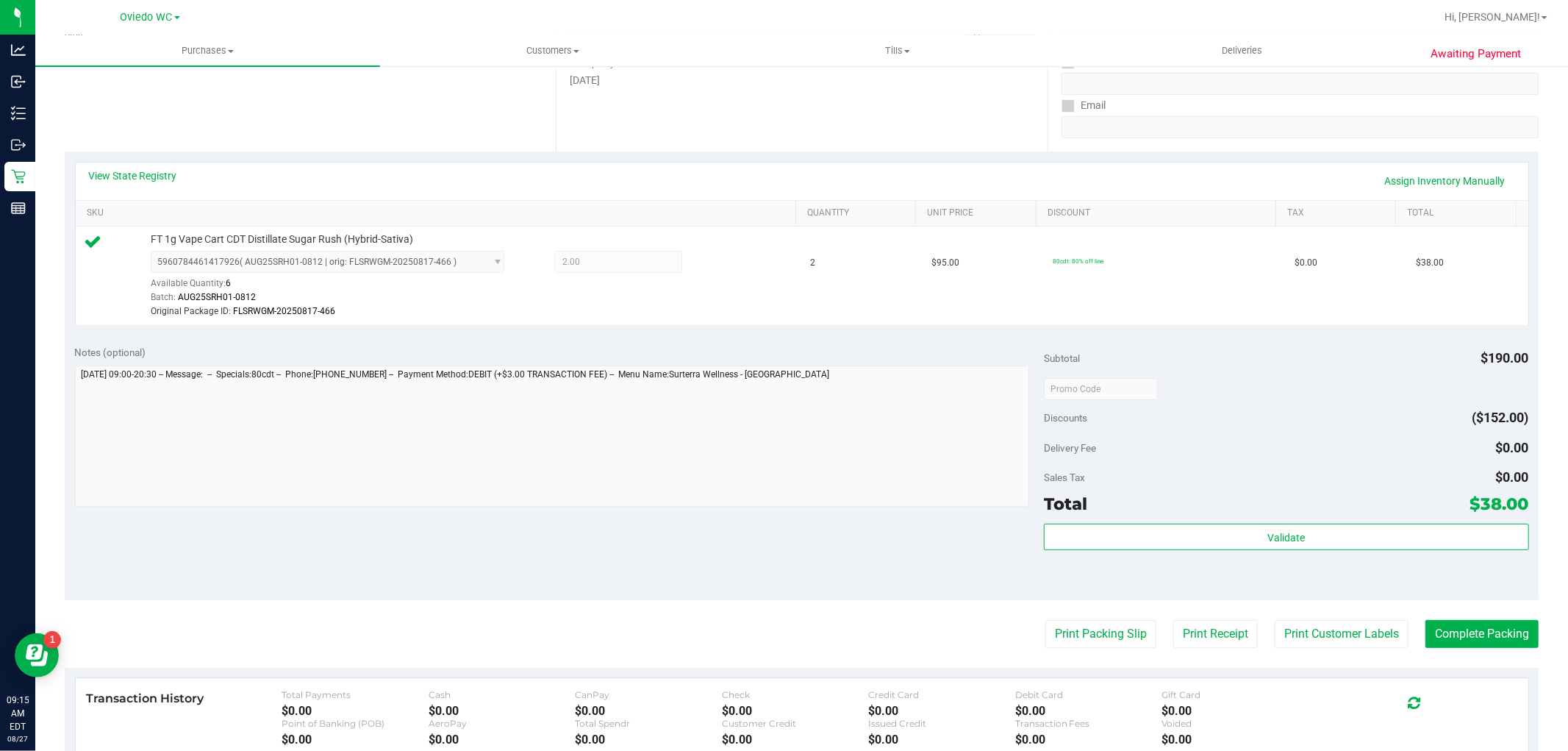
click at [1045, 620] on button "Print Packing Slip" at bounding box center [1100, 634] width 111 height 28
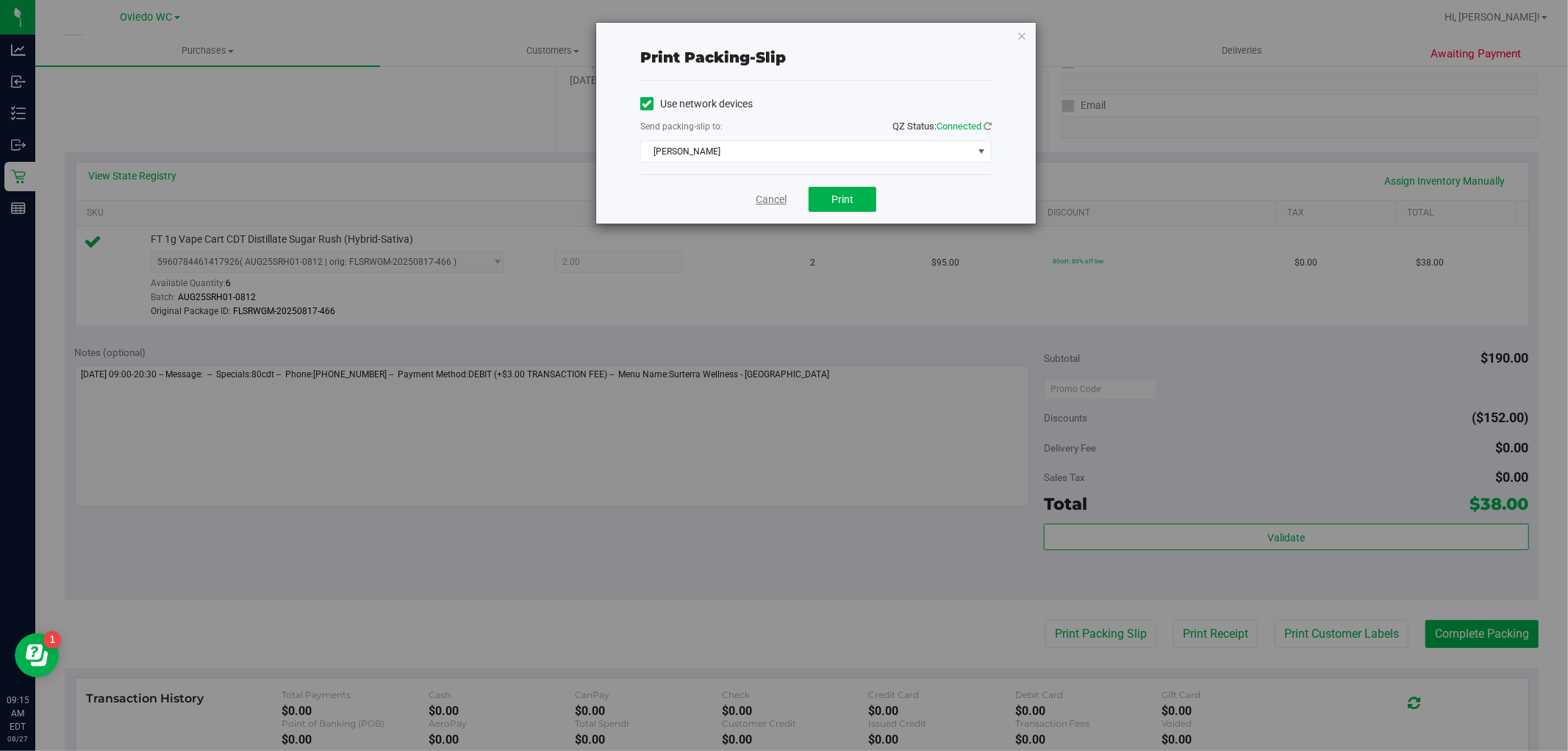
click at [775, 206] on link "Cancel" at bounding box center [772, 199] width 31 height 16
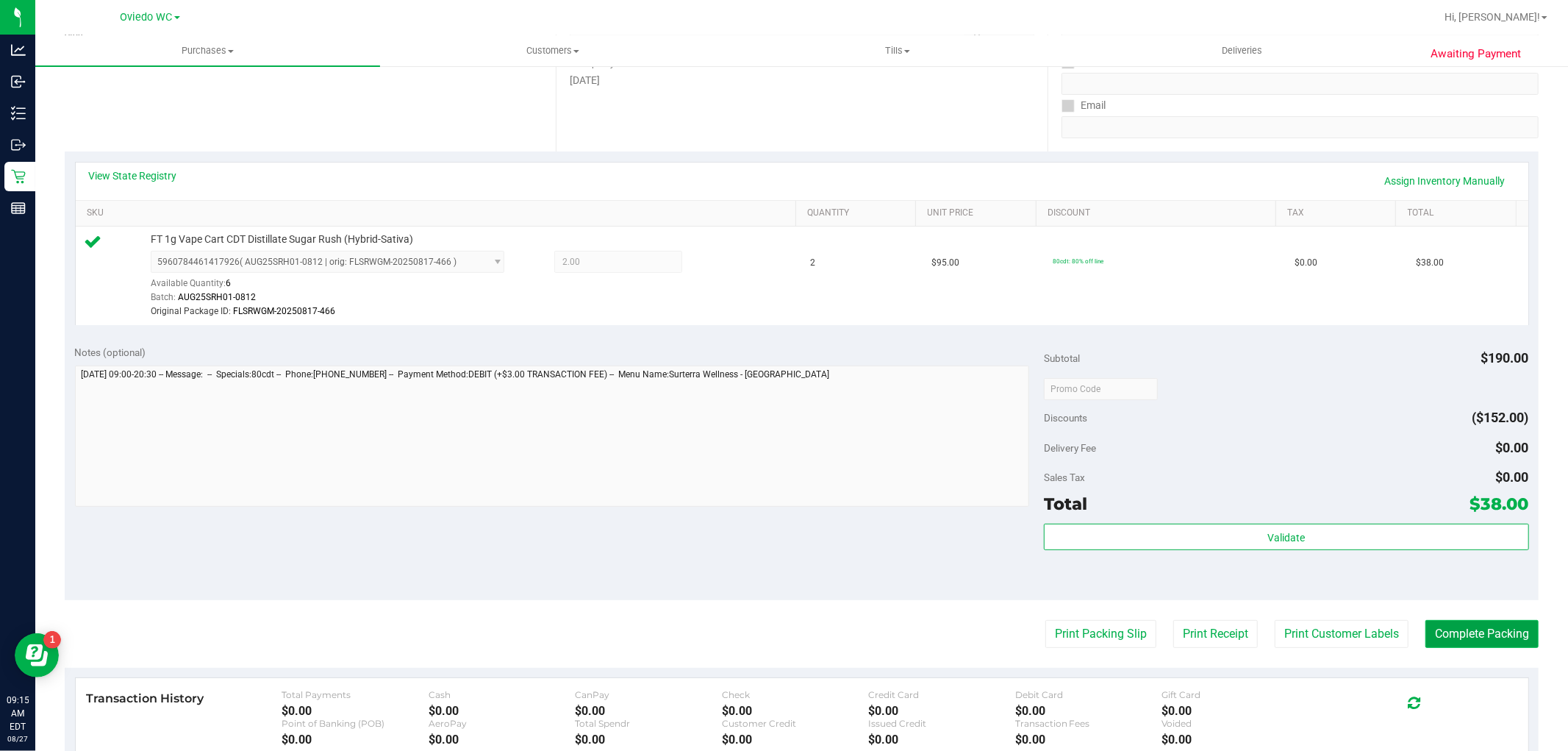
click at [1491, 636] on button "Complete Packing" at bounding box center [1482, 634] width 113 height 28
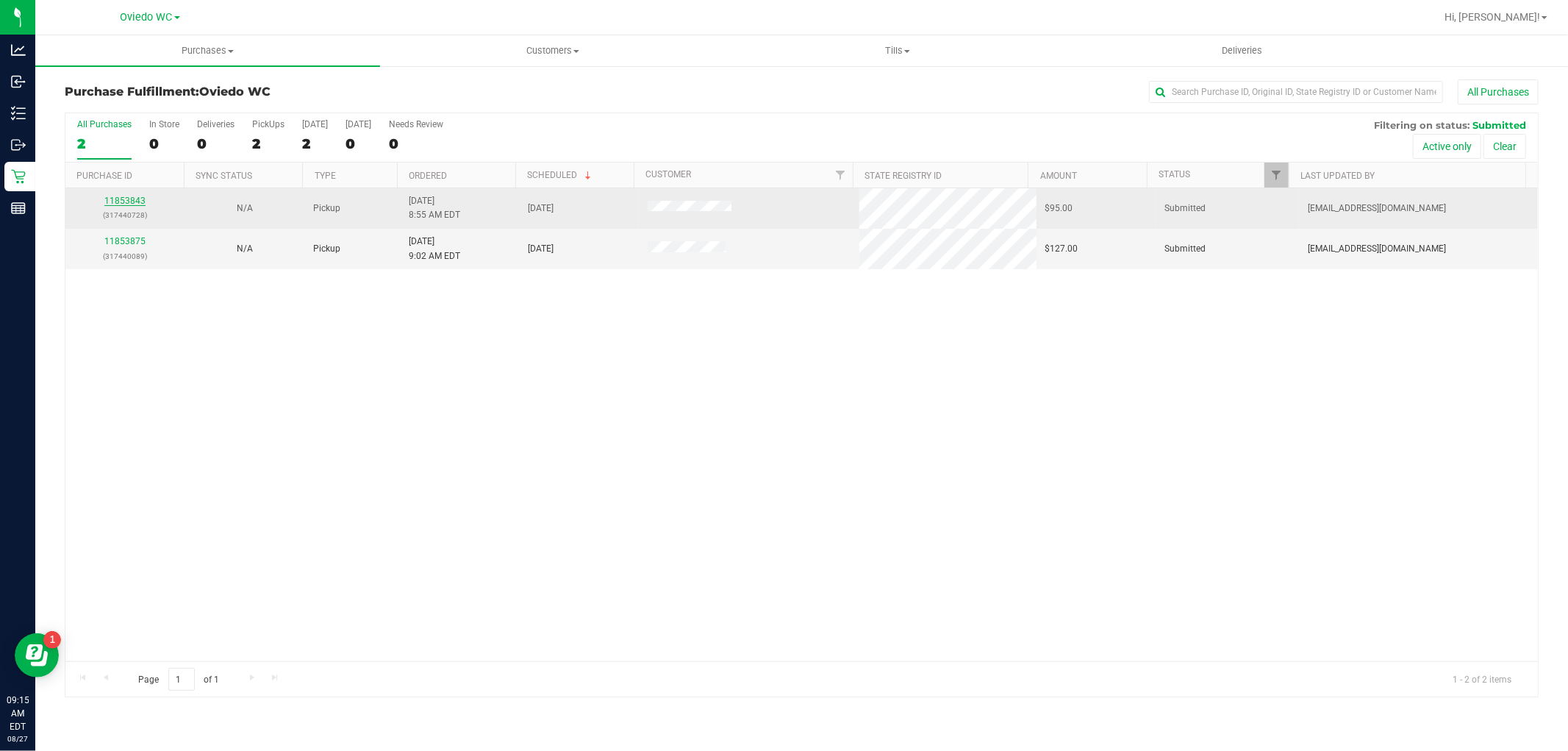
click at [133, 202] on link "11853843" at bounding box center [125, 200] width 41 height 10
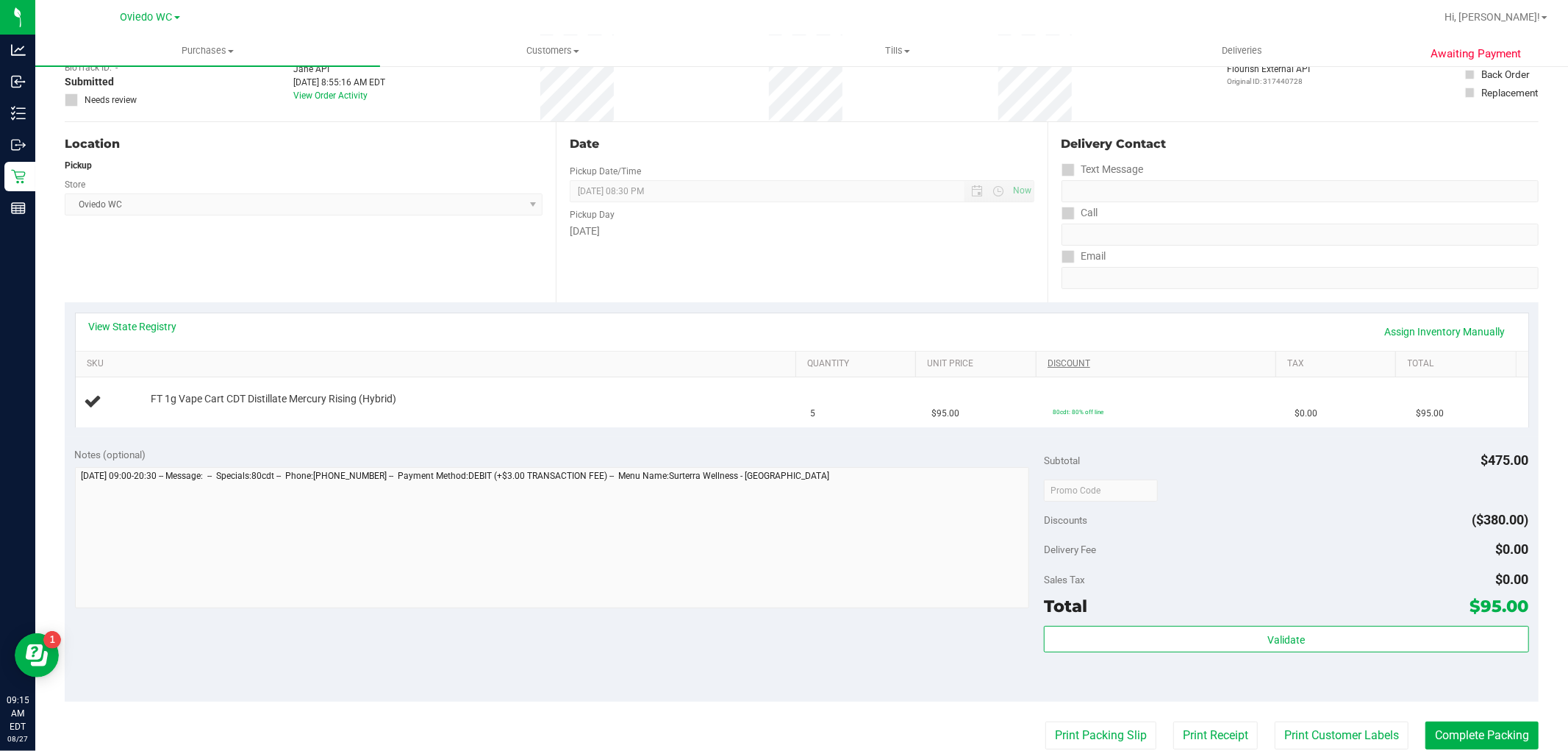
scroll to position [245, 0]
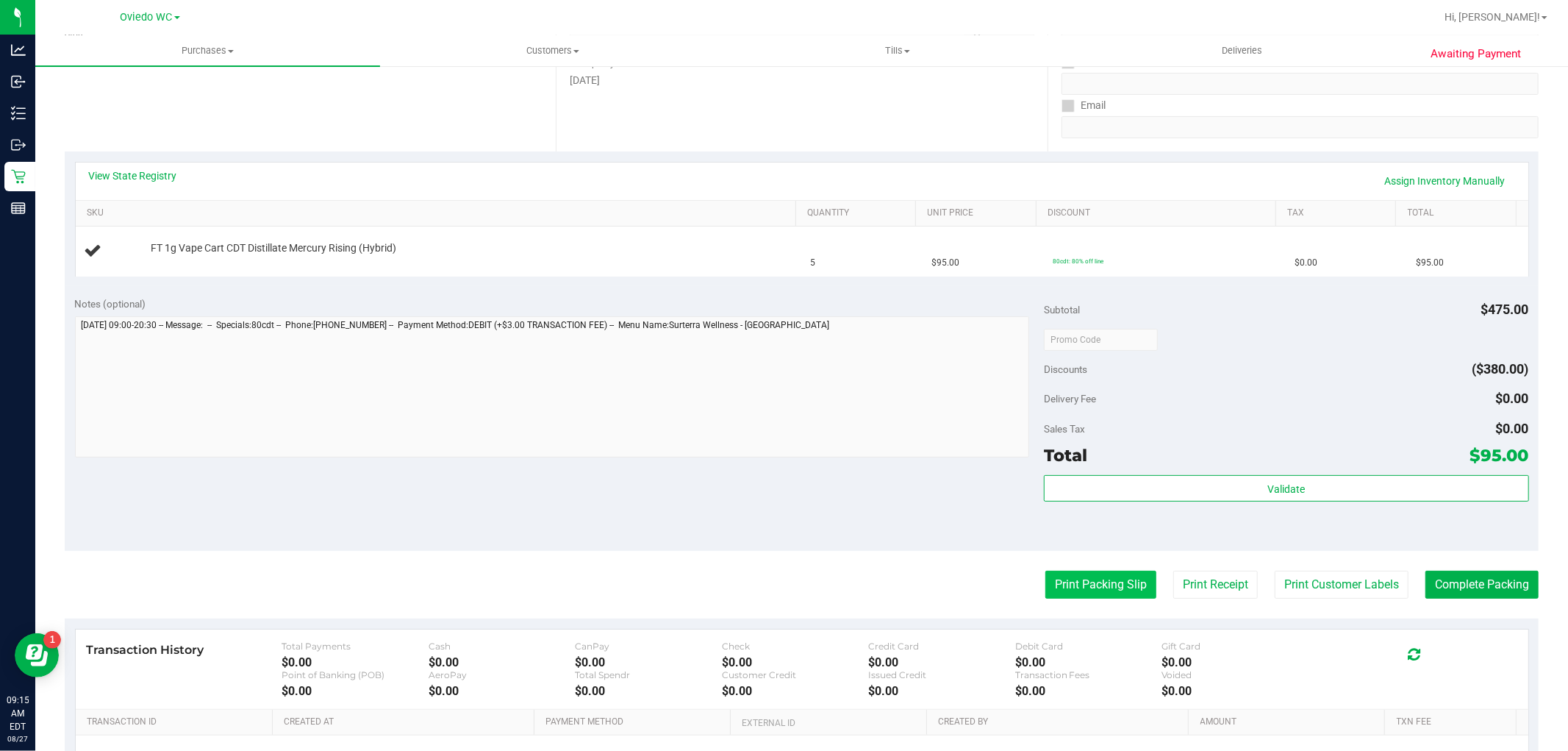
click at [1086, 584] on button "Print Packing Slip" at bounding box center [1100, 585] width 111 height 28
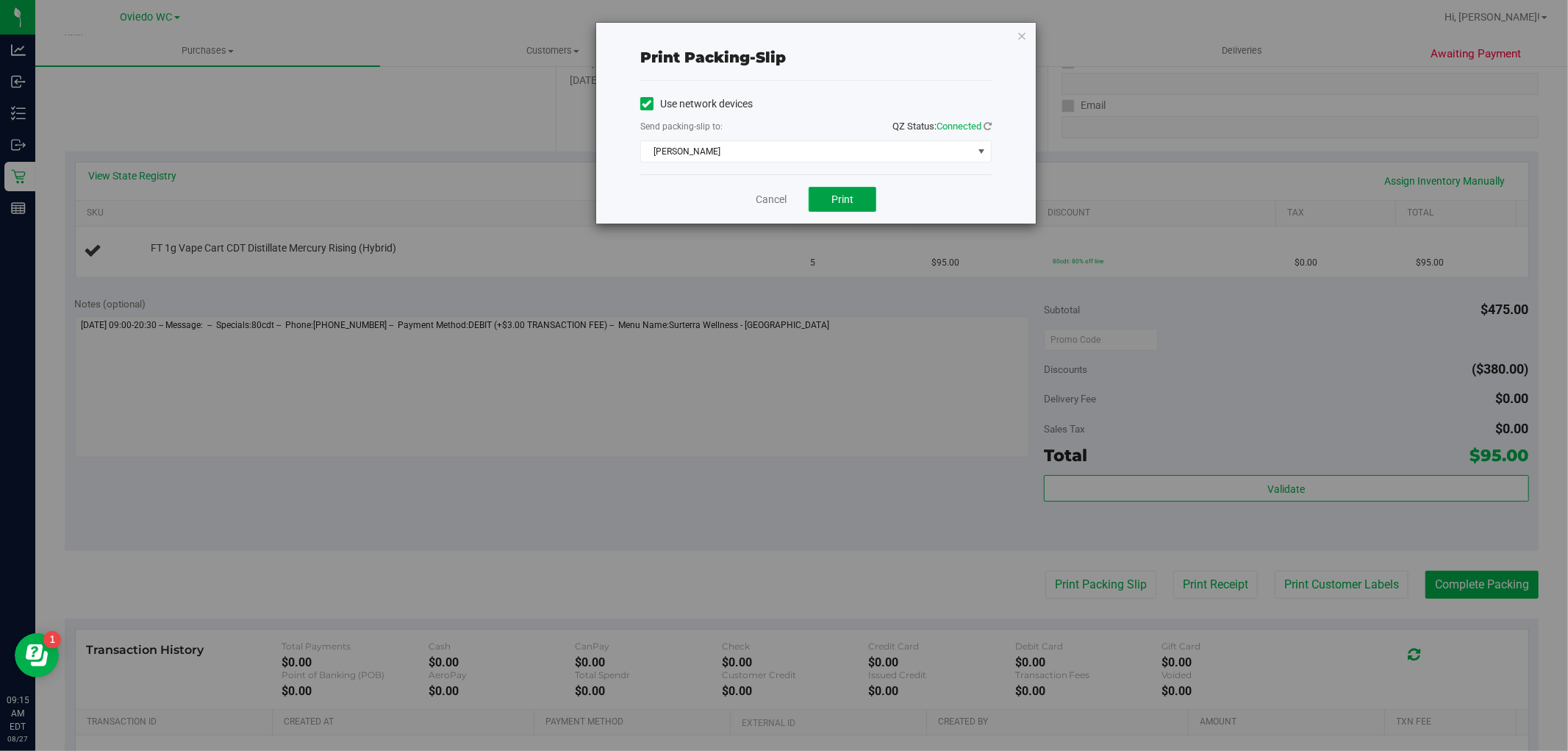
click at [855, 196] on button "Print" at bounding box center [842, 199] width 67 height 25
click at [768, 204] on link "Cancel" at bounding box center [772, 199] width 31 height 16
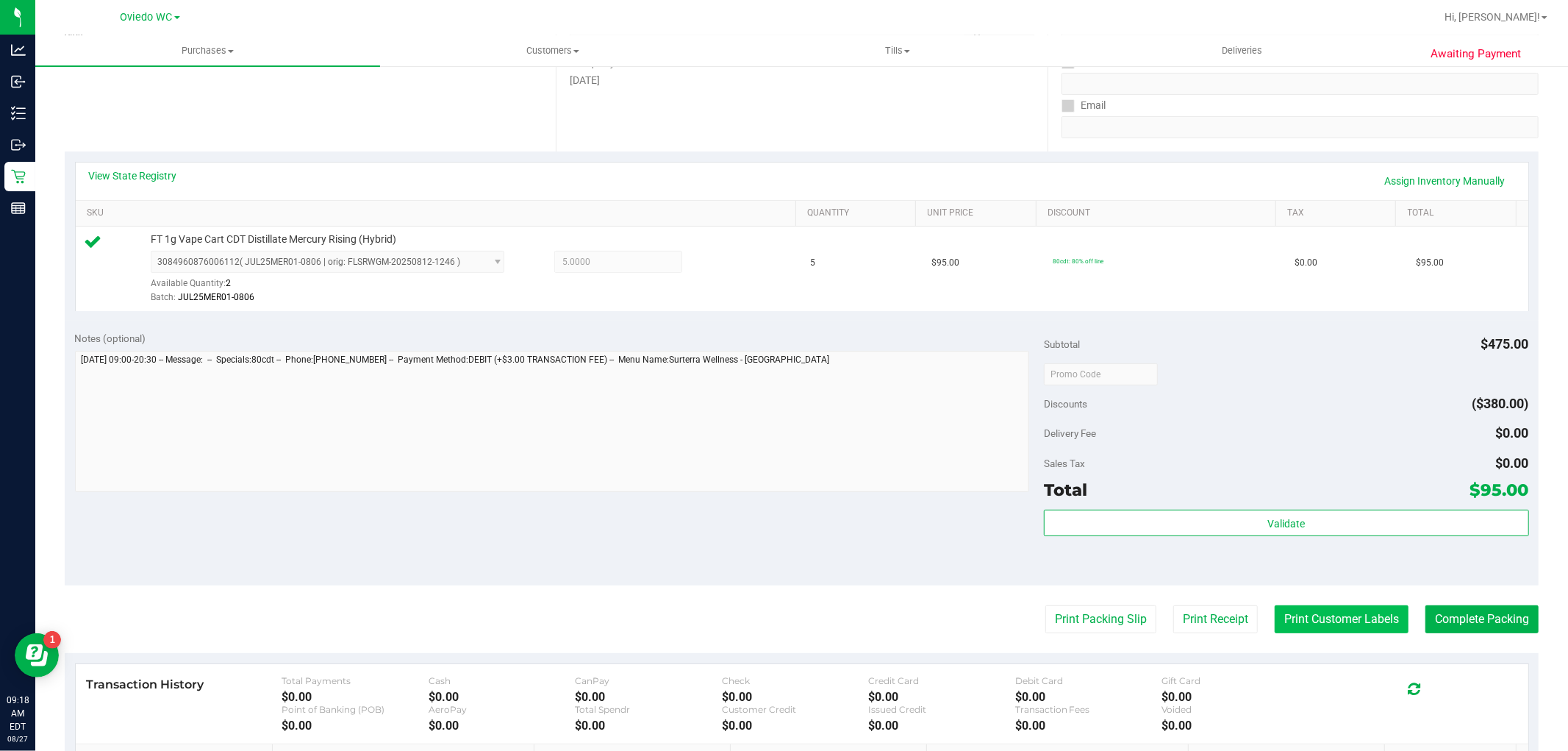
click at [1317, 626] on button "Print Customer Labels" at bounding box center [1342, 619] width 134 height 28
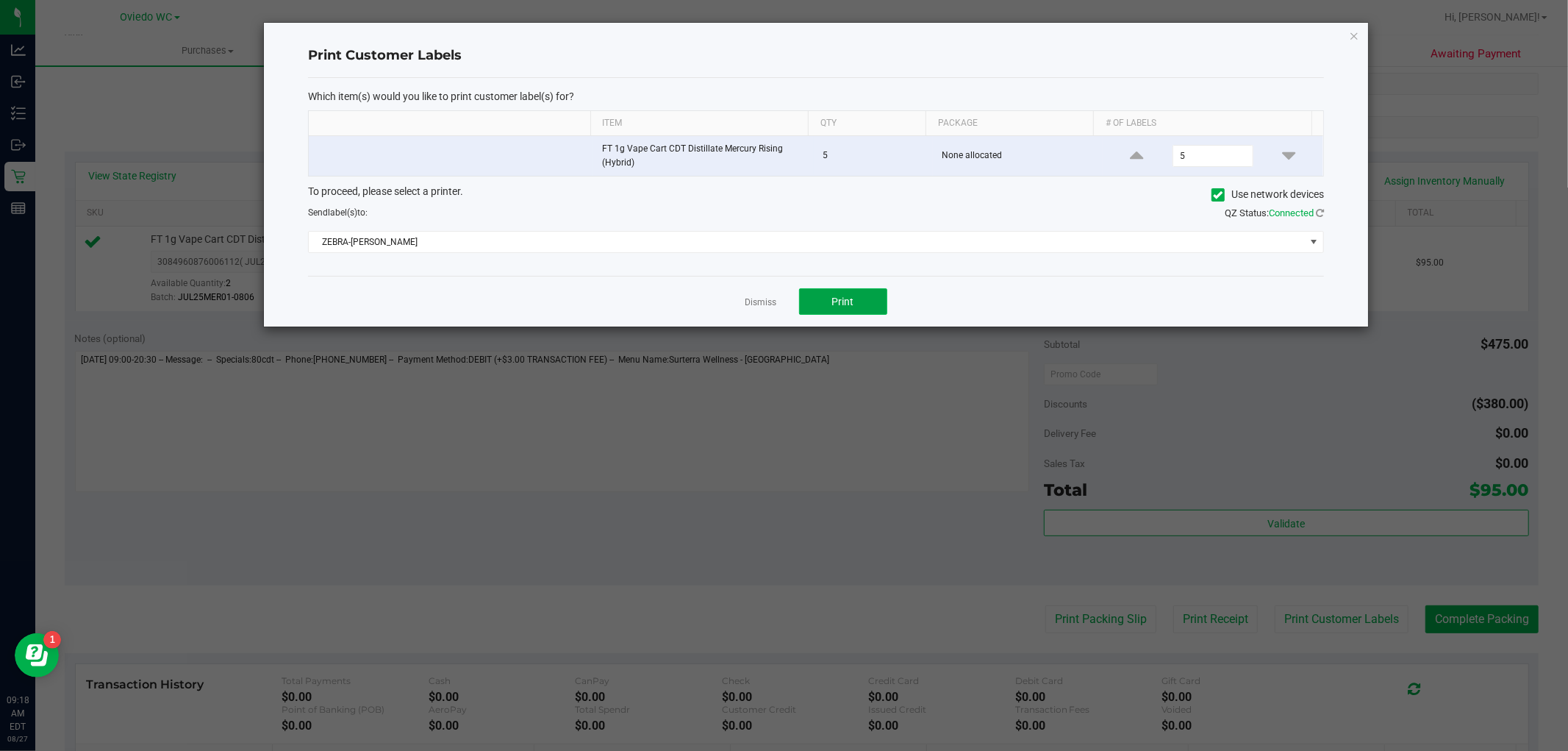
click at [865, 310] on button "Print" at bounding box center [843, 302] width 88 height 26
click at [755, 303] on link "Dismiss" at bounding box center [761, 303] width 32 height 12
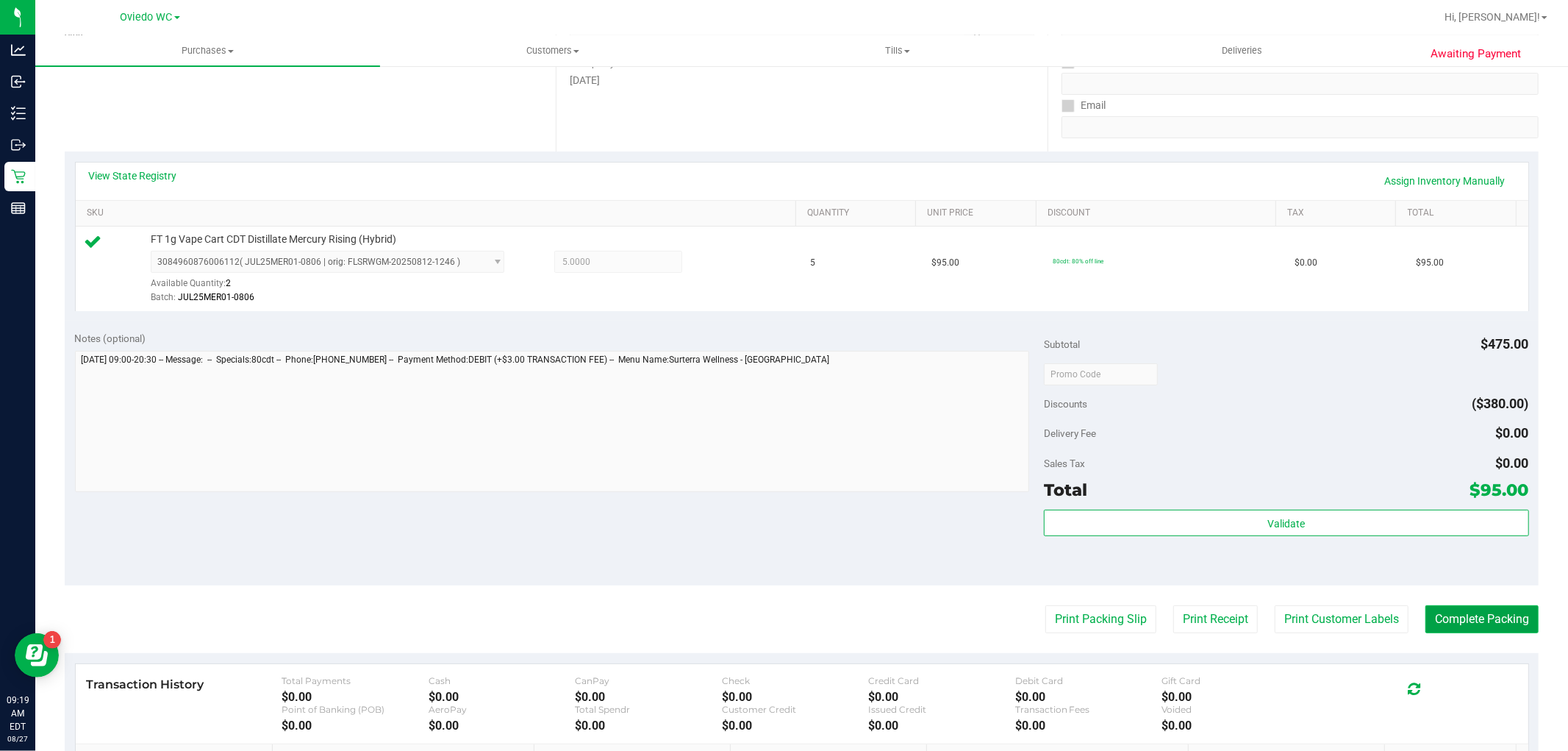
click at [1485, 618] on button "Complete Packing" at bounding box center [1482, 619] width 113 height 28
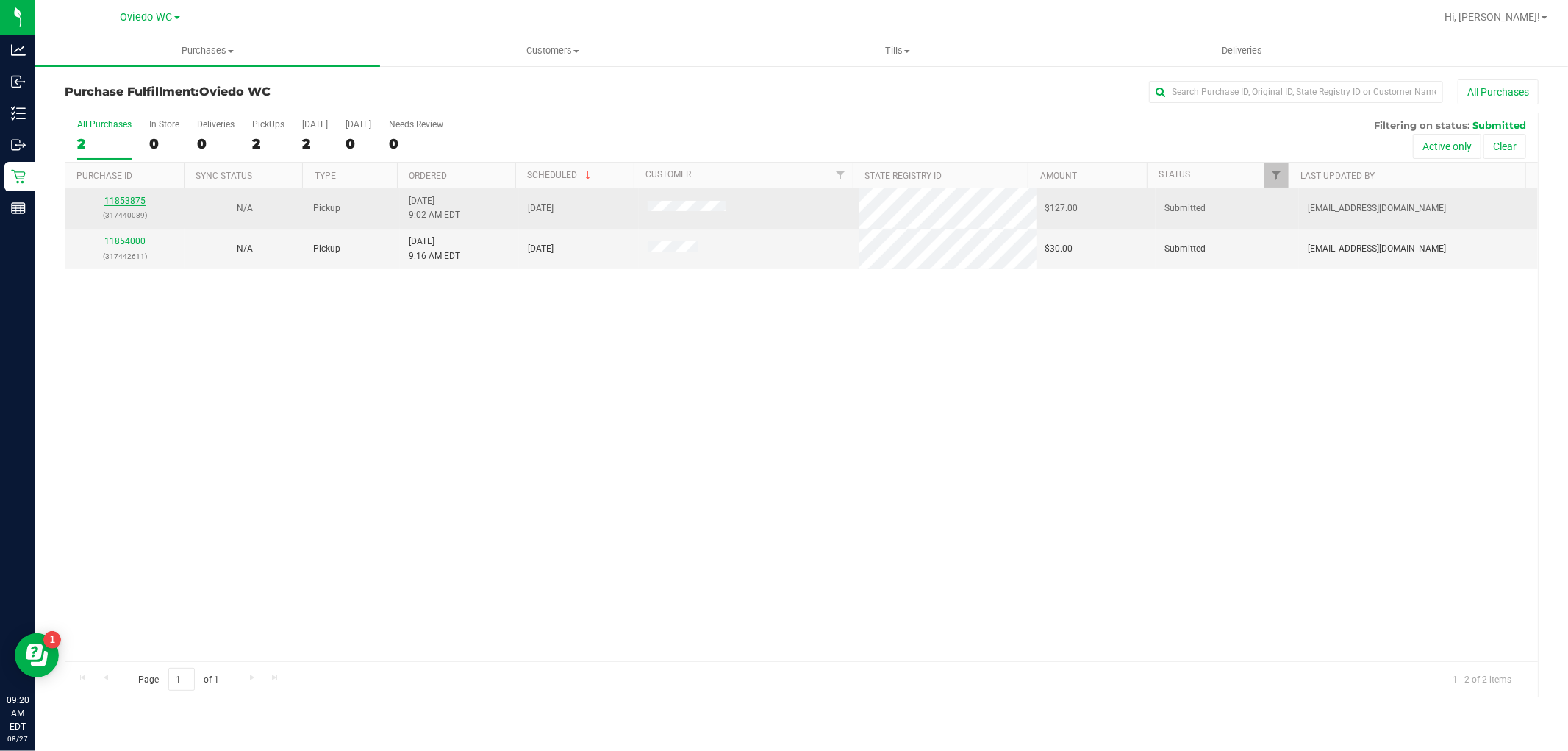
click at [142, 206] on link "11853875" at bounding box center [125, 200] width 41 height 10
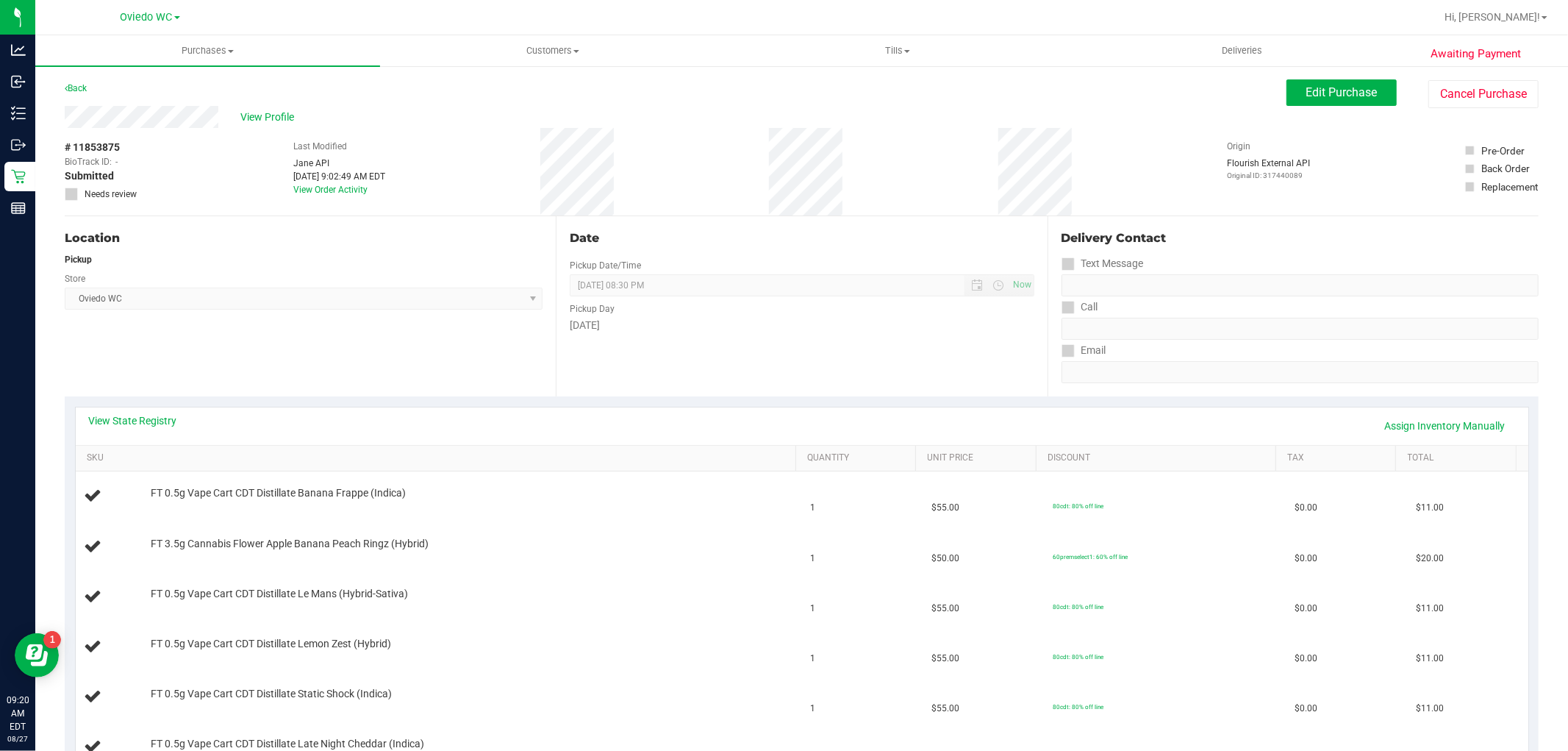
click at [720, 205] on div "# 11853875 BioTrack ID: - Submitted Needs review Last Modified [PERSON_NAME] AP…" at bounding box center [801, 171] width 1474 height 88
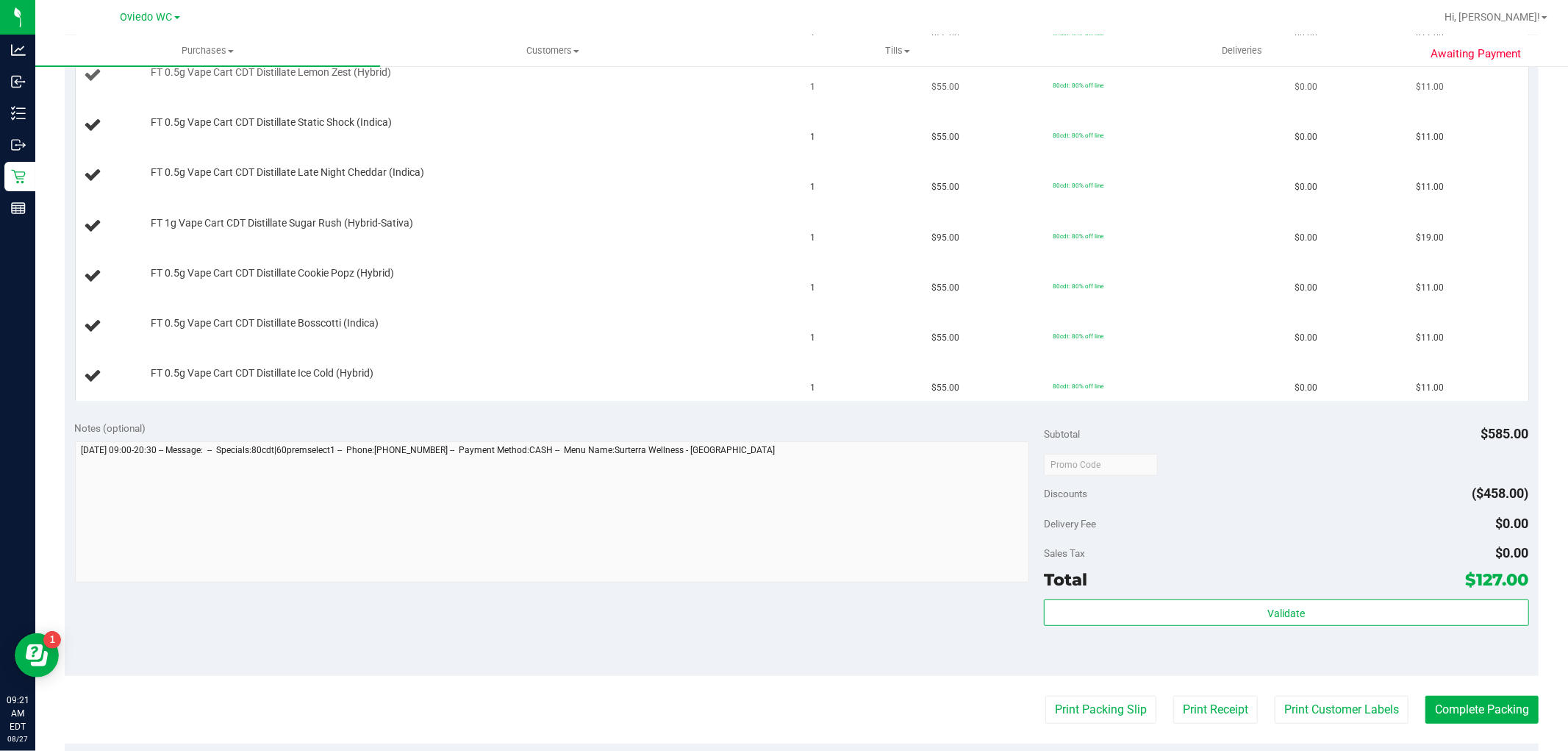
scroll to position [81, 0]
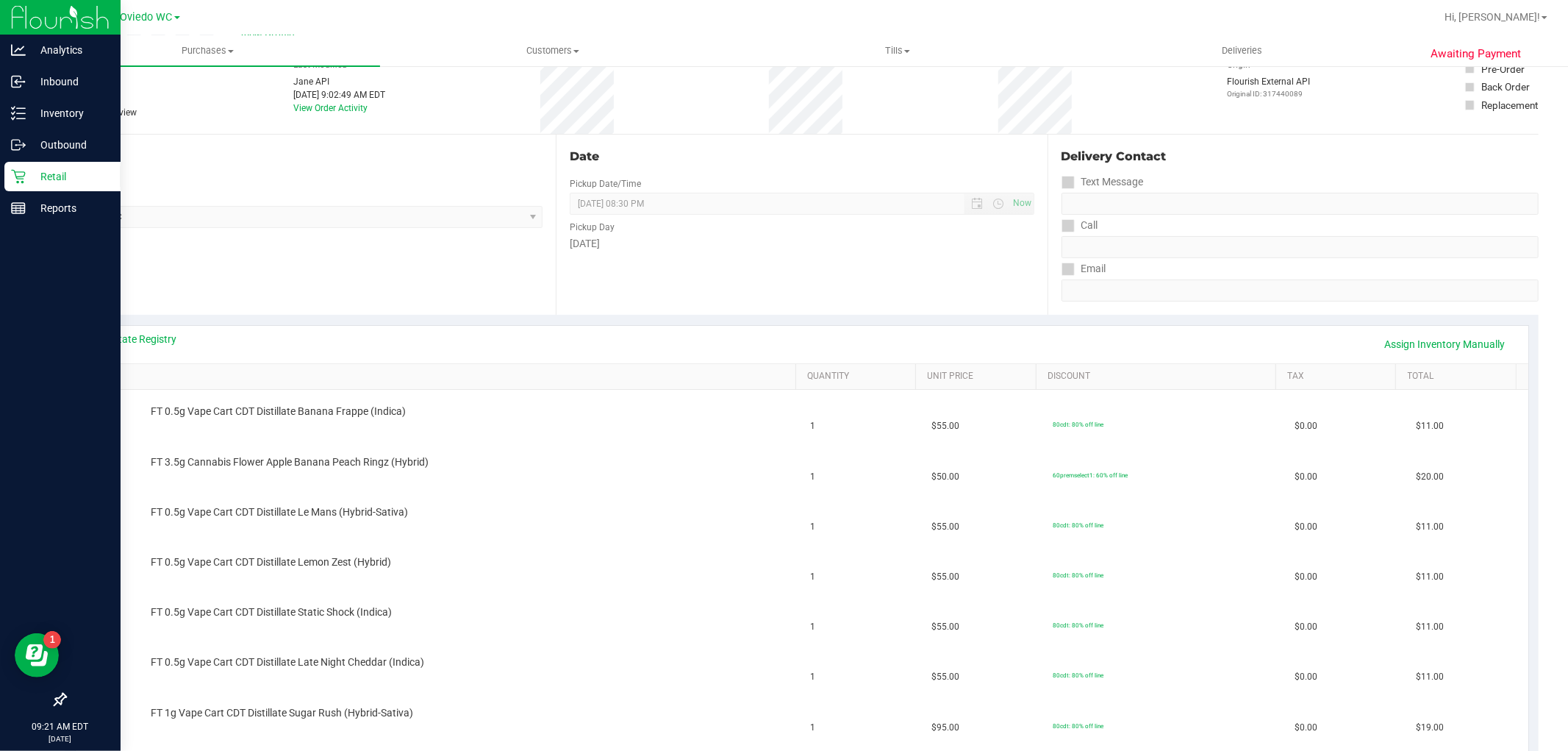
click at [40, 172] on p "Retail" at bounding box center [70, 176] width 88 height 18
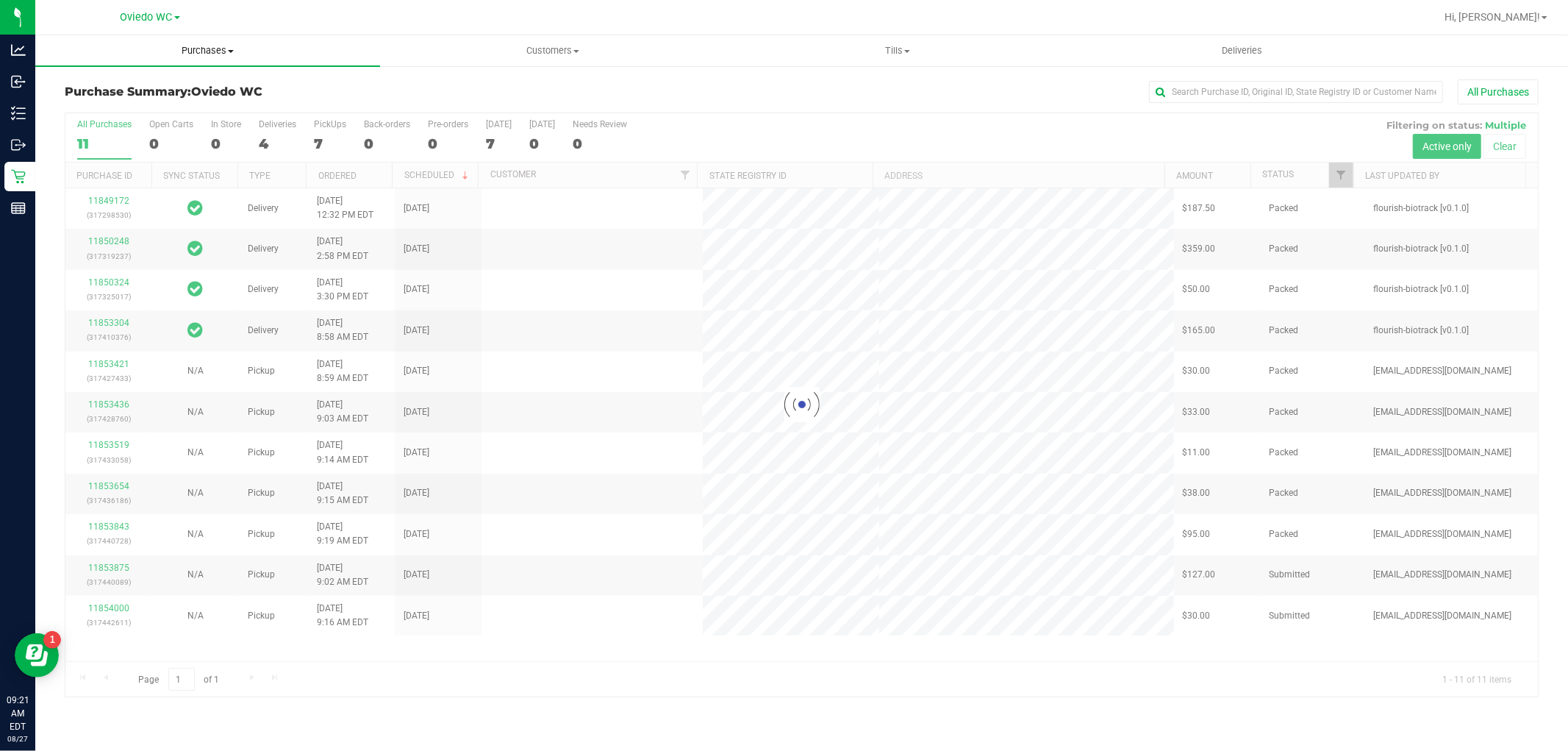
click at [215, 48] on span "Purchases" at bounding box center [208, 50] width 345 height 13
click at [104, 102] on span "Fulfillment" at bounding box center [81, 106] width 92 height 12
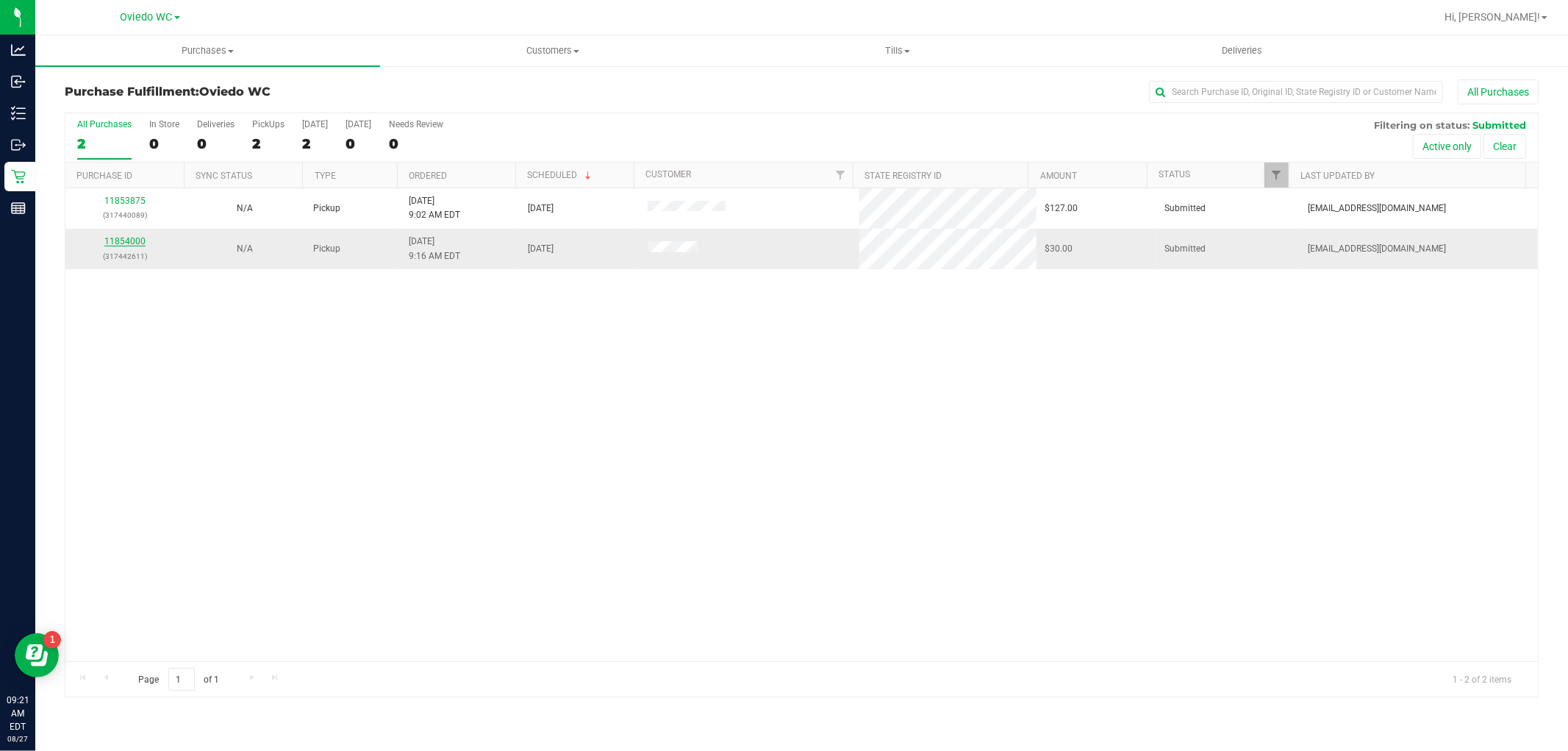
click at [131, 241] on link "11854000" at bounding box center [125, 241] width 41 height 10
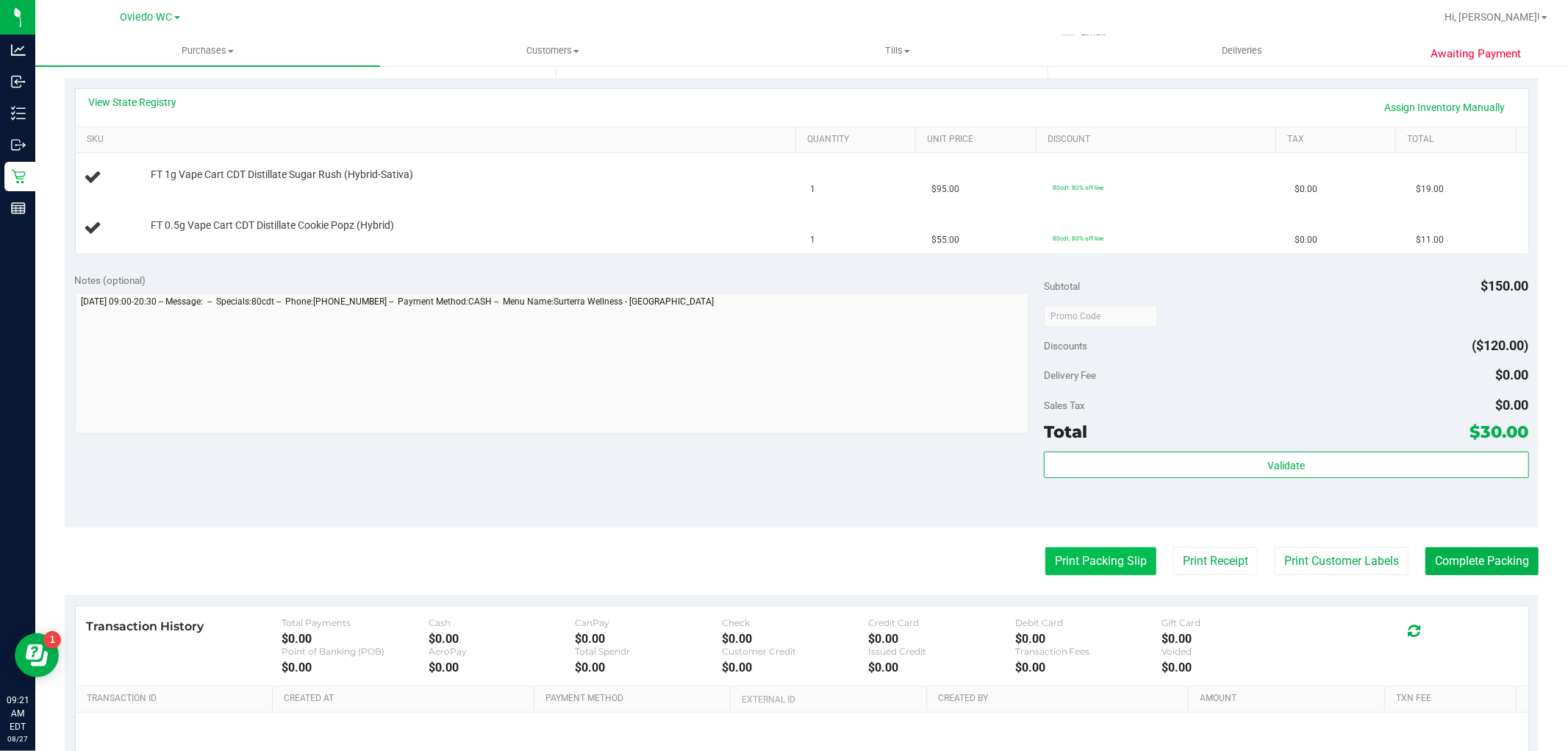
scroll to position [327, 0]
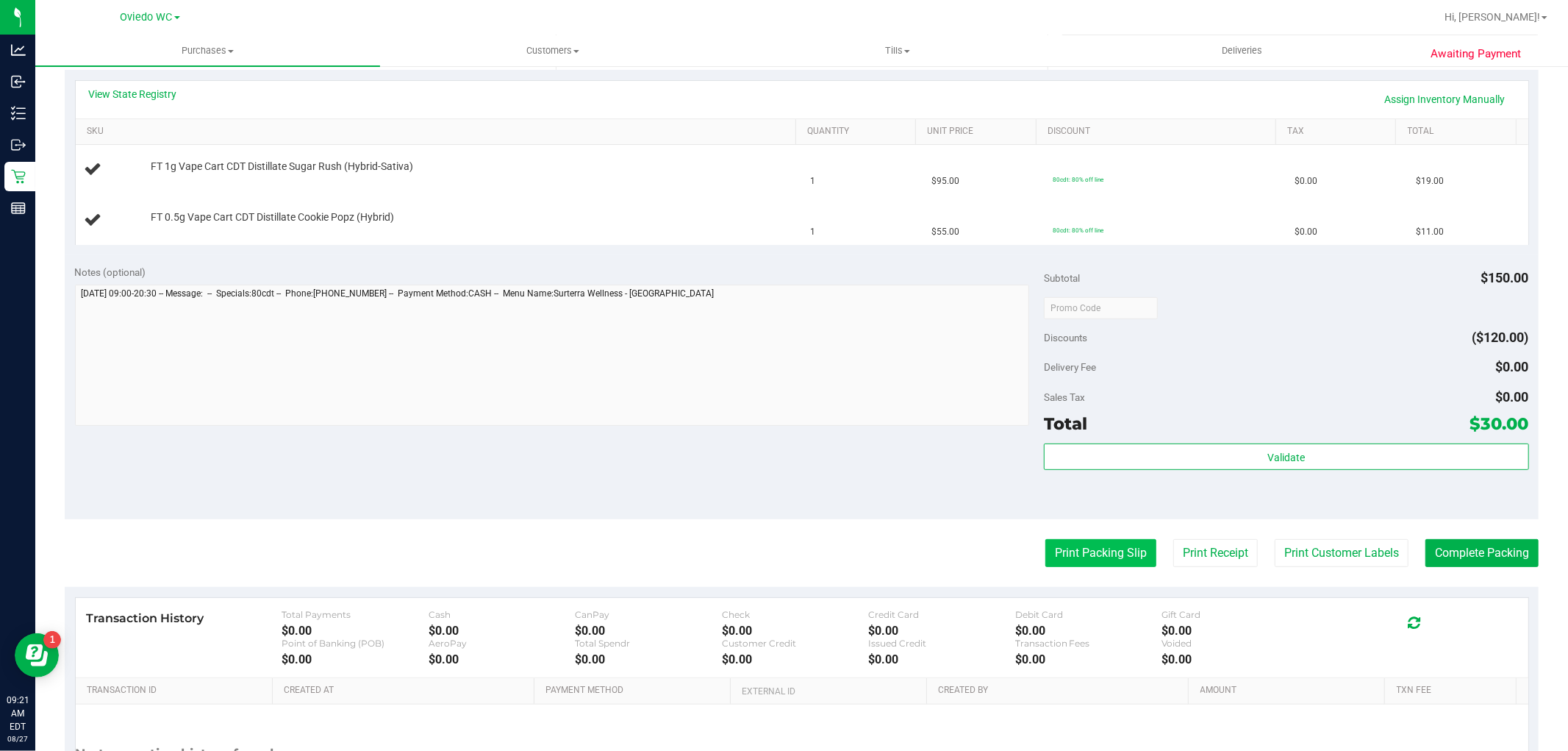
click at [1090, 556] on button "Print Packing Slip" at bounding box center [1100, 553] width 111 height 28
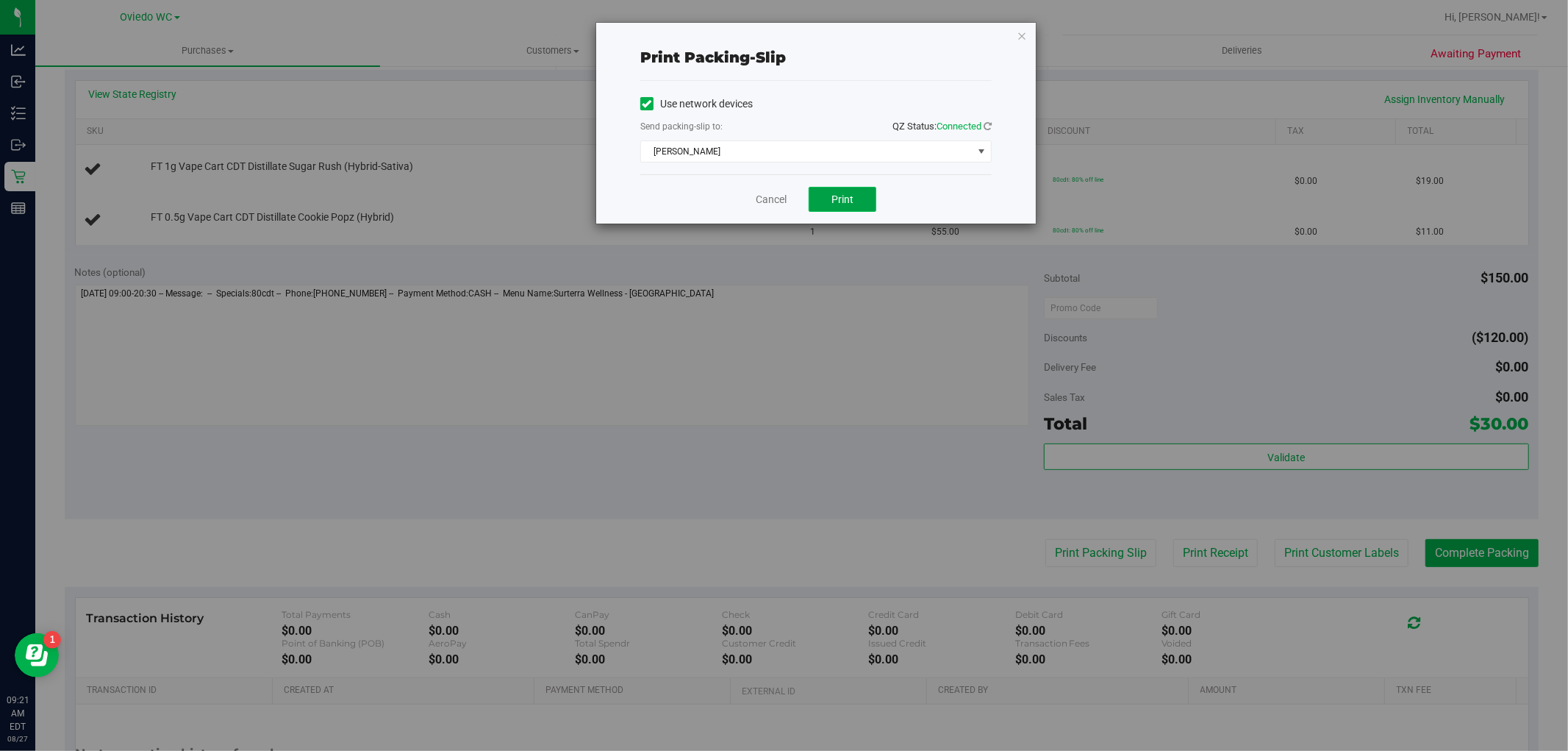
click at [842, 190] on button "Print" at bounding box center [842, 199] width 67 height 25
click at [772, 197] on link "Cancel" at bounding box center [772, 199] width 31 height 16
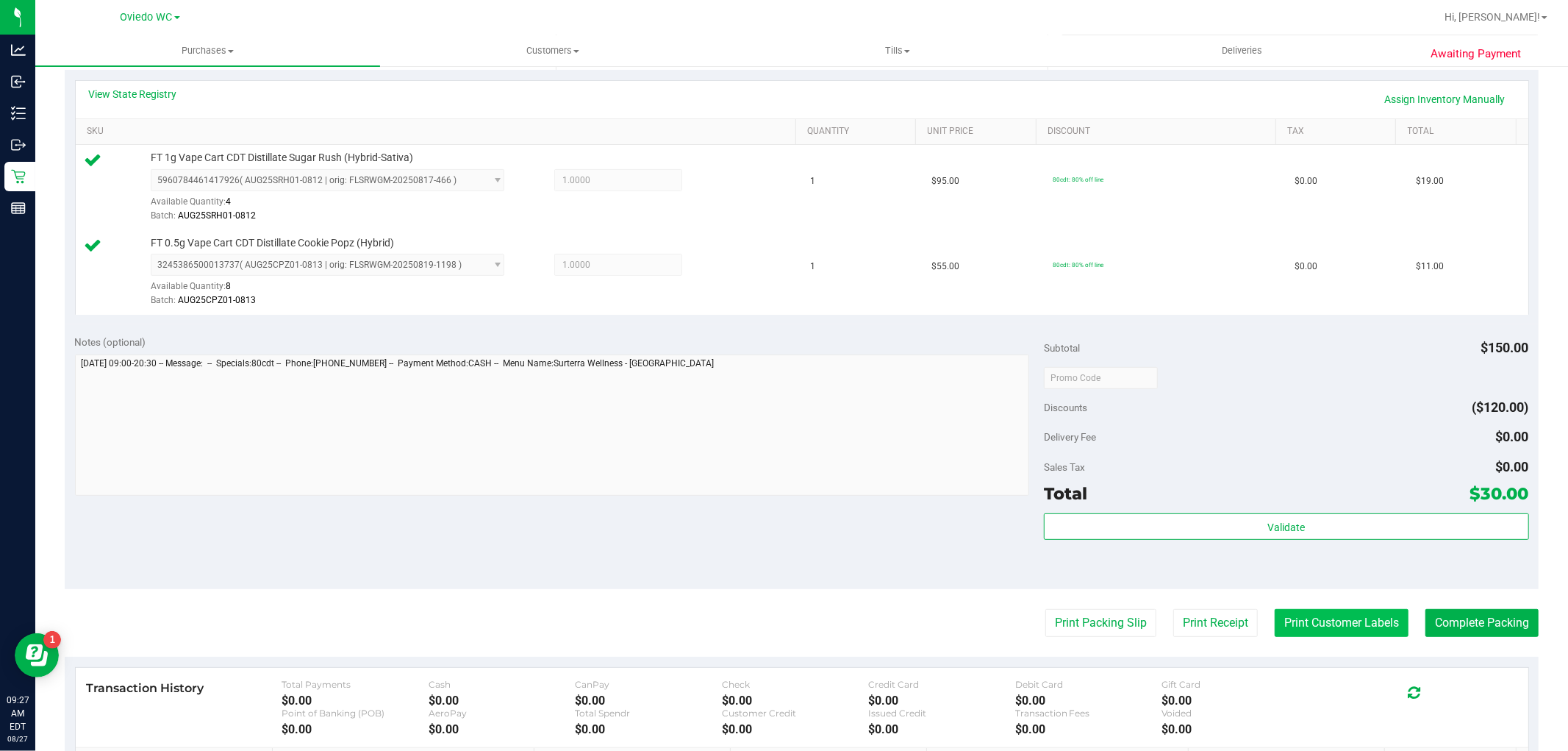
click at [1325, 621] on button "Print Customer Labels" at bounding box center [1342, 623] width 134 height 28
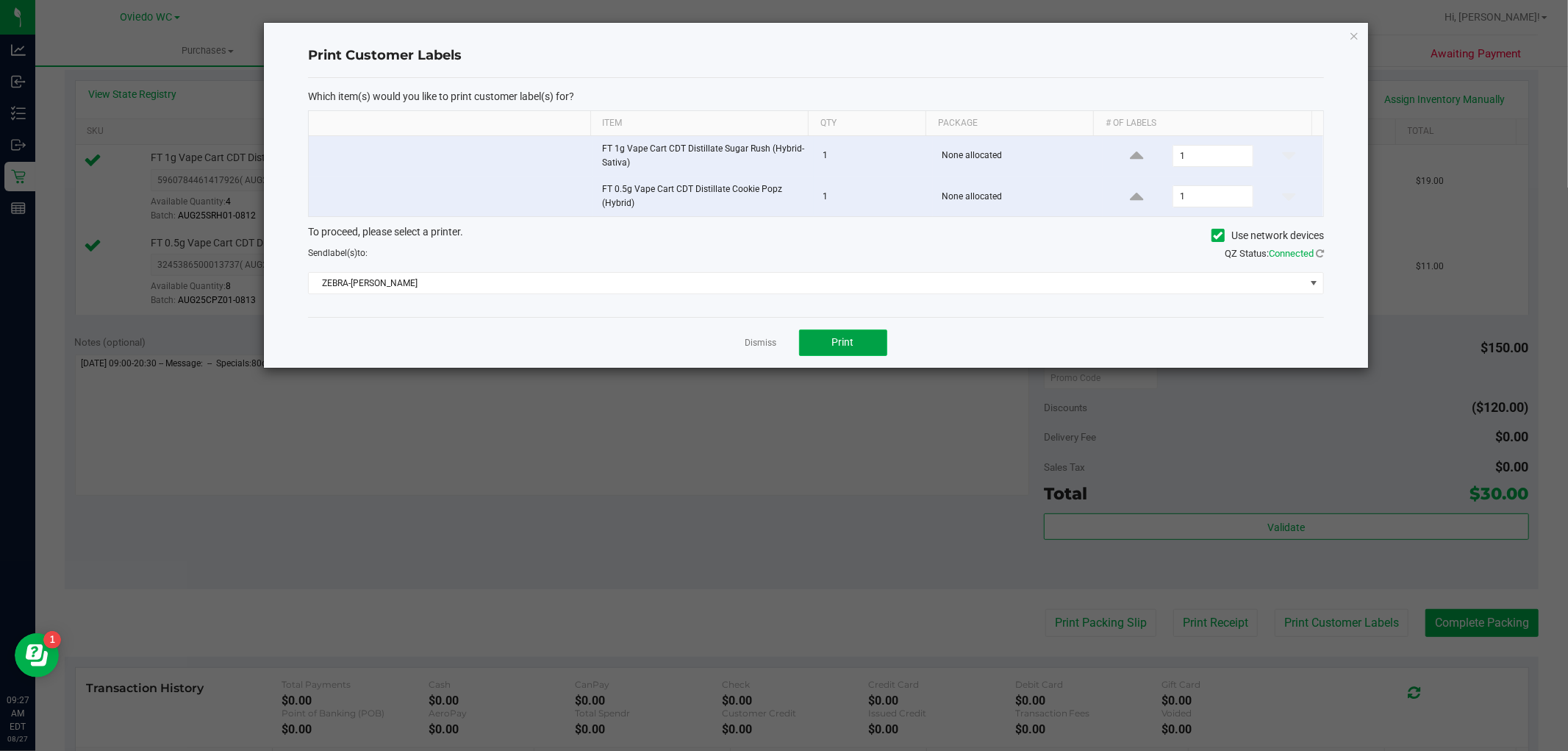
click at [841, 335] on button "Print" at bounding box center [843, 343] width 88 height 26
click at [762, 347] on link "Dismiss" at bounding box center [761, 343] width 32 height 12
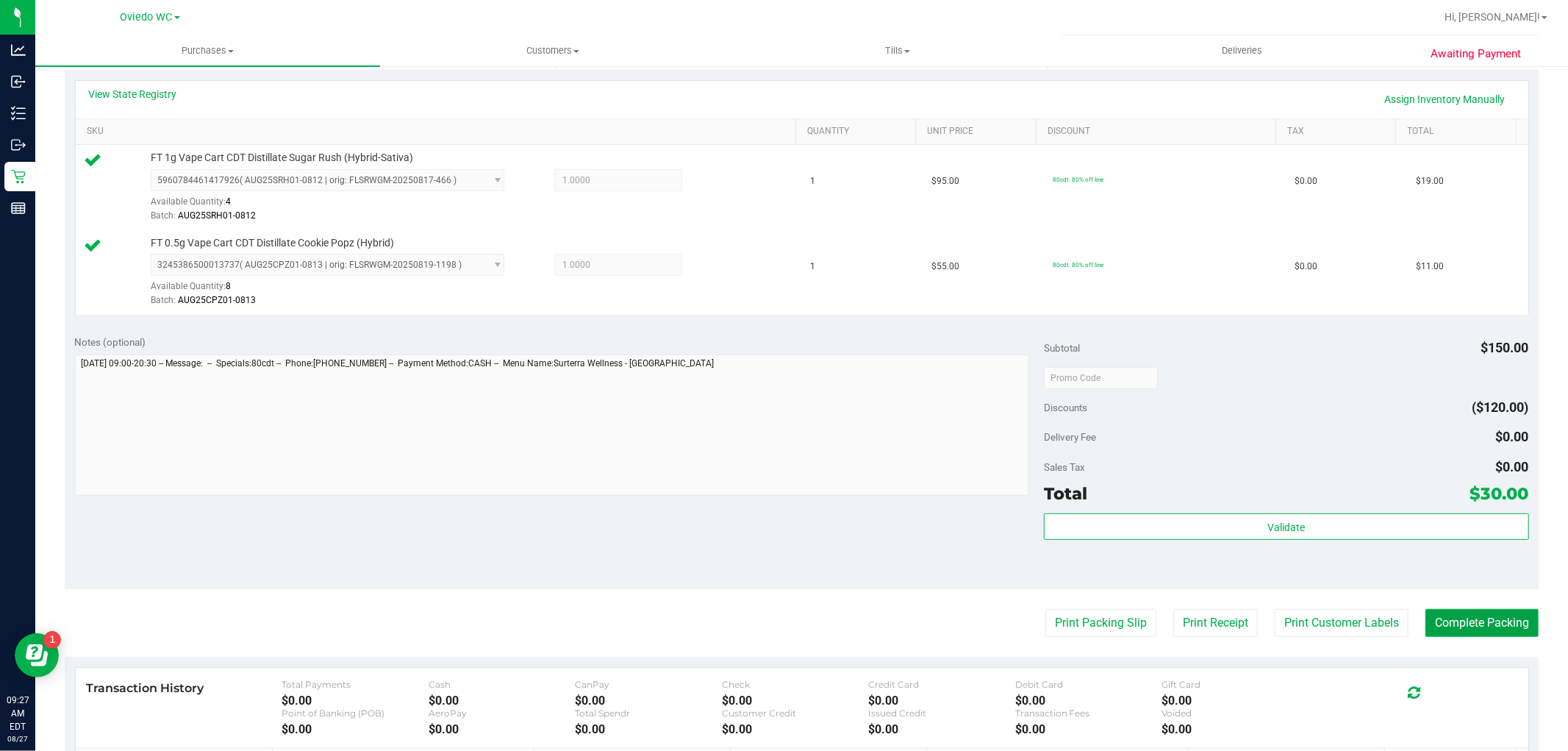
click at [1479, 620] on button "Complete Packing" at bounding box center [1482, 623] width 113 height 28
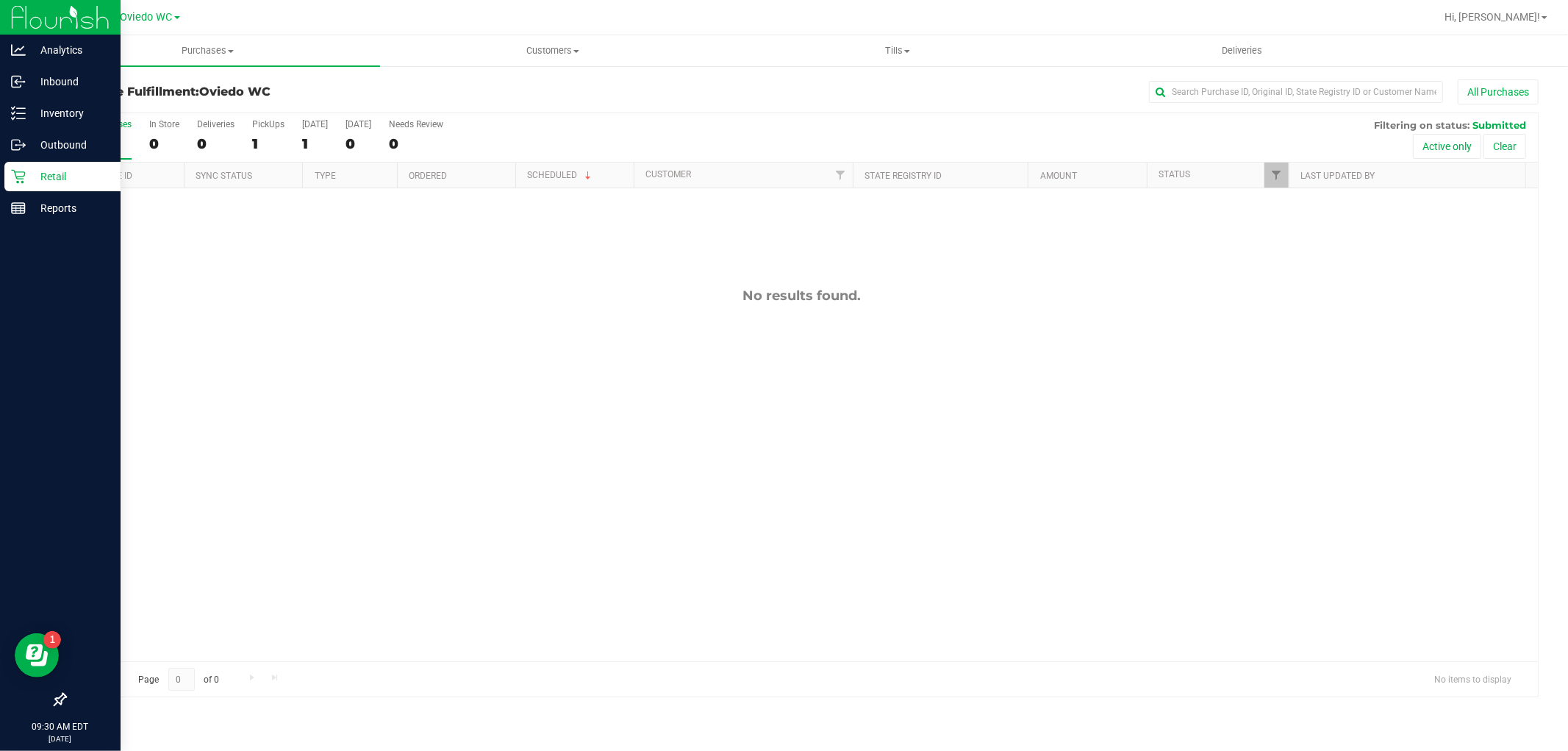
click at [26, 185] on p "Retail" at bounding box center [70, 176] width 88 height 18
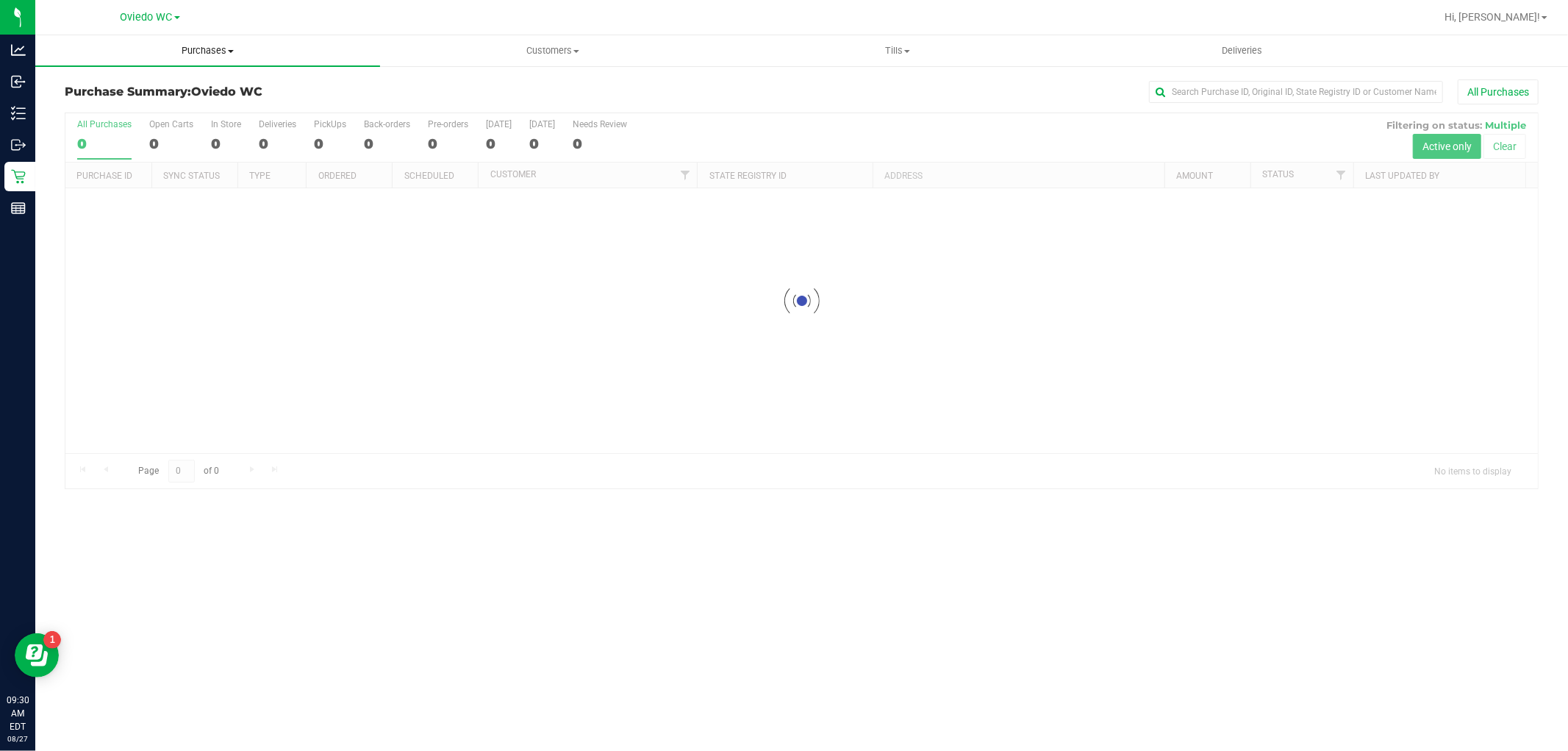
click at [202, 52] on span "Purchases" at bounding box center [208, 50] width 345 height 13
click at [142, 108] on li "Fulfillment" at bounding box center [208, 106] width 345 height 18
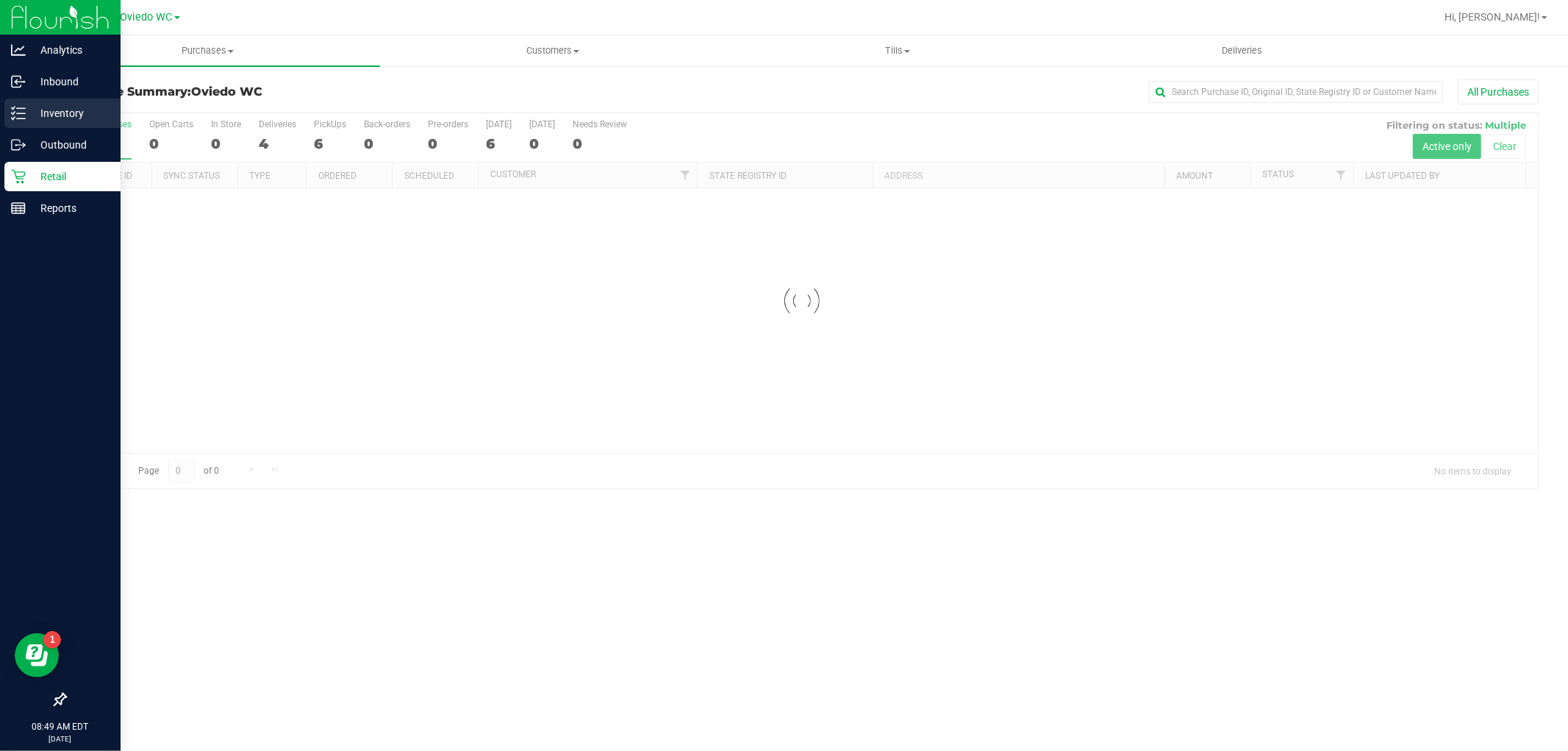
click at [57, 116] on p "Inventory" at bounding box center [70, 113] width 88 height 18
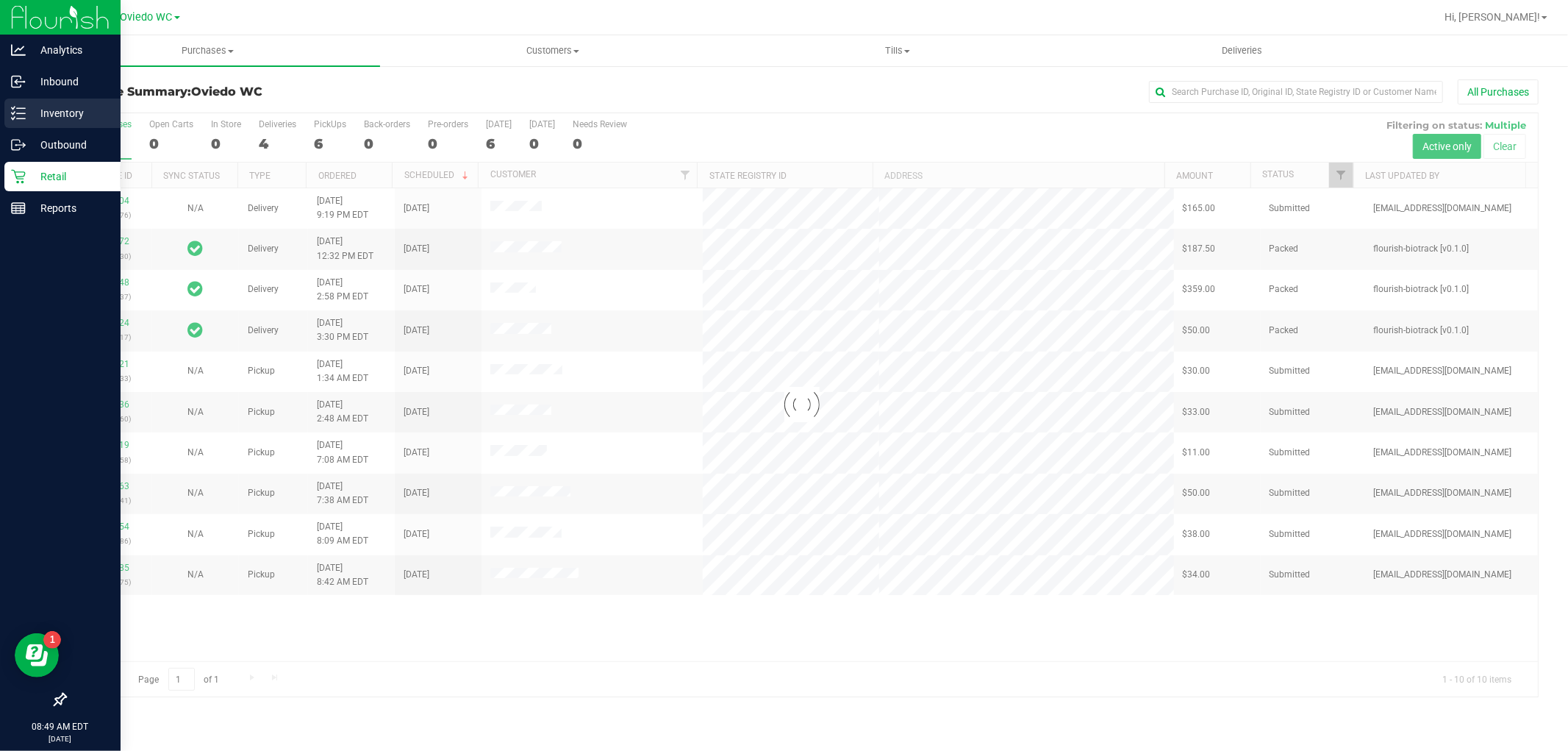
click at [57, 114] on p "Inventory" at bounding box center [70, 113] width 88 height 18
click at [67, 119] on p "Inventory" at bounding box center [70, 113] width 88 height 18
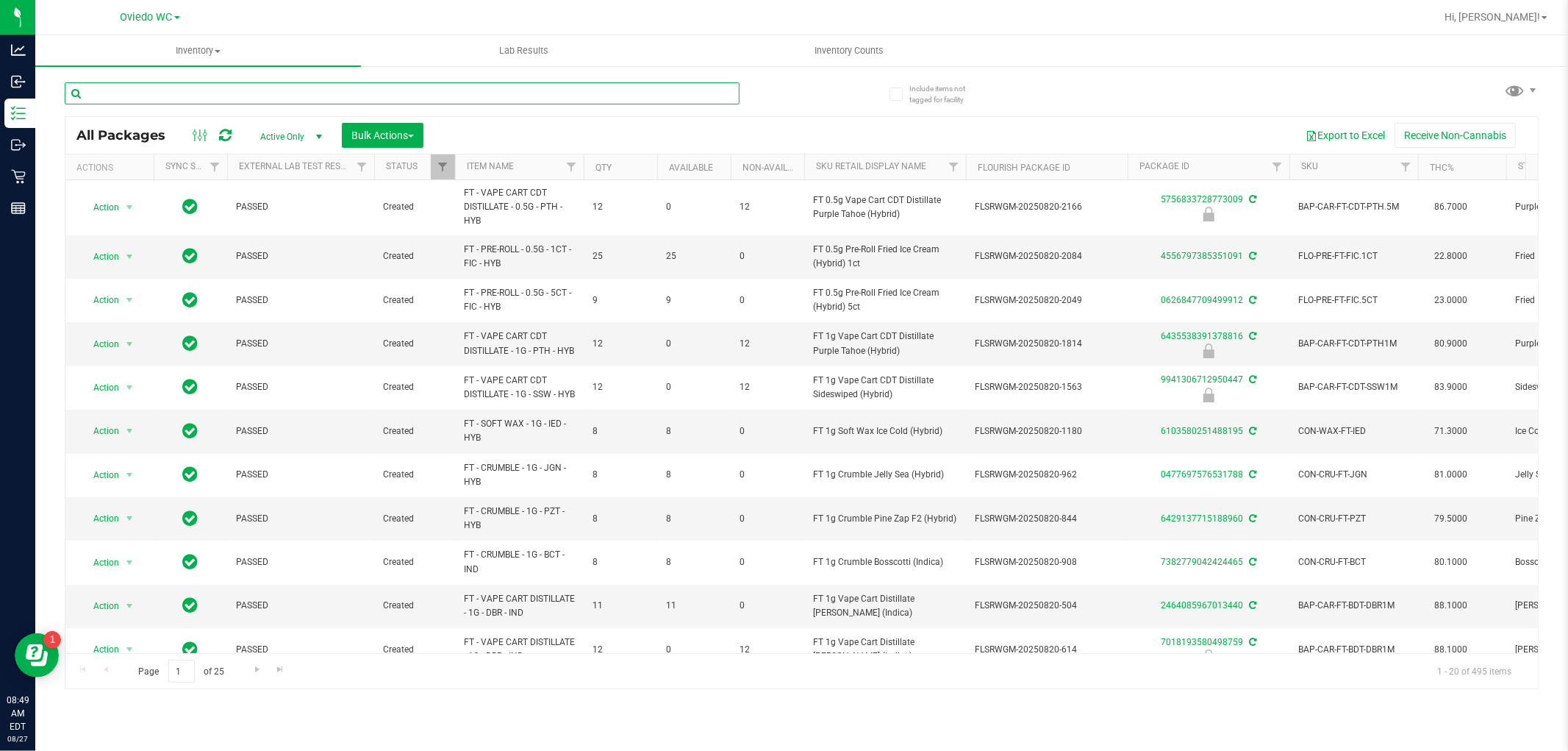
click at [173, 86] on input "text" at bounding box center [402, 93] width 675 height 22
paste input "FT 0.5g Vape Cart CDT Distillate Static Shock (Indica)"
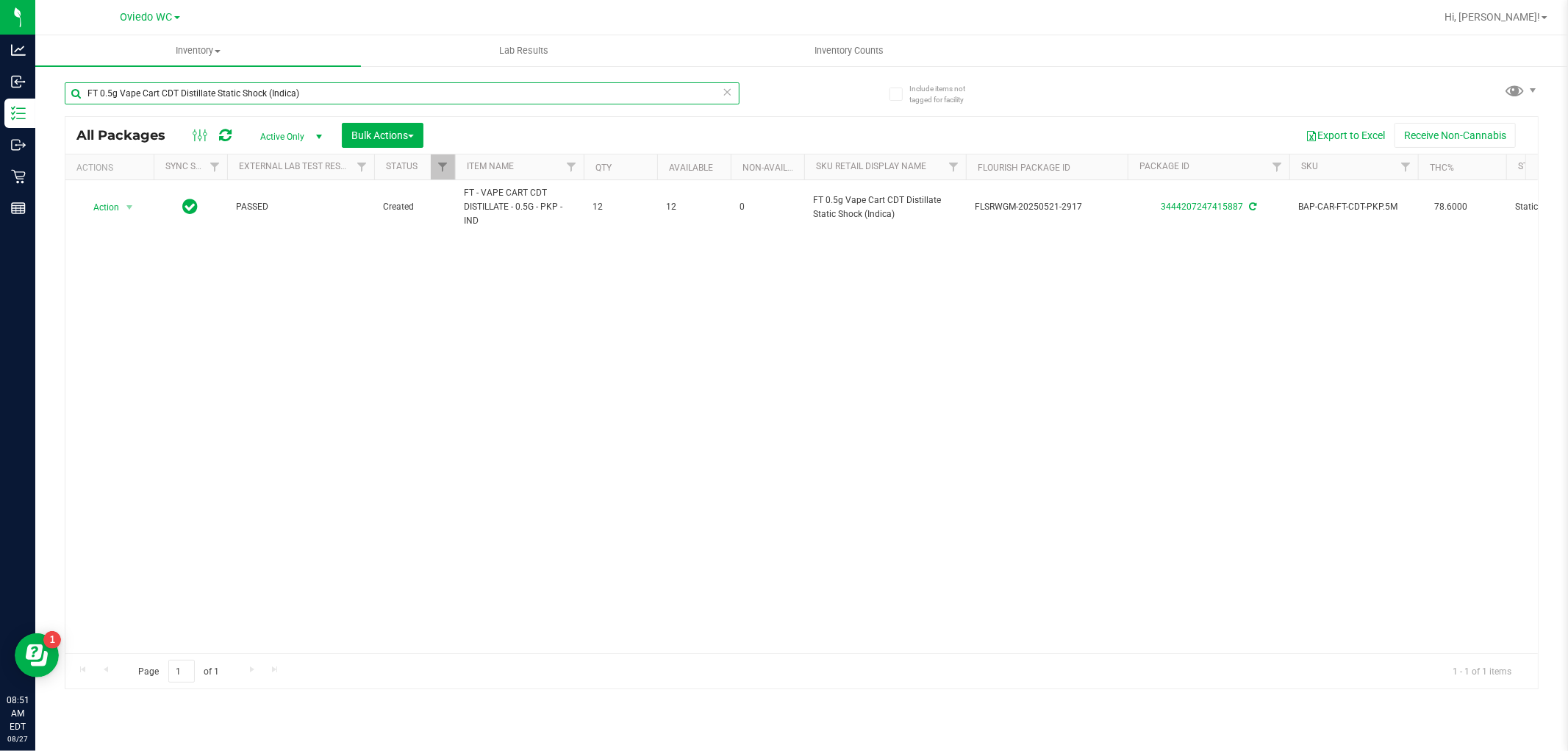
type input "FT 0.5g Vape Cart CDT Distillate Static Shock (Indica)"
click at [554, 456] on div "Action Action Adjust qty Create package Edit attributes Global inventory Locate…" at bounding box center [801, 417] width 1473 height 473
click at [554, 455] on div "Action Action Adjust qty Create package Edit attributes Global inventory Locate…" at bounding box center [801, 417] width 1473 height 473
